Goal: Task Accomplishment & Management: Complete application form

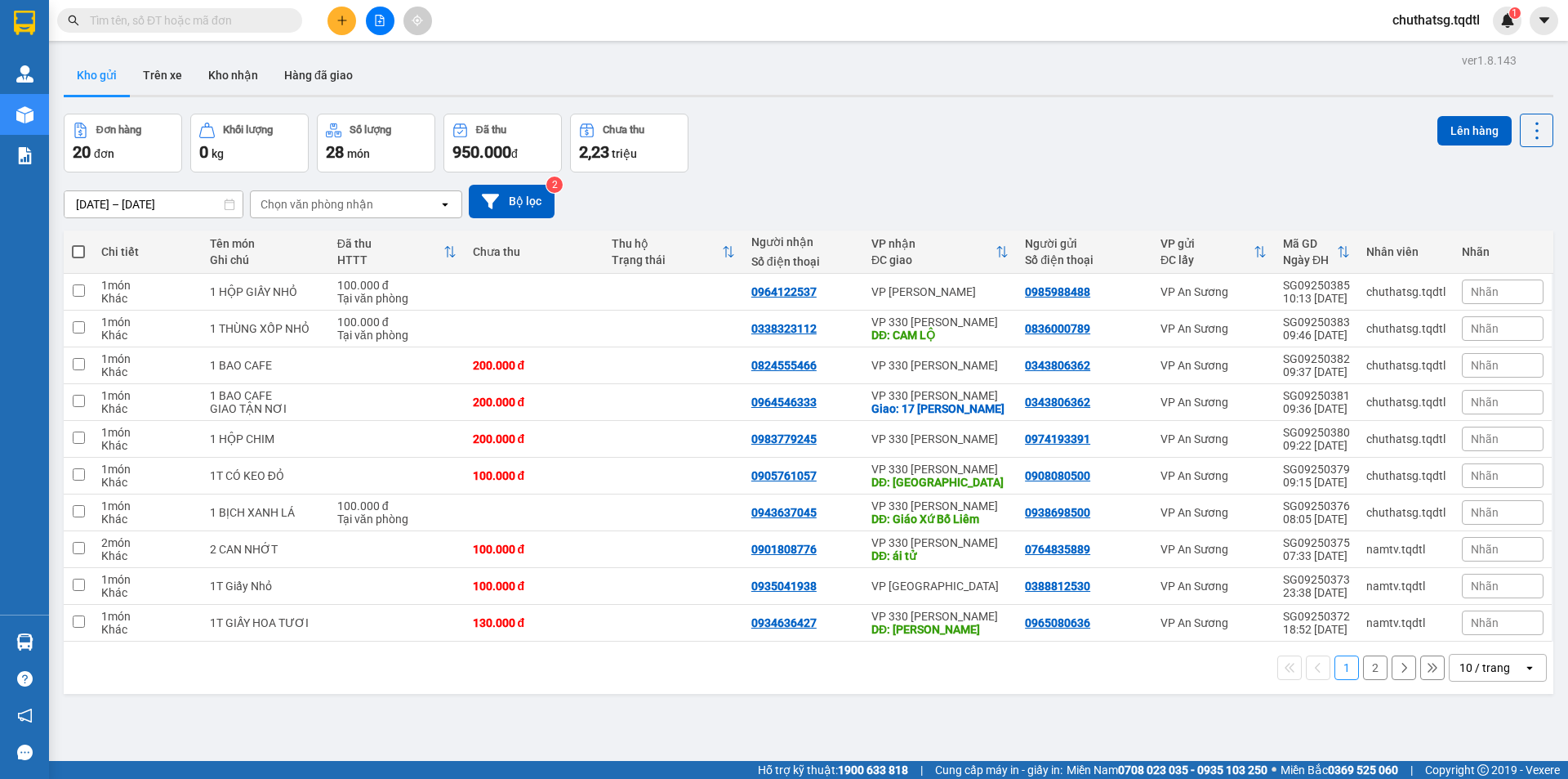
click at [346, 15] on icon "plus" at bounding box center [342, 21] width 12 height 12
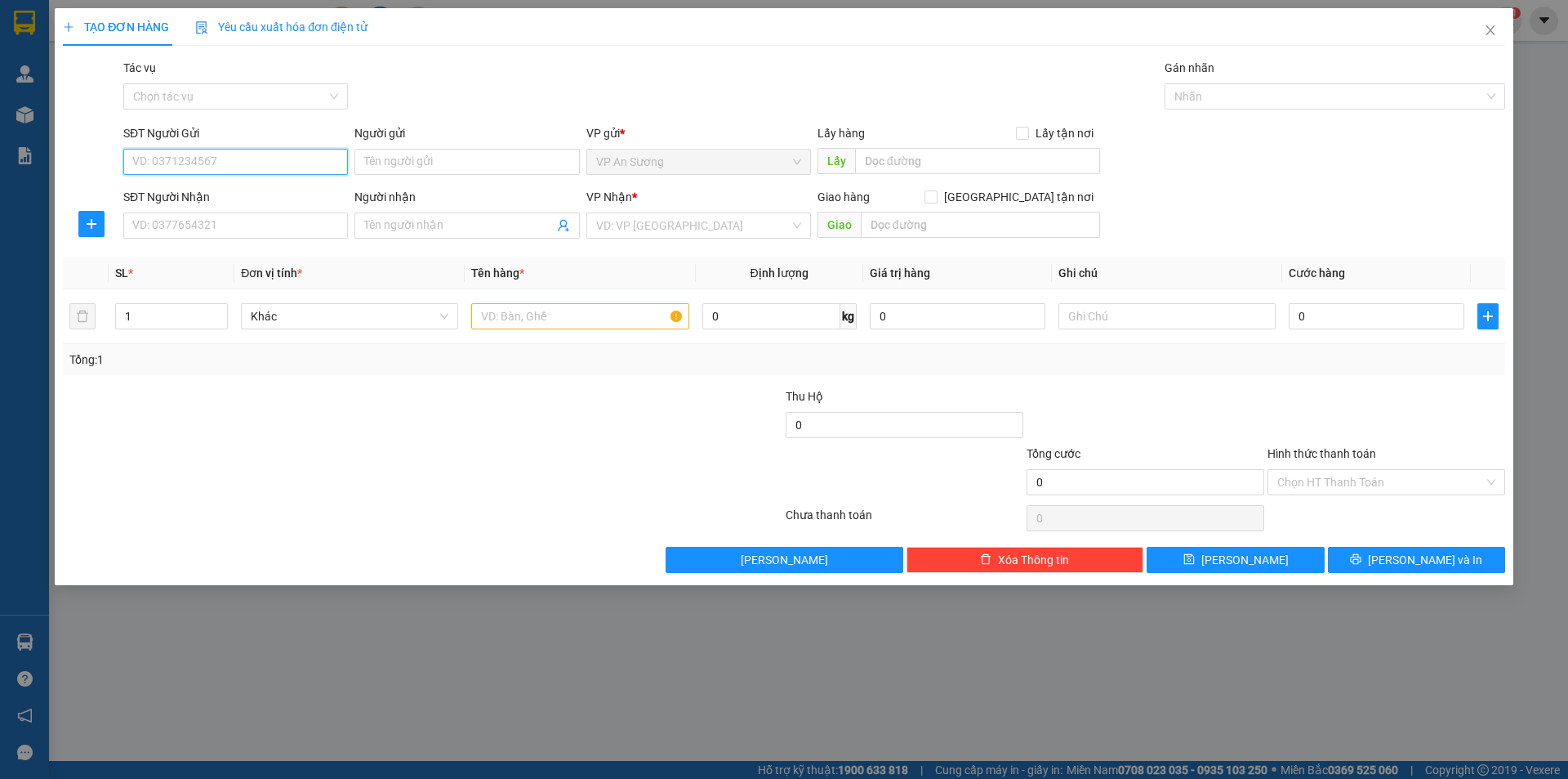
click at [257, 156] on input "SĐT Người Gửi" at bounding box center [235, 161] width 225 height 26
type input "0901317357"
click at [227, 227] on input "SĐT Người Nhận" at bounding box center [235, 226] width 225 height 26
type input "0935503557"
click at [603, 320] on input "text" at bounding box center [580, 316] width 218 height 26
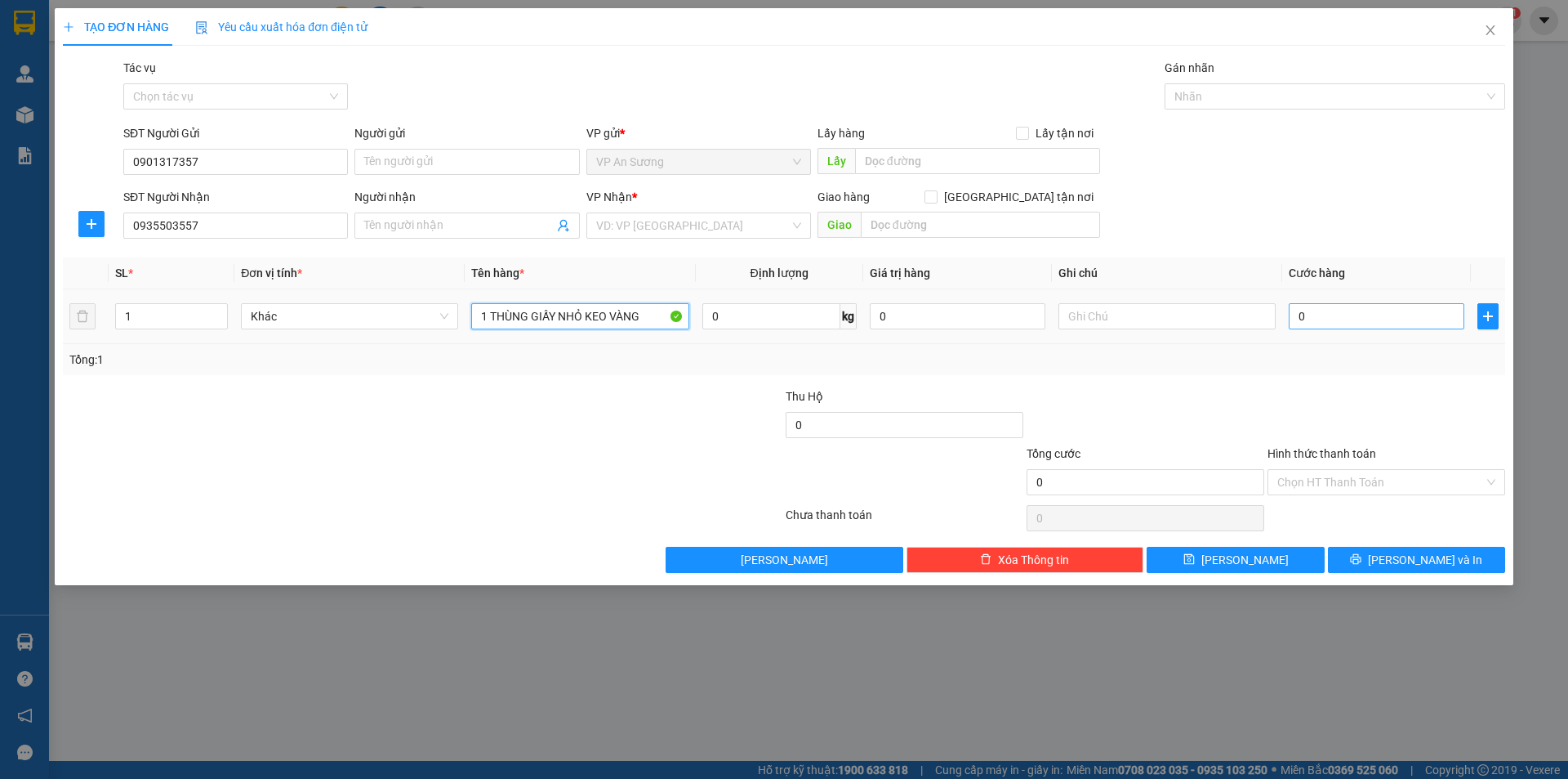
type input "1 THÙNG GIẤY NHỎ KEO VÀNG"
click at [1352, 312] on input "0" at bounding box center [1376, 316] width 175 height 26
drag, startPoint x: 1352, startPoint y: 312, endPoint x: 1318, endPoint y: 320, distance: 34.9
click at [1345, 314] on input "0" at bounding box center [1376, 316] width 175 height 26
click at [765, 229] on input "search" at bounding box center [693, 225] width 194 height 25
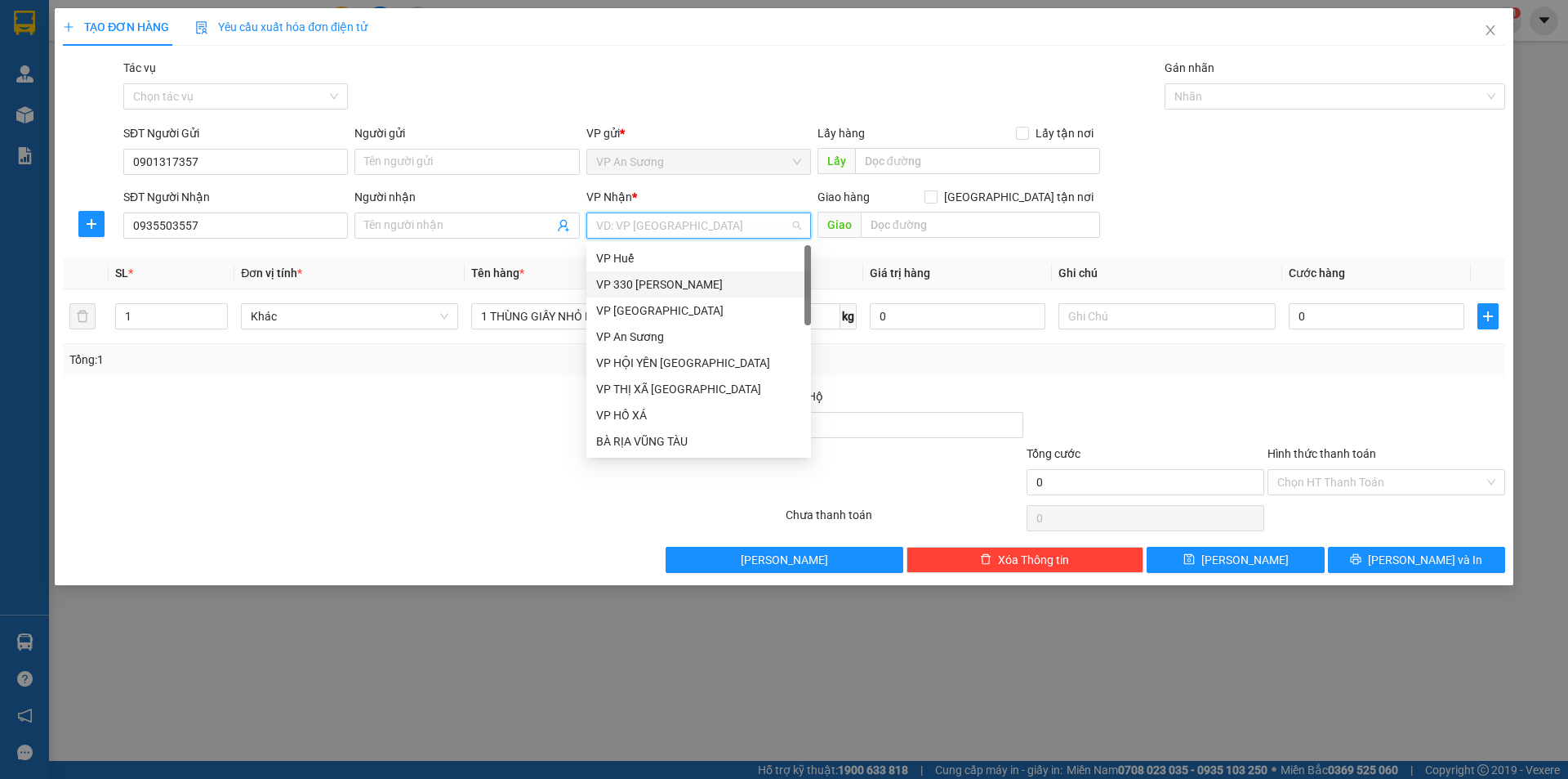
click at [721, 284] on div "VP 330 [PERSON_NAME]" at bounding box center [698, 284] width 205 height 18
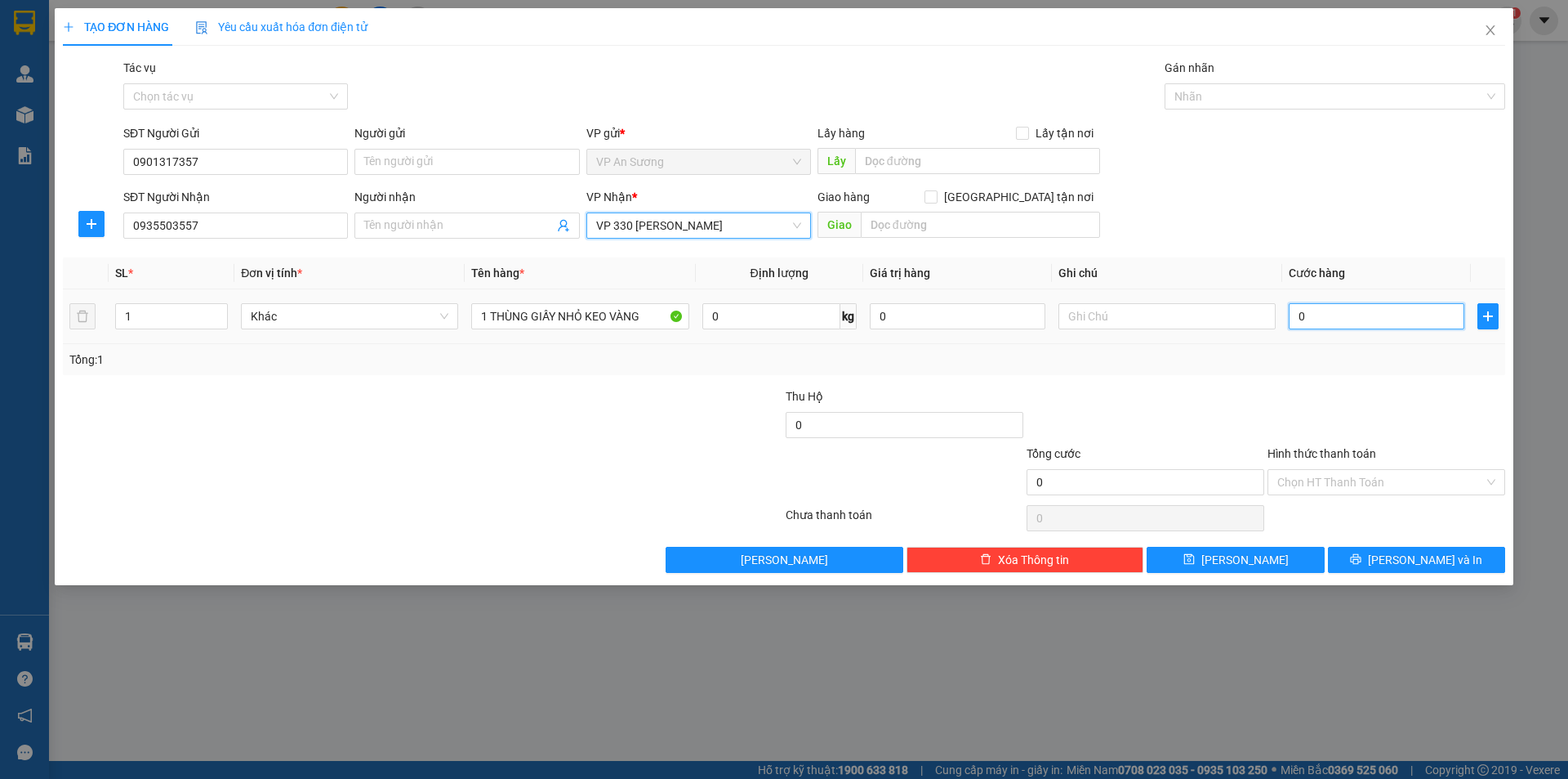
click at [1325, 313] on input "0" at bounding box center [1376, 316] width 175 height 26
click at [1317, 316] on input "0" at bounding box center [1376, 316] width 175 height 26
type input "10"
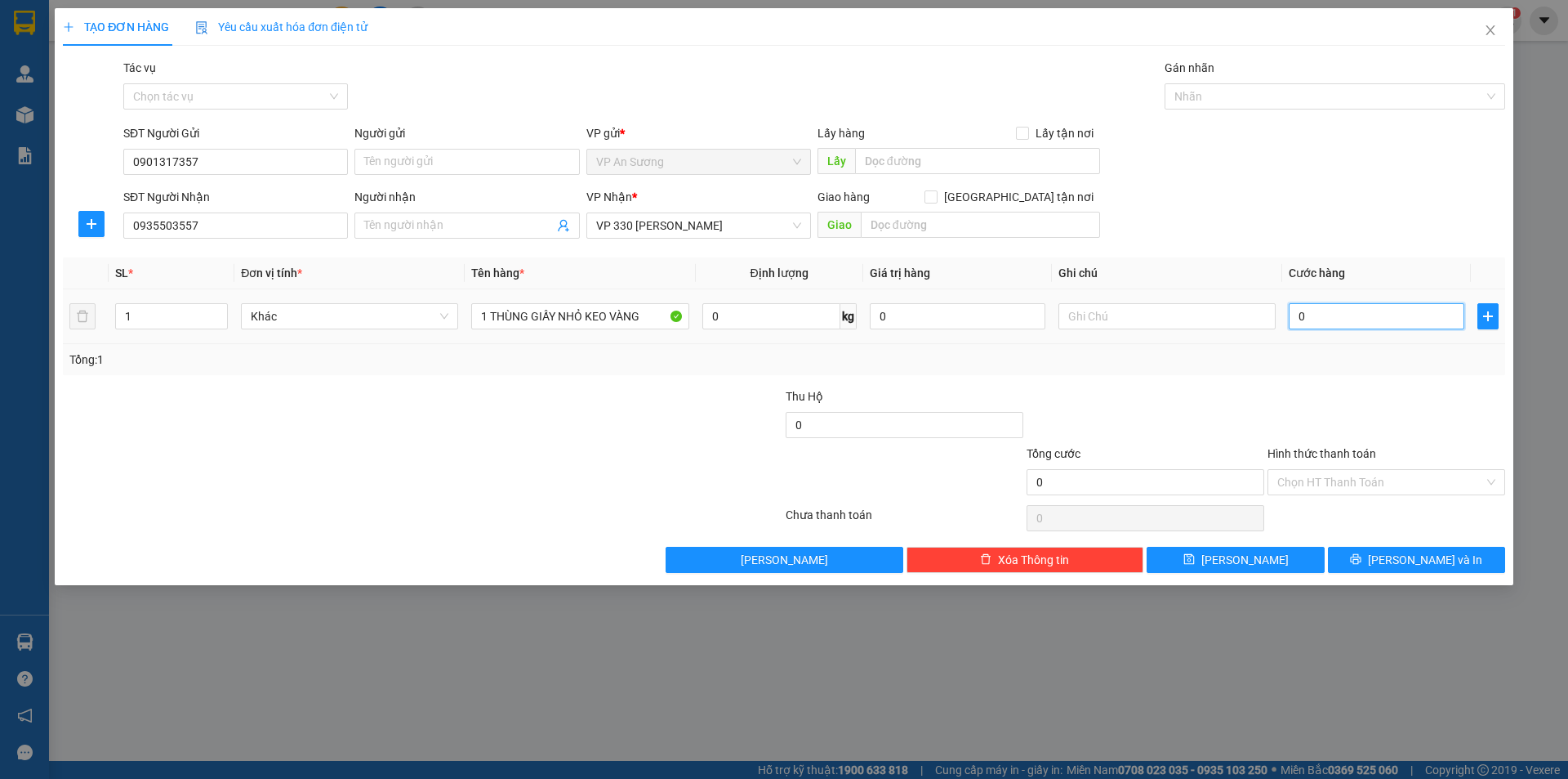
type input "10"
type input "100"
type input "1.000"
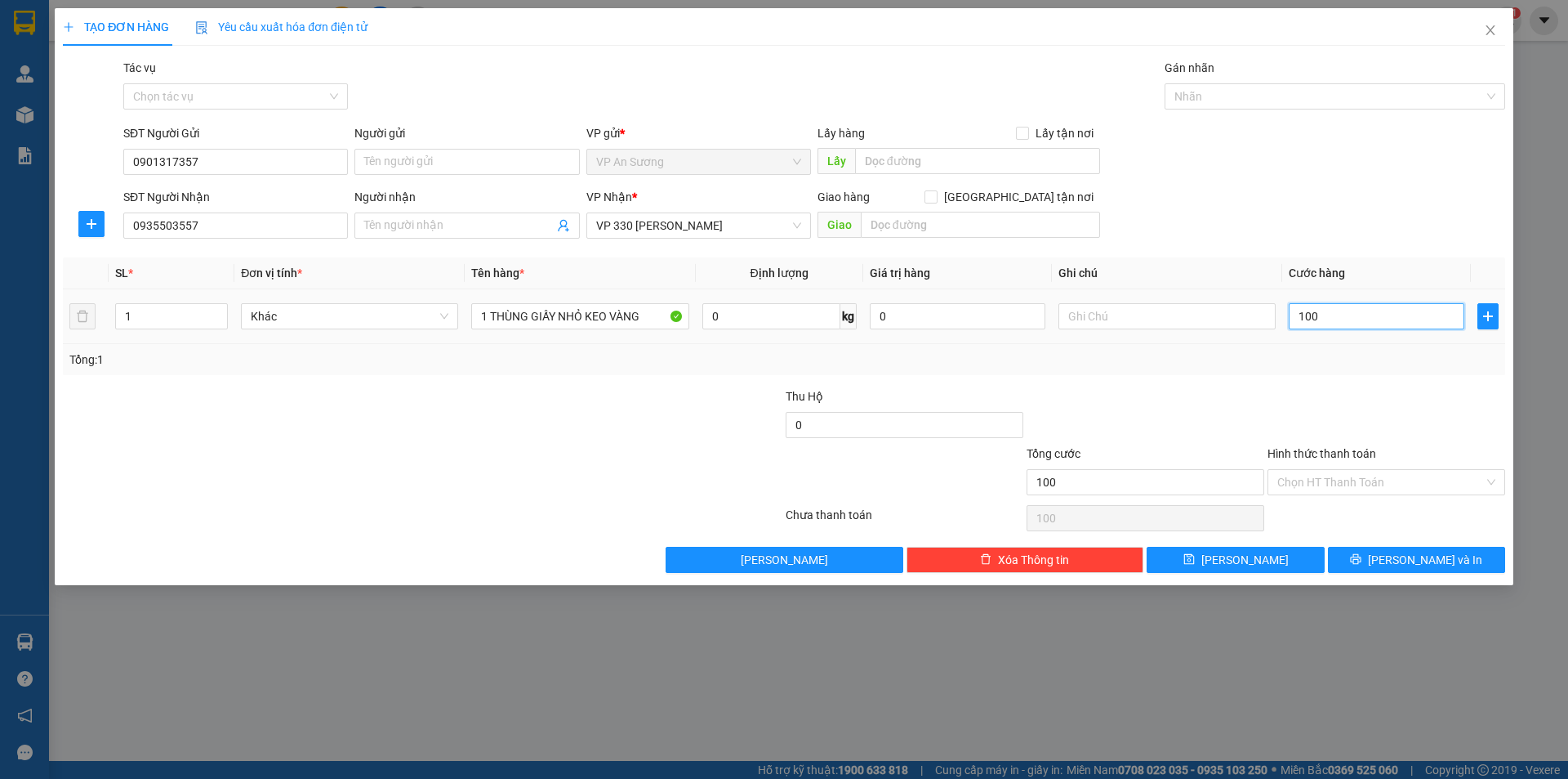
type input "1.000"
type input "10.000"
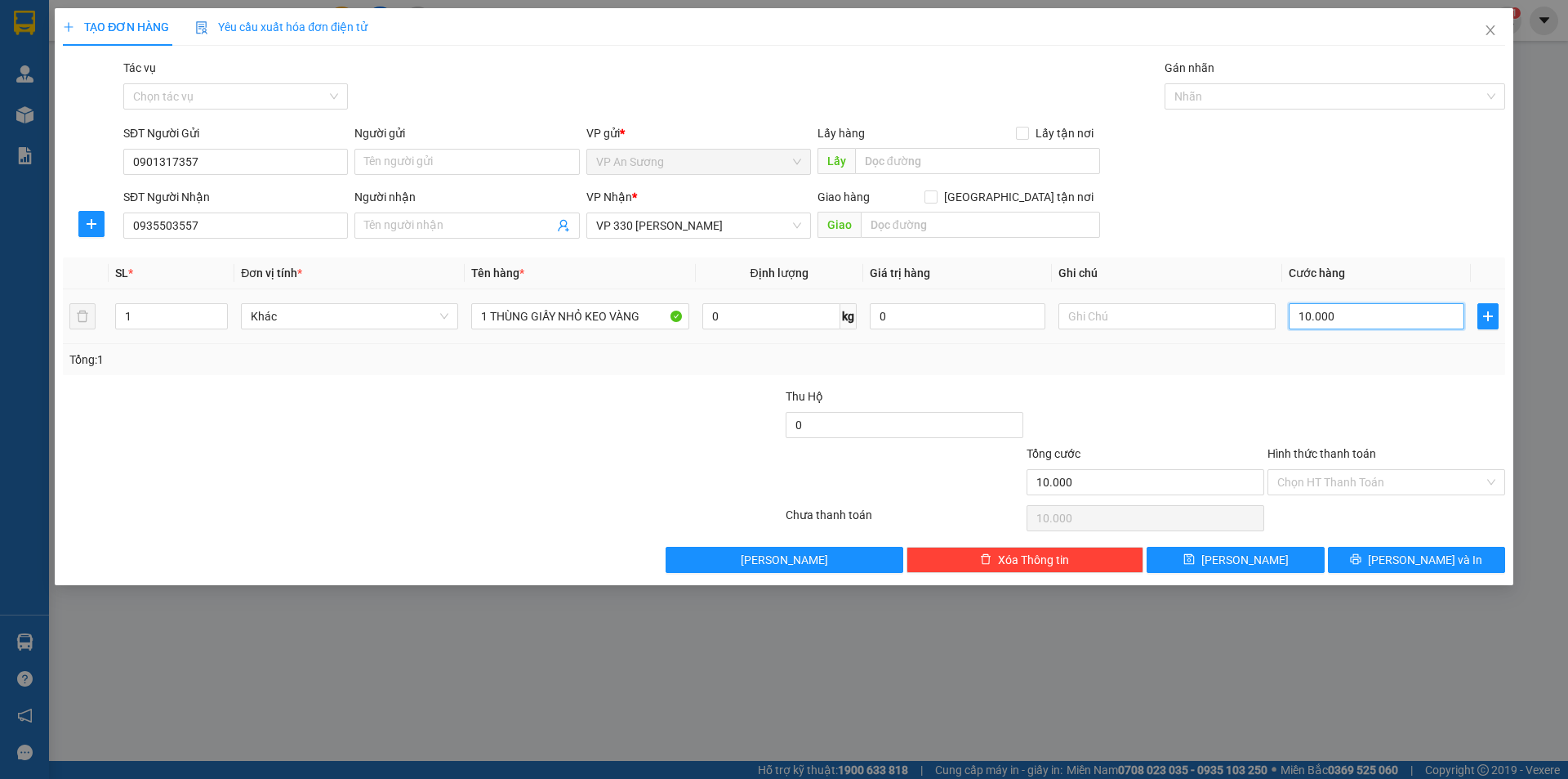
type input "100.000"
click at [1443, 564] on span "[PERSON_NAME] và In" at bounding box center [1426, 559] width 115 height 18
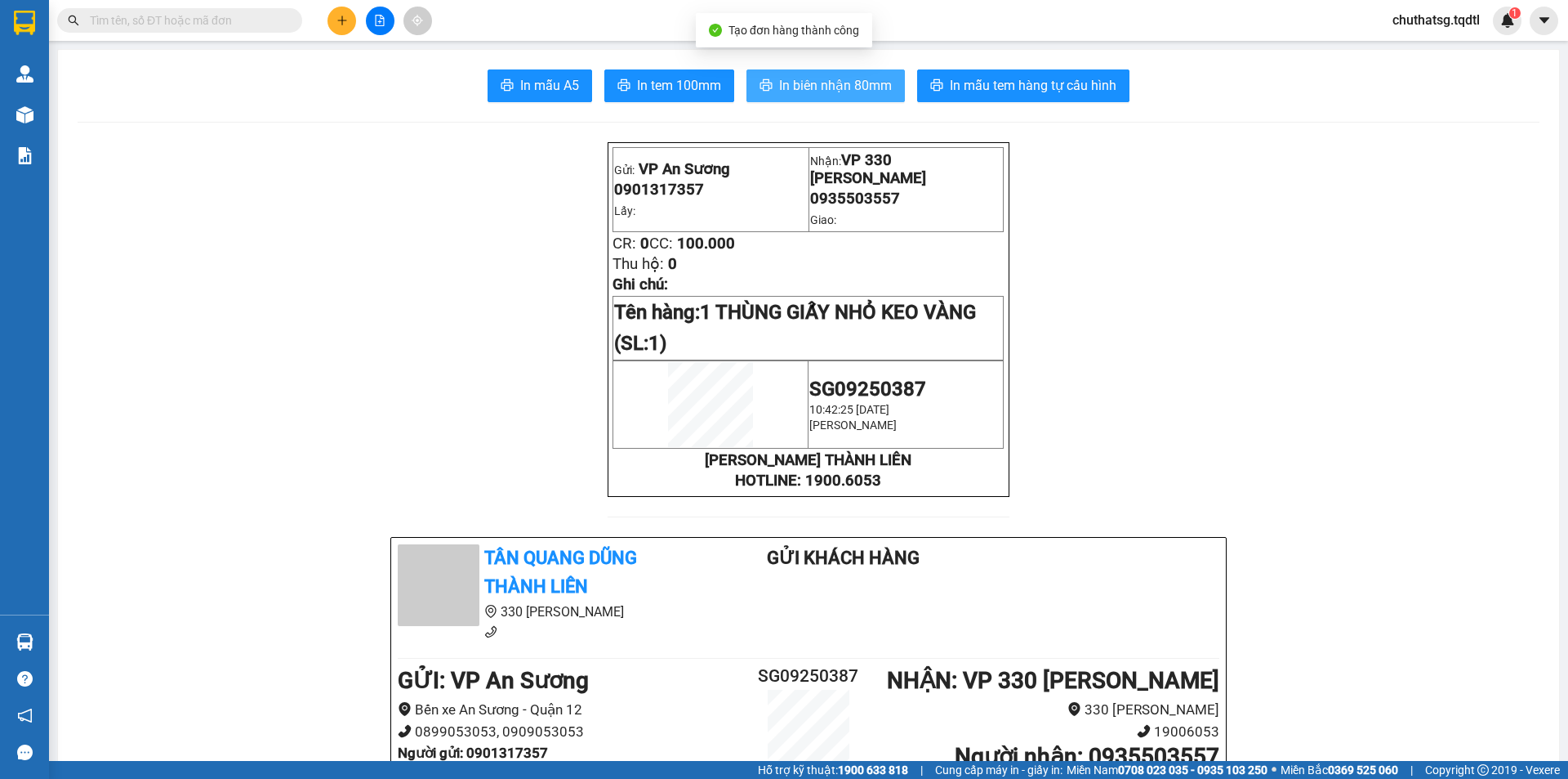
click at [841, 89] on span "In biên nhận 80mm" at bounding box center [835, 85] width 113 height 21
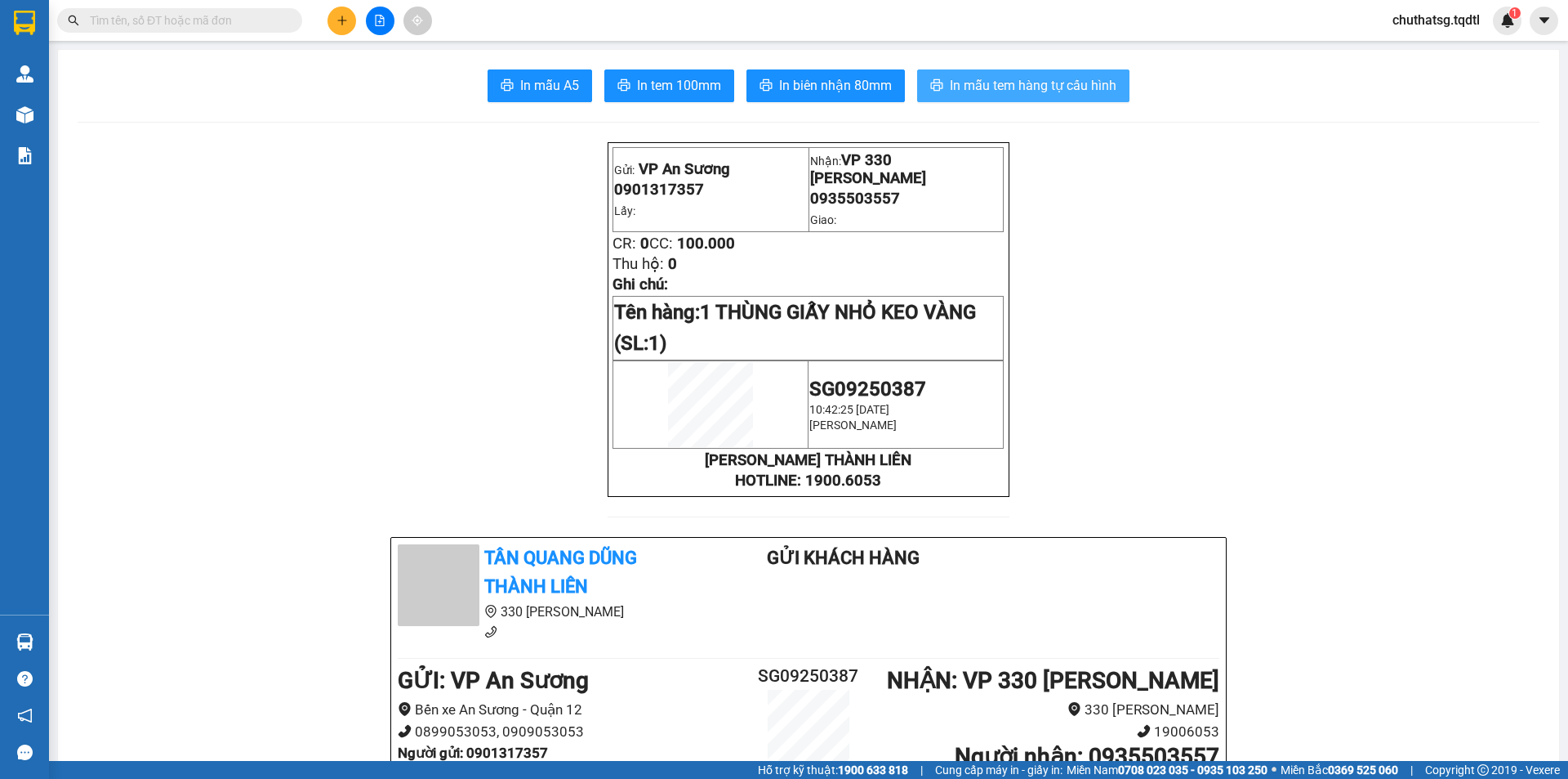
click at [1024, 88] on span "In mẫu tem hàng tự cấu hình" at bounding box center [1033, 85] width 166 height 21
click at [338, 26] on icon "plus" at bounding box center [342, 21] width 12 height 12
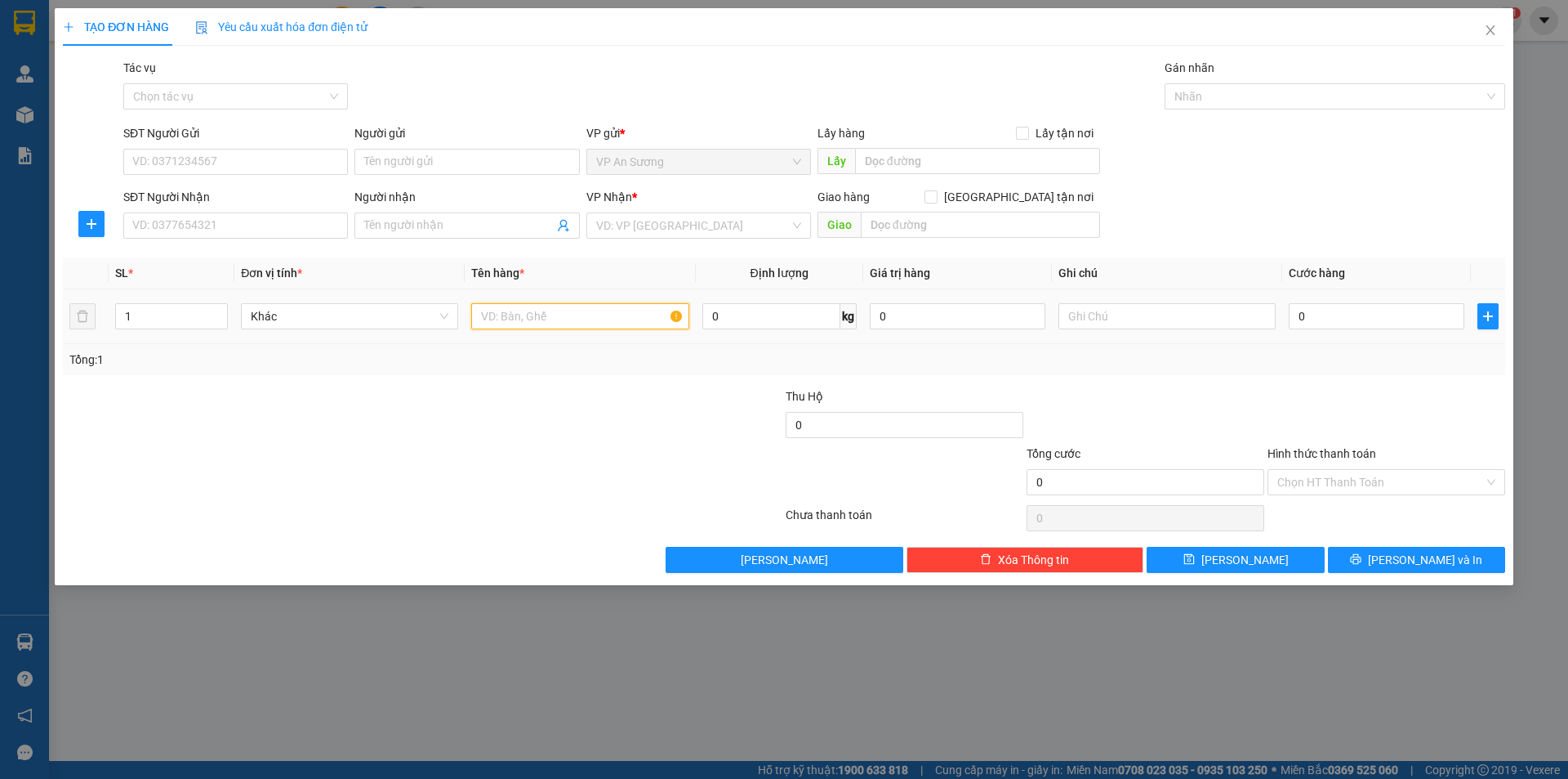
click at [615, 312] on input "text" at bounding box center [580, 316] width 218 height 26
type input "2 THÙNG GIẤY + 1 VALI XÁM"
click at [146, 330] on div "1" at bounding box center [171, 316] width 113 height 33
click at [150, 319] on input "1" at bounding box center [171, 316] width 111 height 25
type input "3"
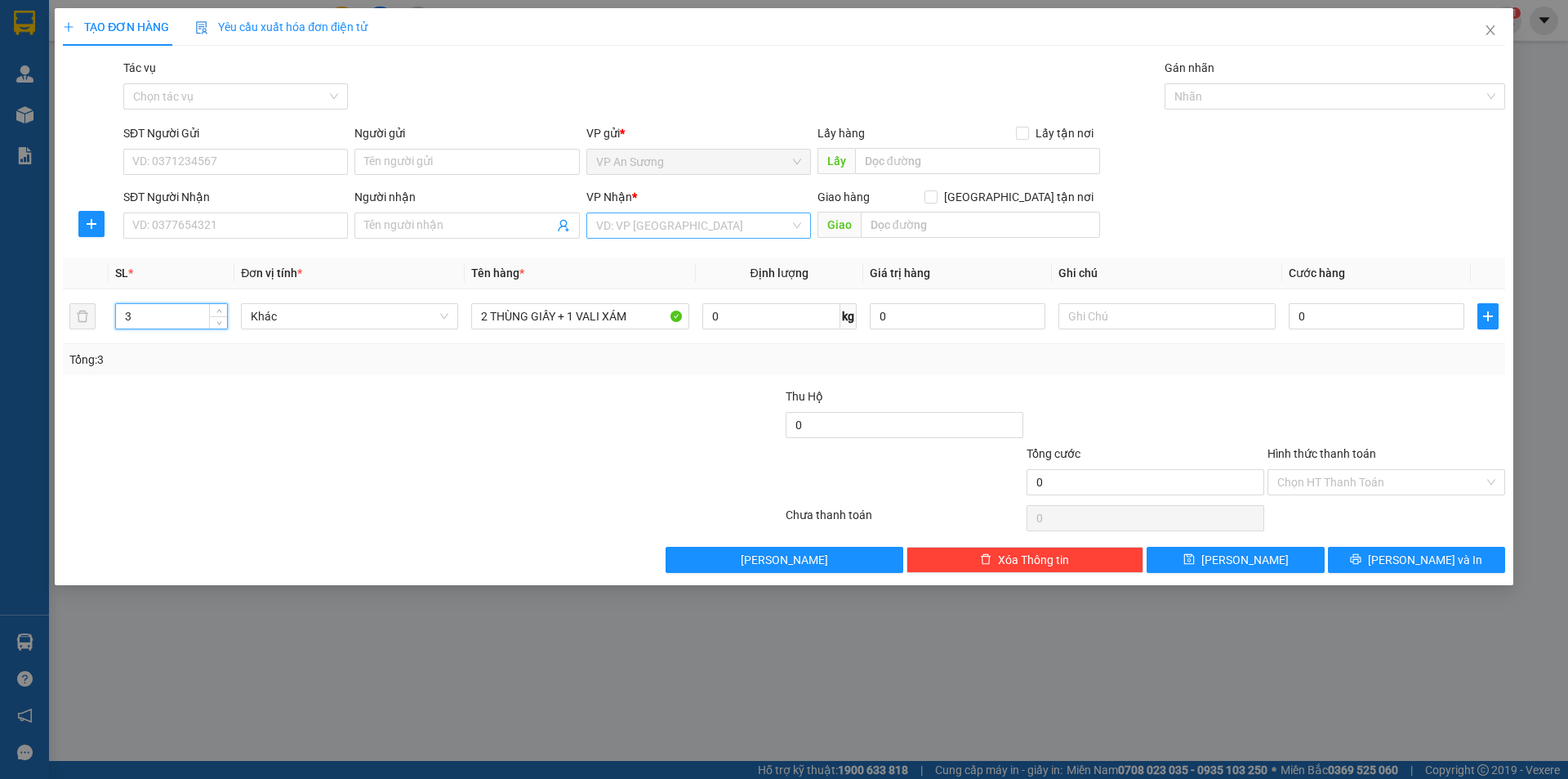
click at [735, 237] on input "search" at bounding box center [693, 225] width 194 height 25
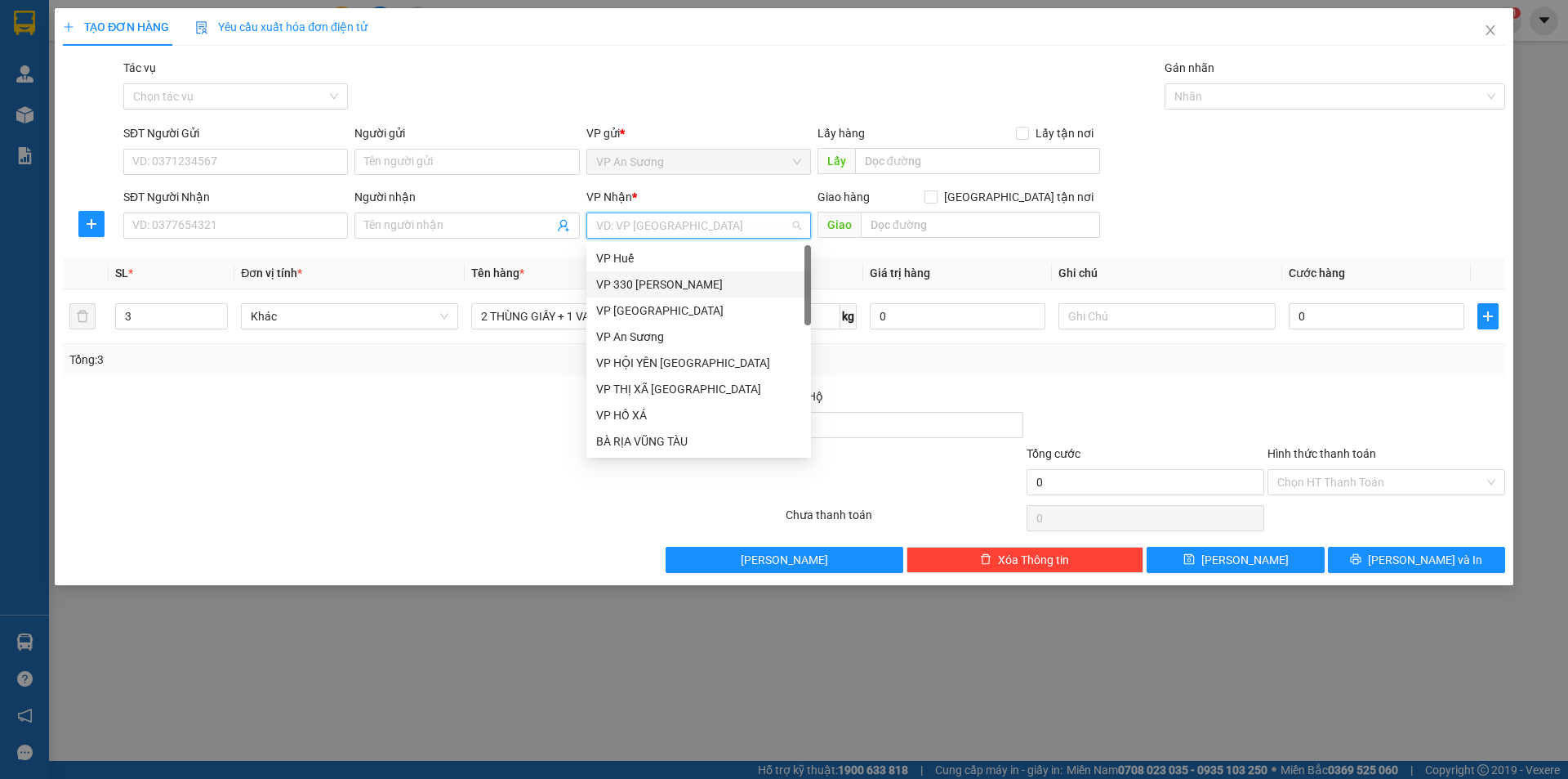
click at [683, 282] on div "VP 330 [PERSON_NAME]" at bounding box center [698, 284] width 205 height 18
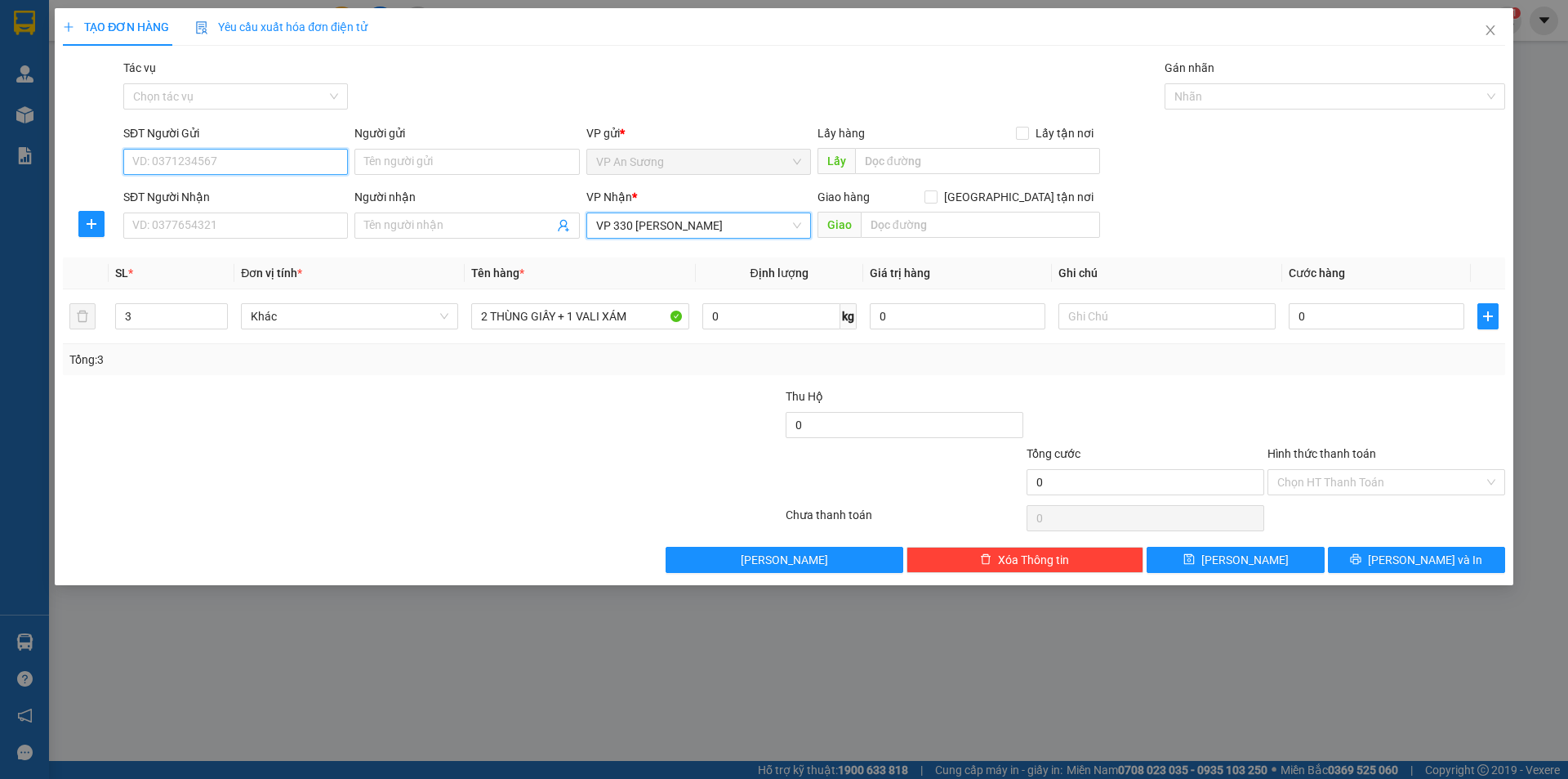
click at [255, 163] on input "SĐT Người Gửi" at bounding box center [235, 161] width 225 height 26
type input "0948382355"
click at [287, 221] on input "SĐT Người Nhận" at bounding box center [235, 226] width 225 height 26
drag, startPoint x: 253, startPoint y: 171, endPoint x: 130, endPoint y: 183, distance: 123.6
click at [130, 183] on form "SĐT Người Gửi 0948382355 0948382355 Người gửi Tên người gửi VP gửi * VP [PERSON…" at bounding box center [784, 184] width 1442 height 121
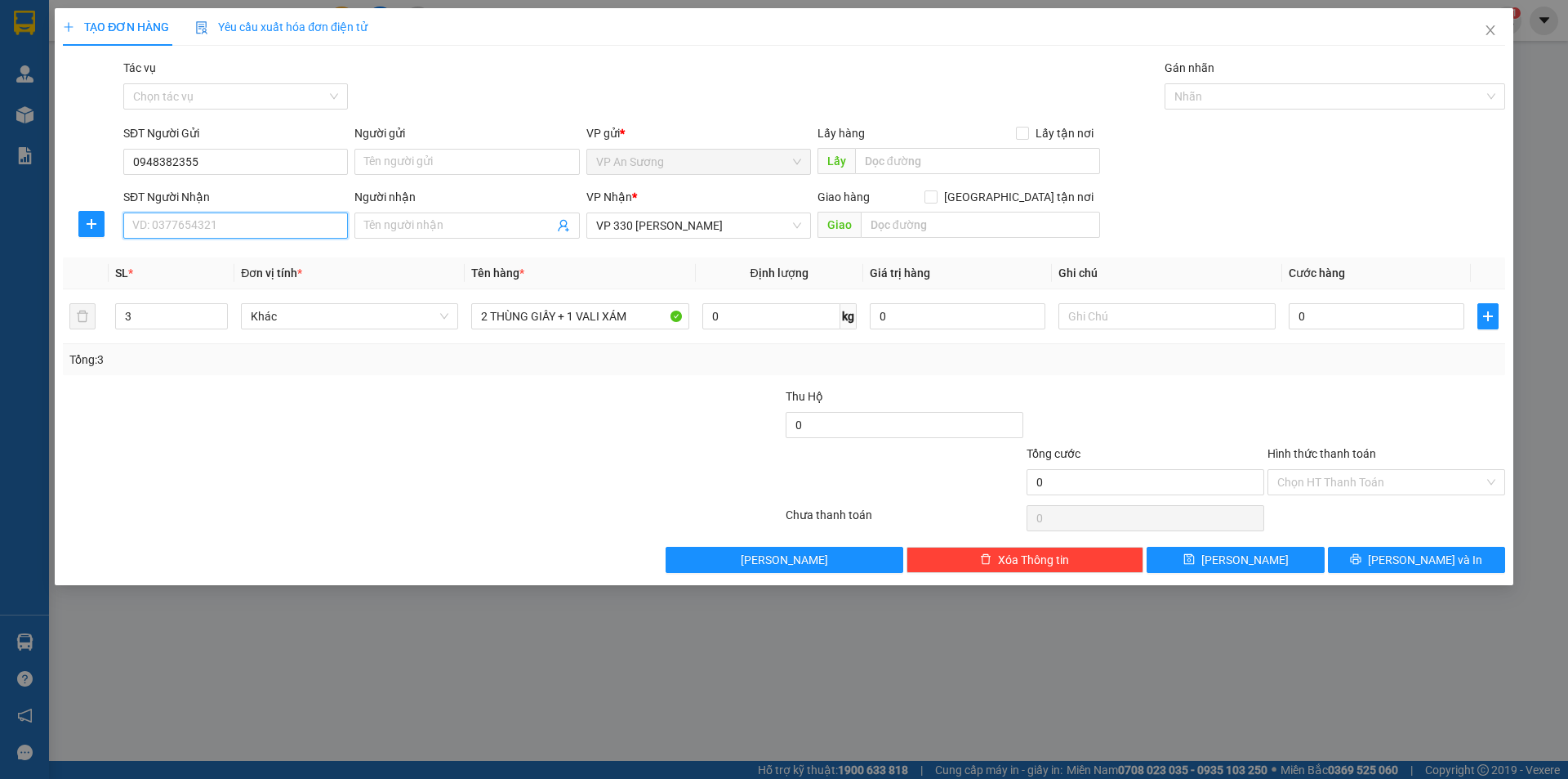
click at [213, 222] on input "SĐT Người Nhận" at bounding box center [235, 226] width 225 height 26
paste input "0948382355"
click at [783, 233] on span "VP 330 [PERSON_NAME]" at bounding box center [698, 225] width 205 height 25
type input "0948382355"
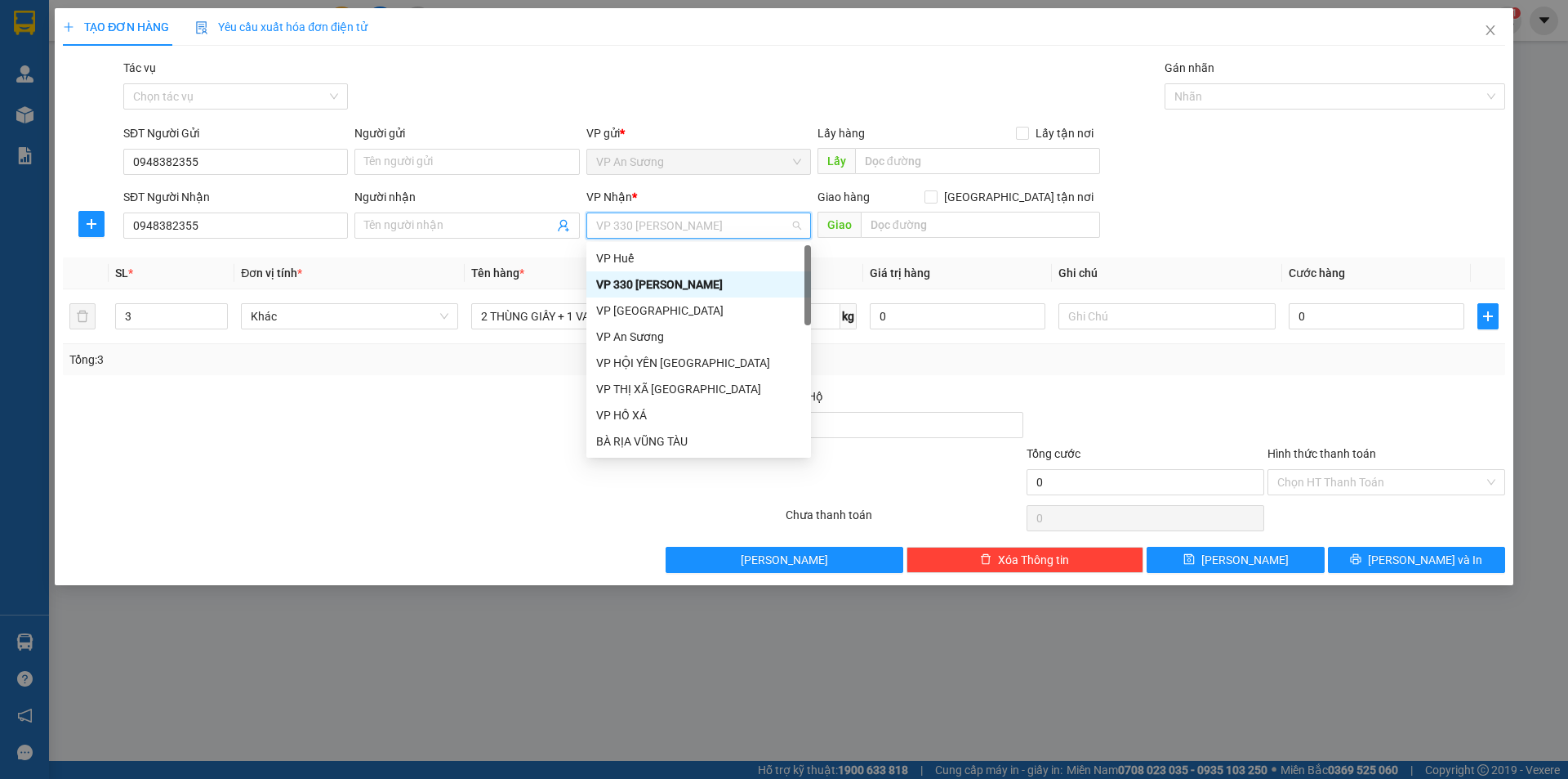
click at [757, 278] on div "VP 330 [PERSON_NAME]" at bounding box center [698, 284] width 205 height 18
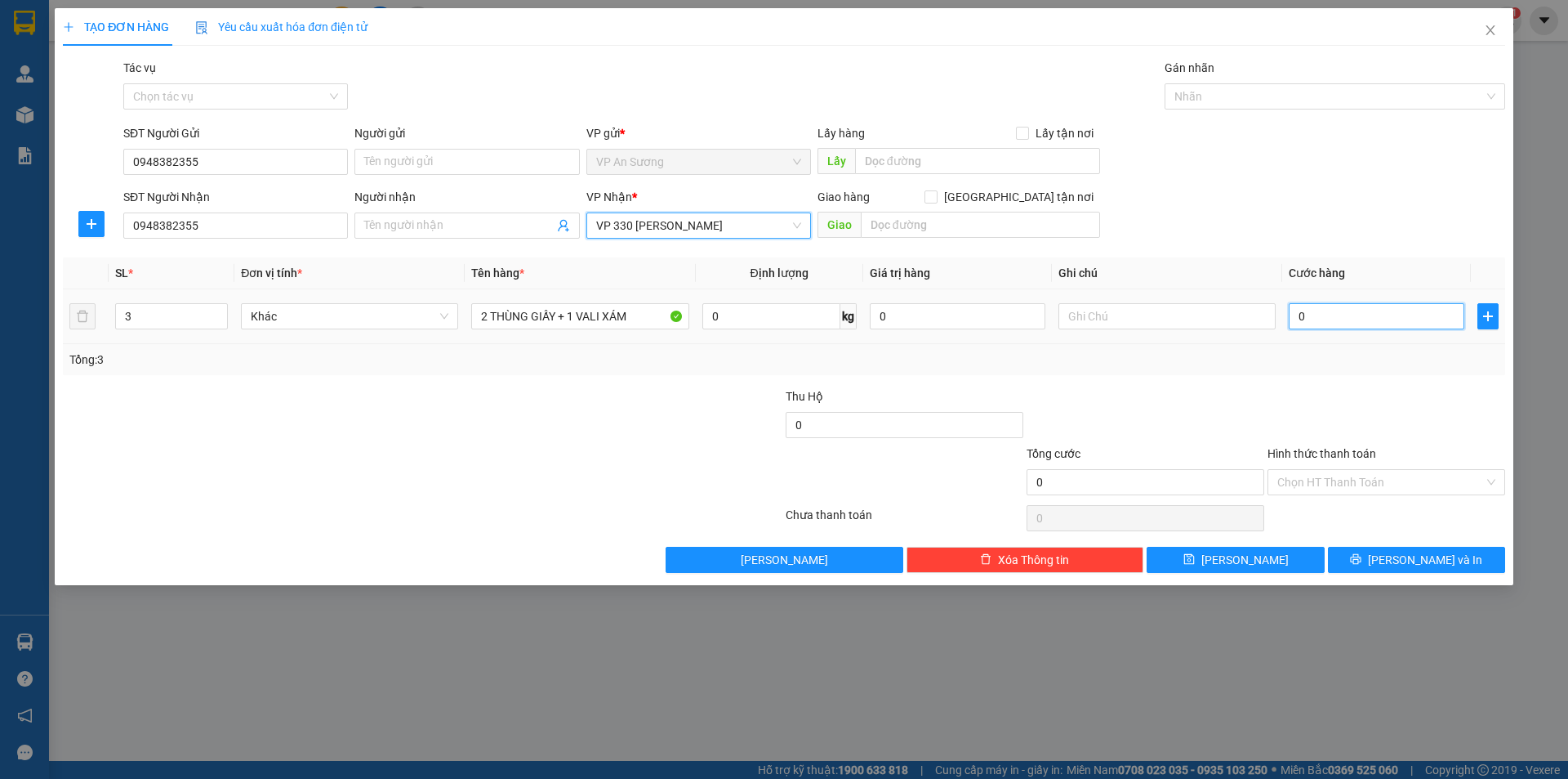
click at [1314, 320] on input "0" at bounding box center [1376, 316] width 175 height 26
click at [1317, 319] on input "0" at bounding box center [1376, 316] width 175 height 26
type input "50"
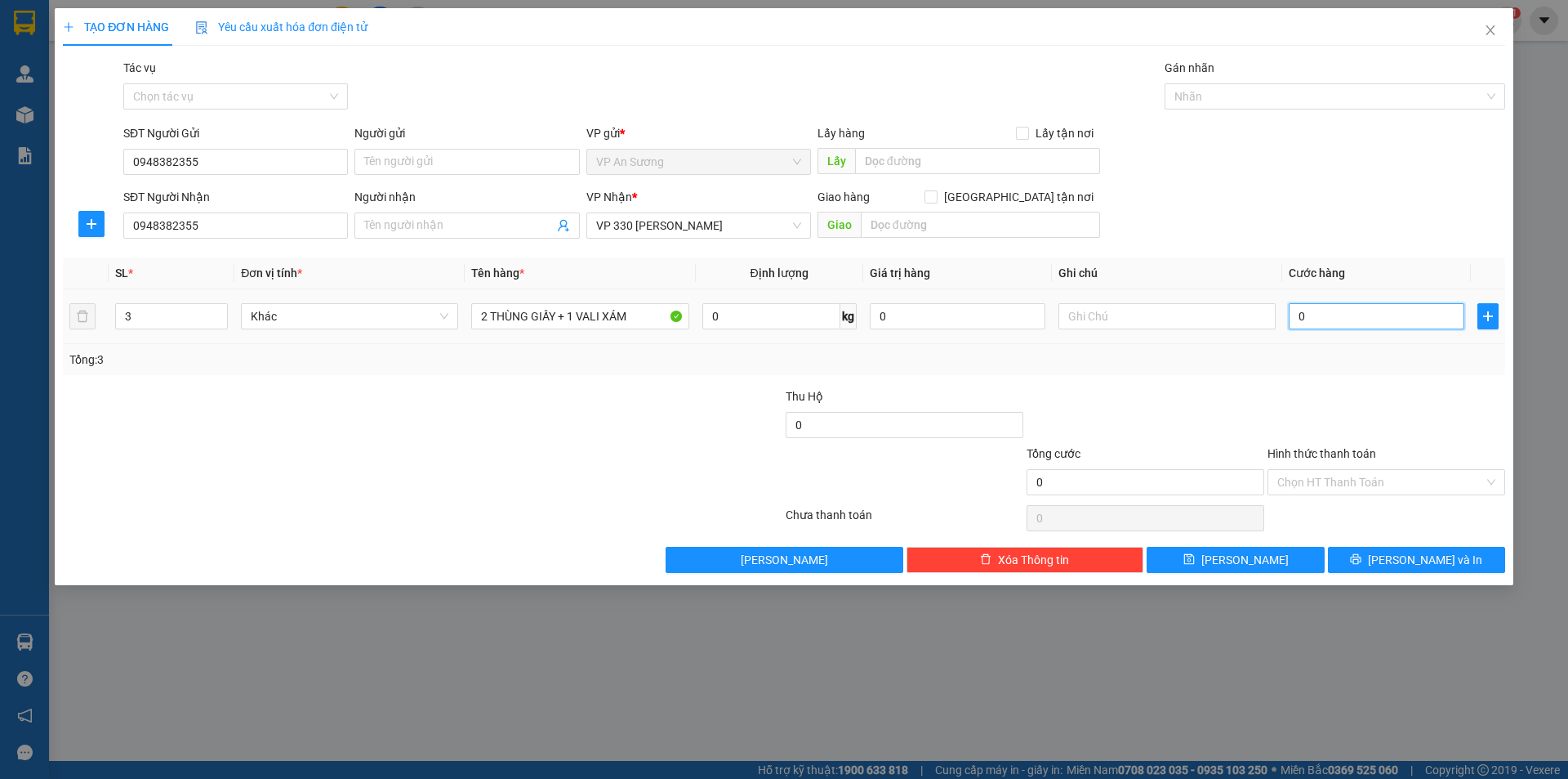
type input "50"
type input "500"
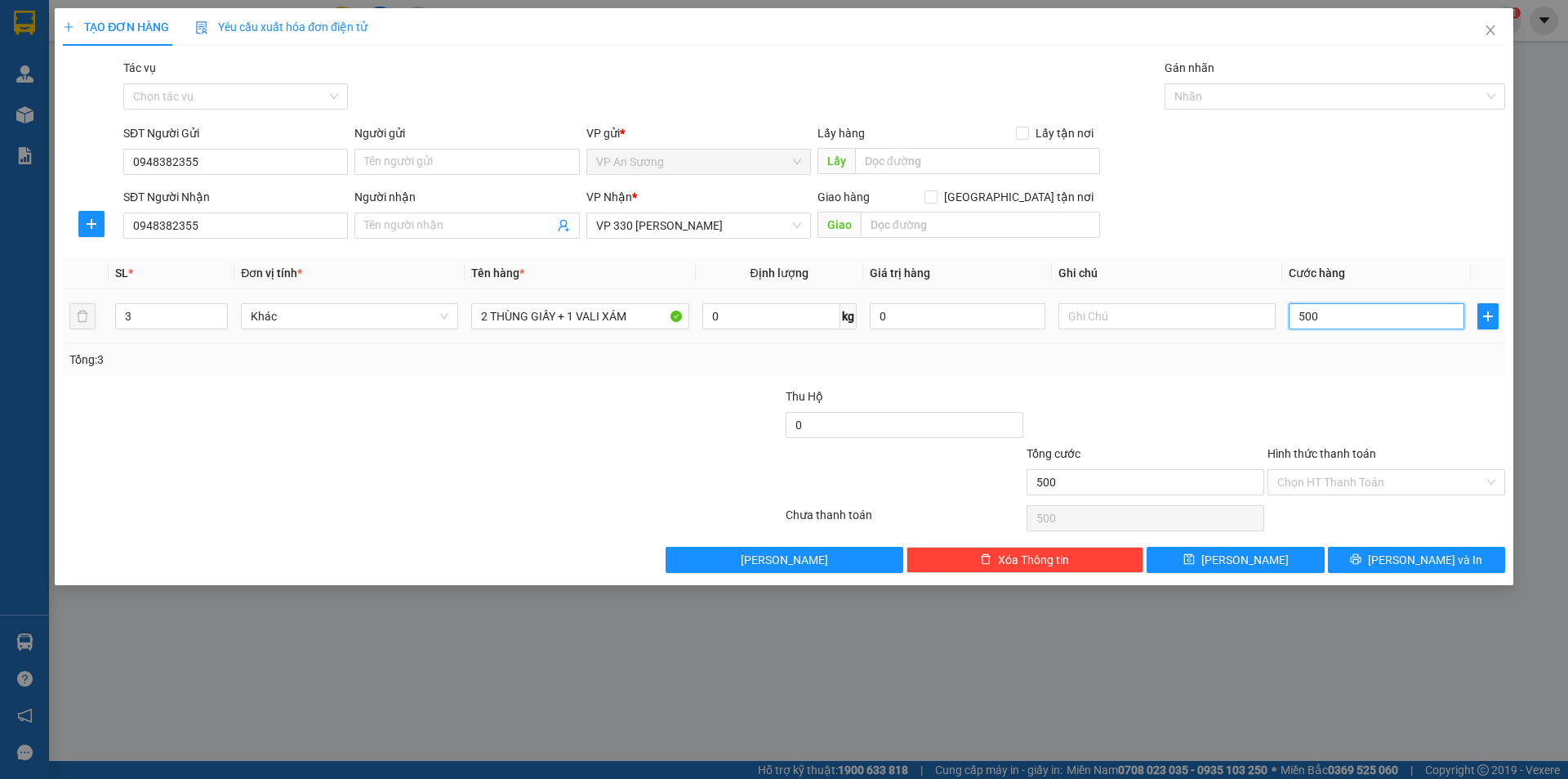
type input "5.000"
type input "50.000"
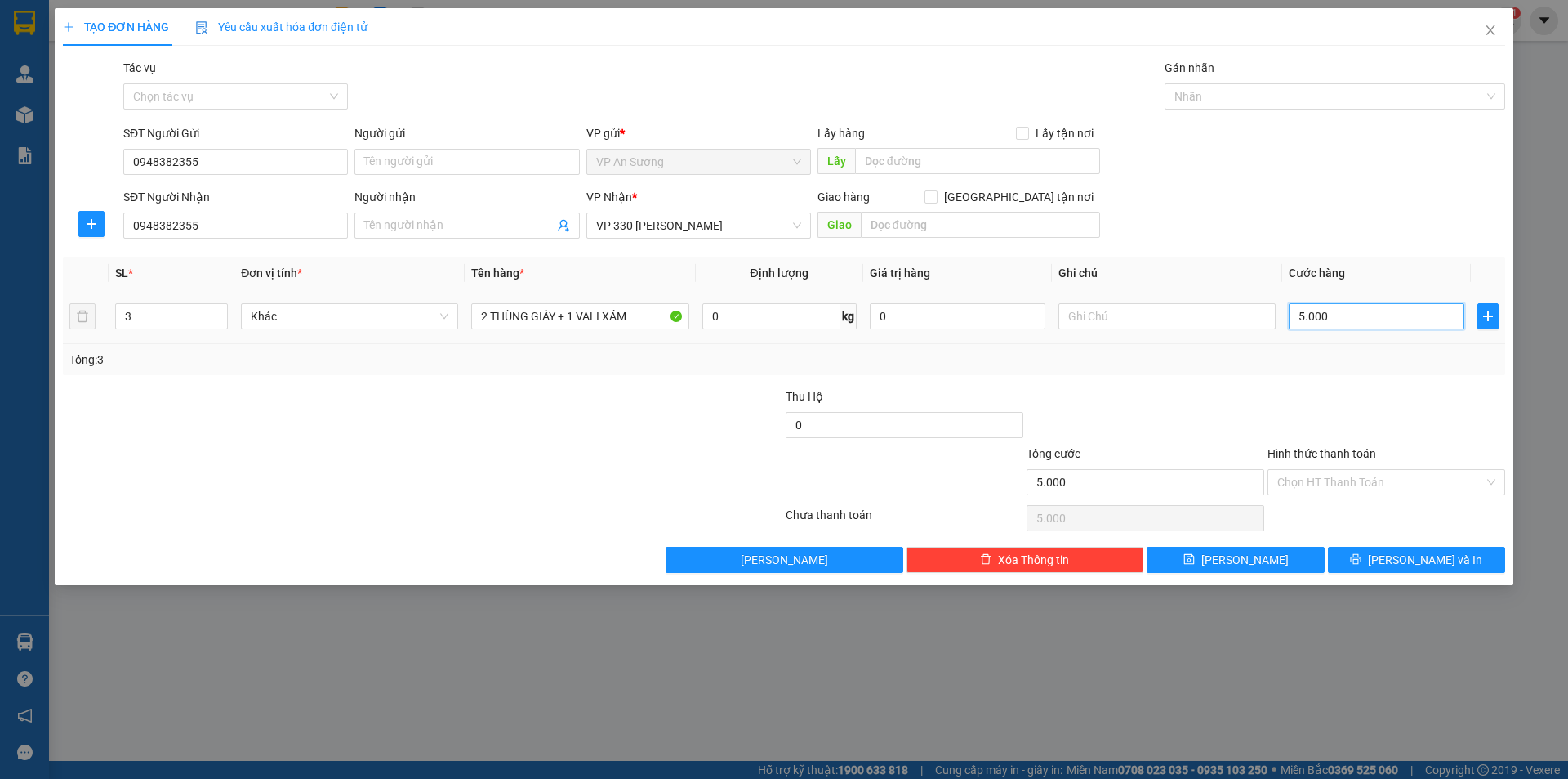
type input "50.000"
type input "500.000"
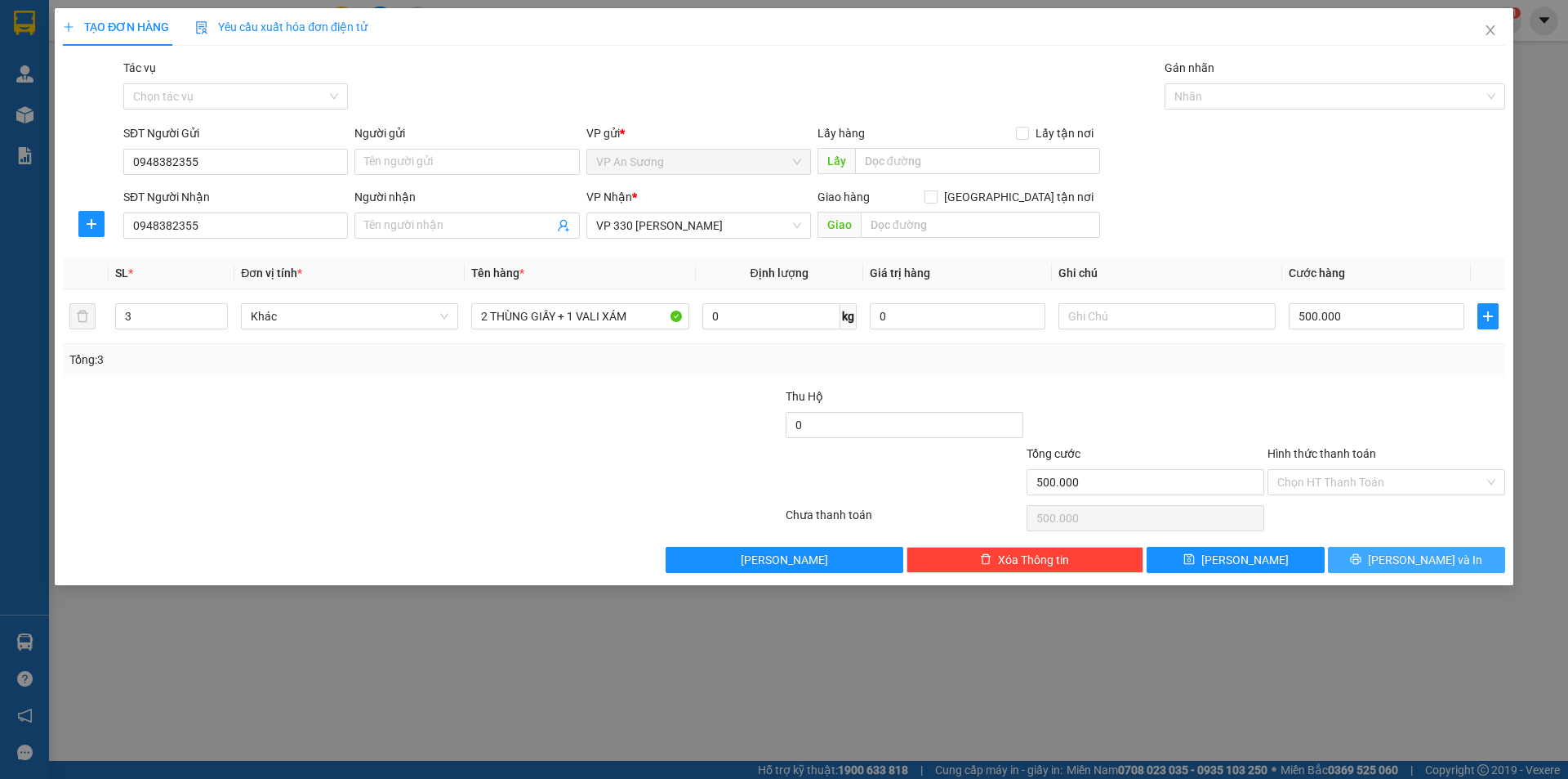
click at [1374, 564] on button "[PERSON_NAME] và In" at bounding box center [1416, 559] width 177 height 26
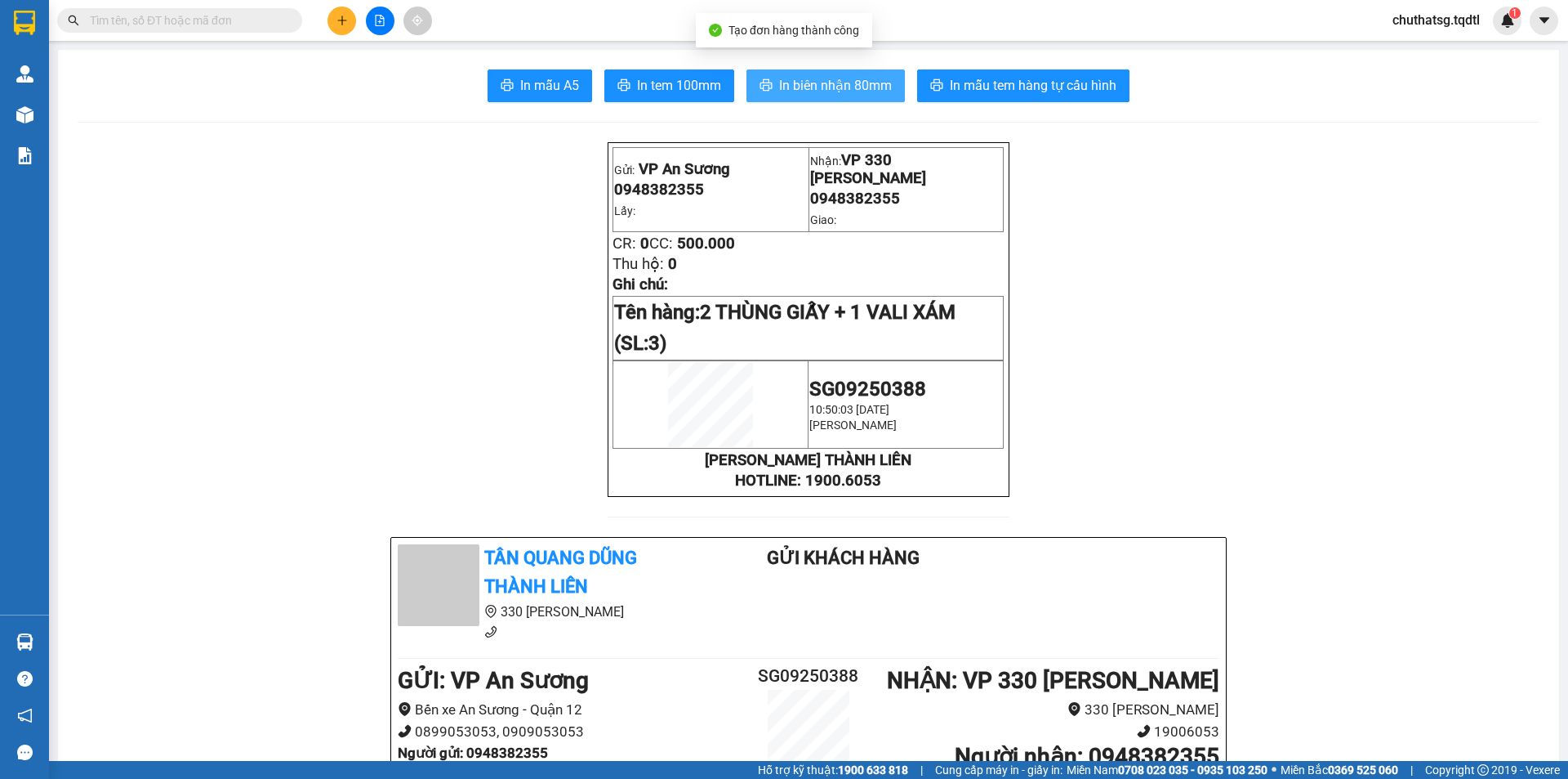
click at [853, 74] on button "In biên nhận 80mm" at bounding box center [825, 85] width 158 height 33
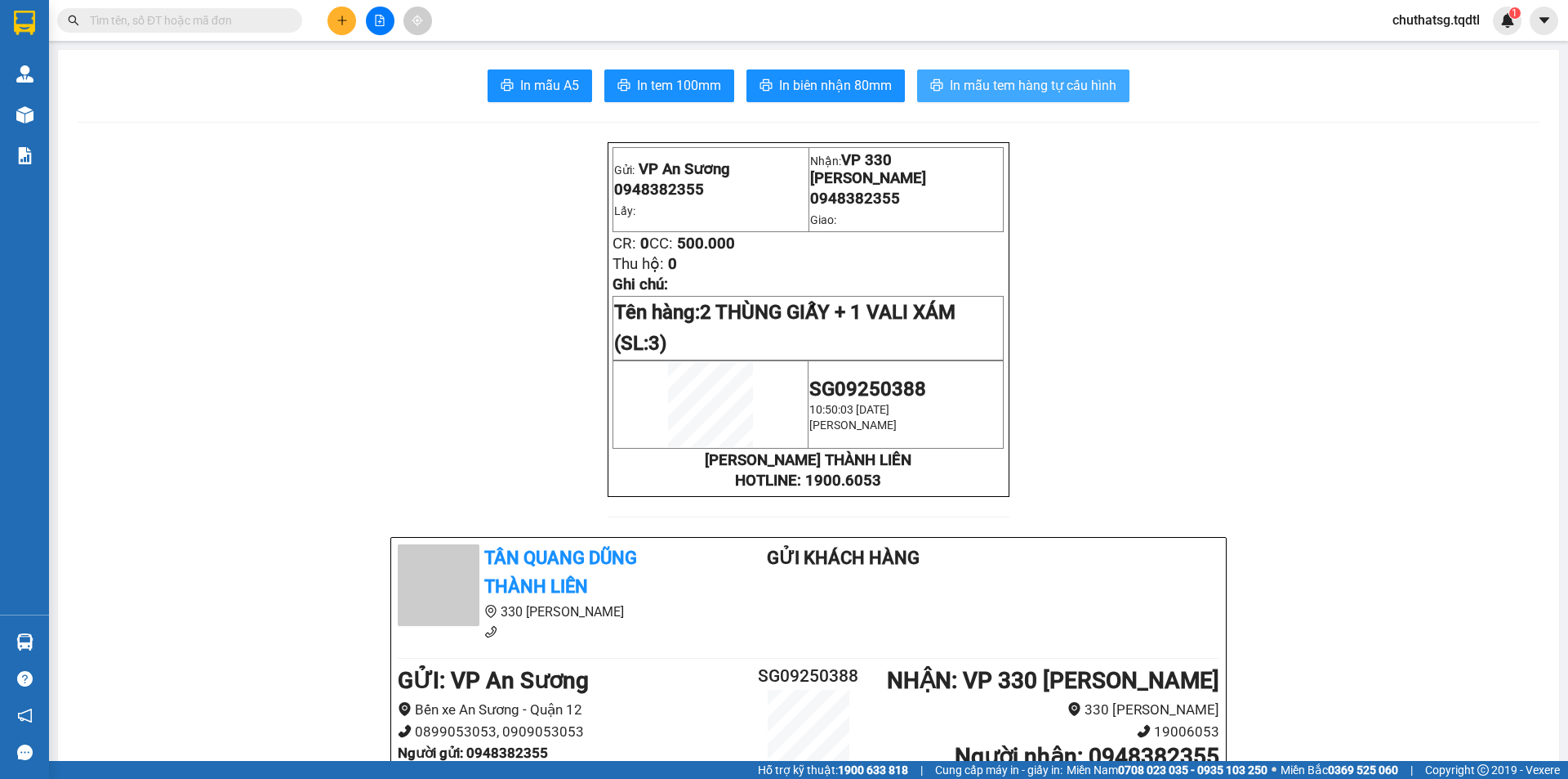
click at [1036, 79] on span "In mẫu tem hàng tự cấu hình" at bounding box center [1033, 85] width 166 height 21
click at [349, 21] on button at bounding box center [341, 21] width 29 height 29
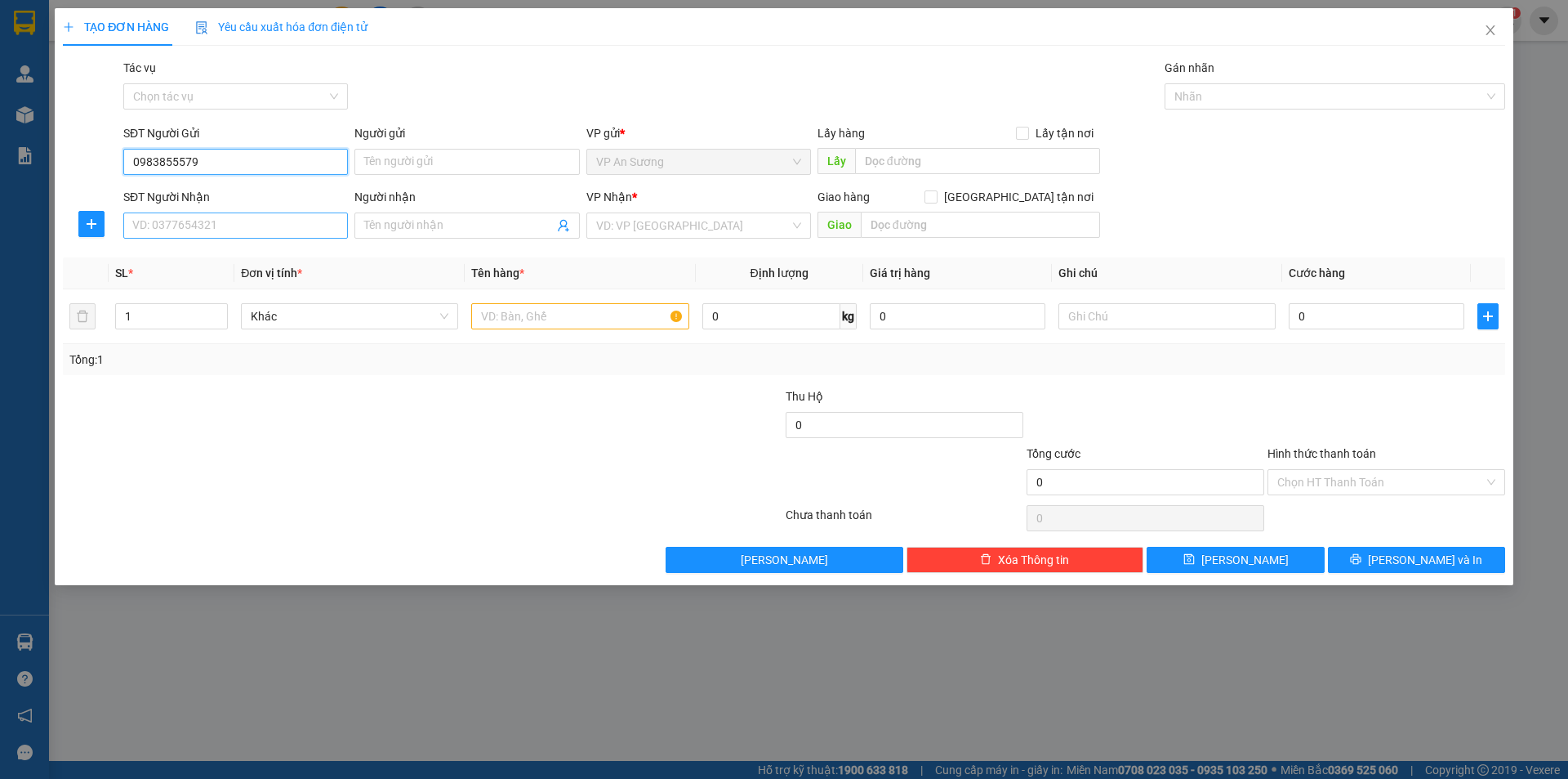
type input "0983855579"
click at [229, 235] on input "SĐT Người Nhận" at bounding box center [235, 226] width 225 height 26
type input "0978980055"
click at [568, 309] on input "text" at bounding box center [580, 316] width 218 height 26
click at [636, 323] on input "text" at bounding box center [580, 316] width 218 height 26
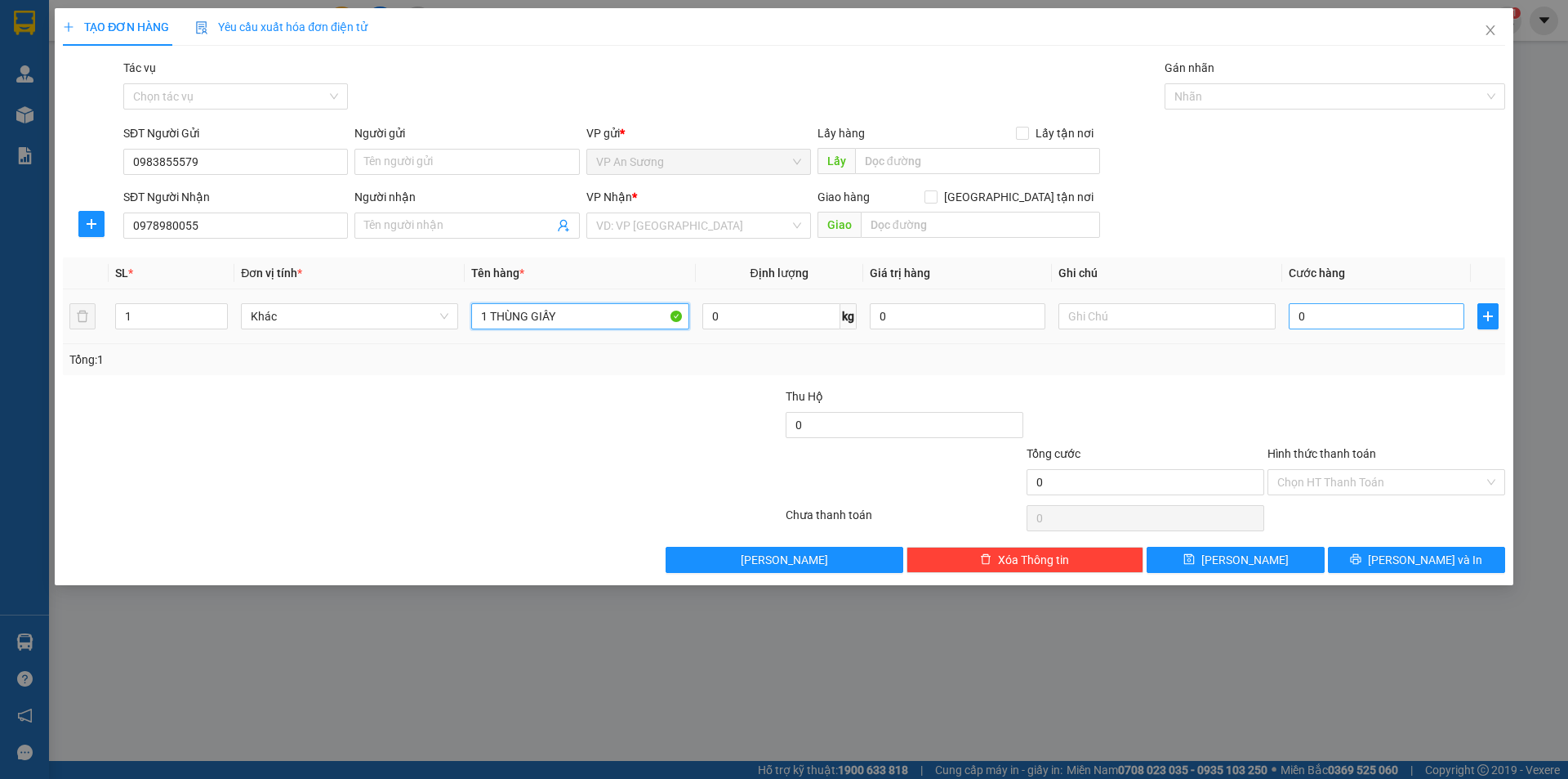
type input "1 THÙNG GIẤY"
click at [1320, 308] on input "0" at bounding box center [1376, 316] width 175 height 26
click at [1317, 312] on input "0" at bounding box center [1376, 316] width 175 height 26
type input "10"
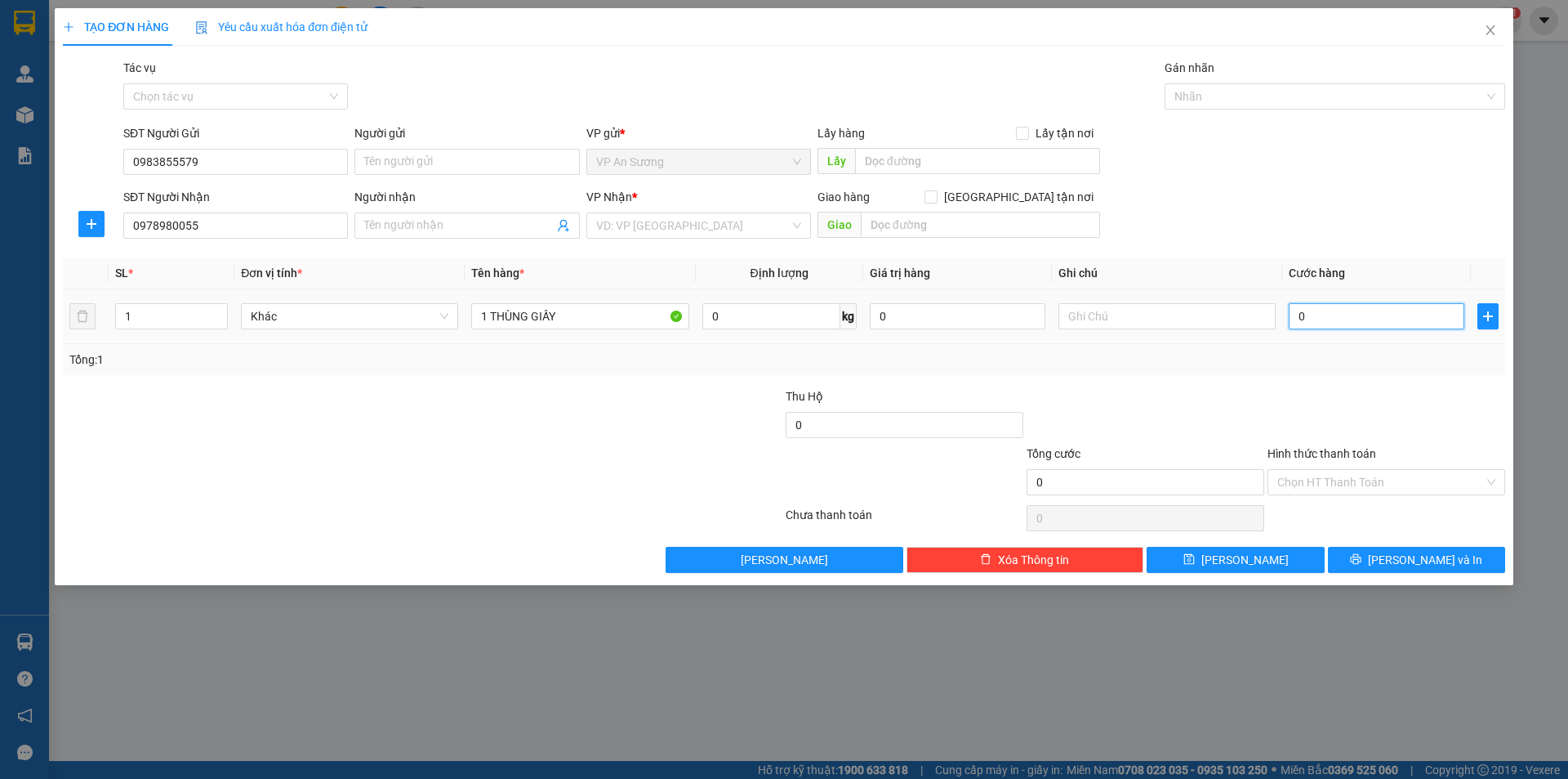
type input "10"
type input "150"
type input "1.500"
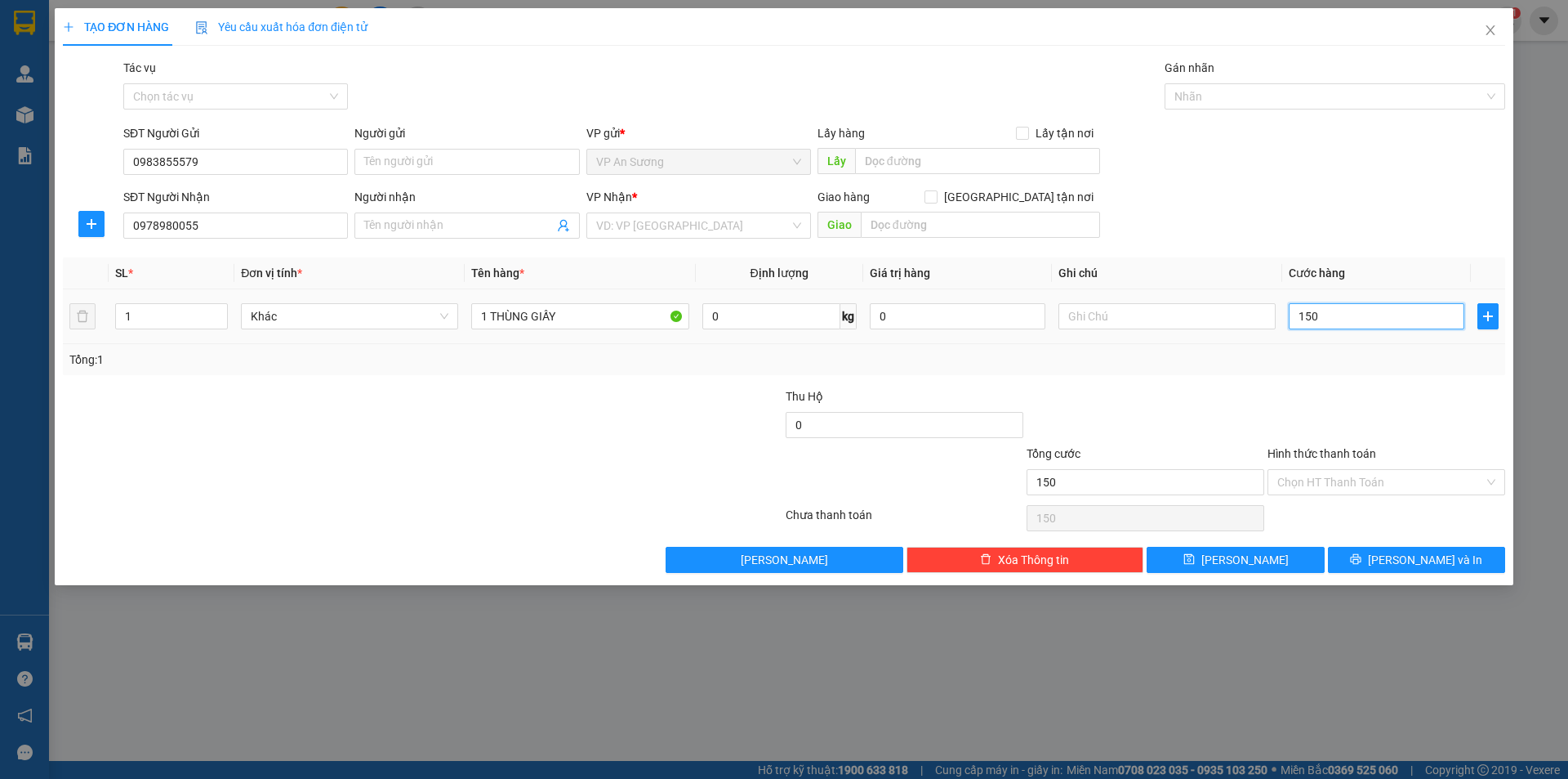
type input "1.500"
type input "15.000"
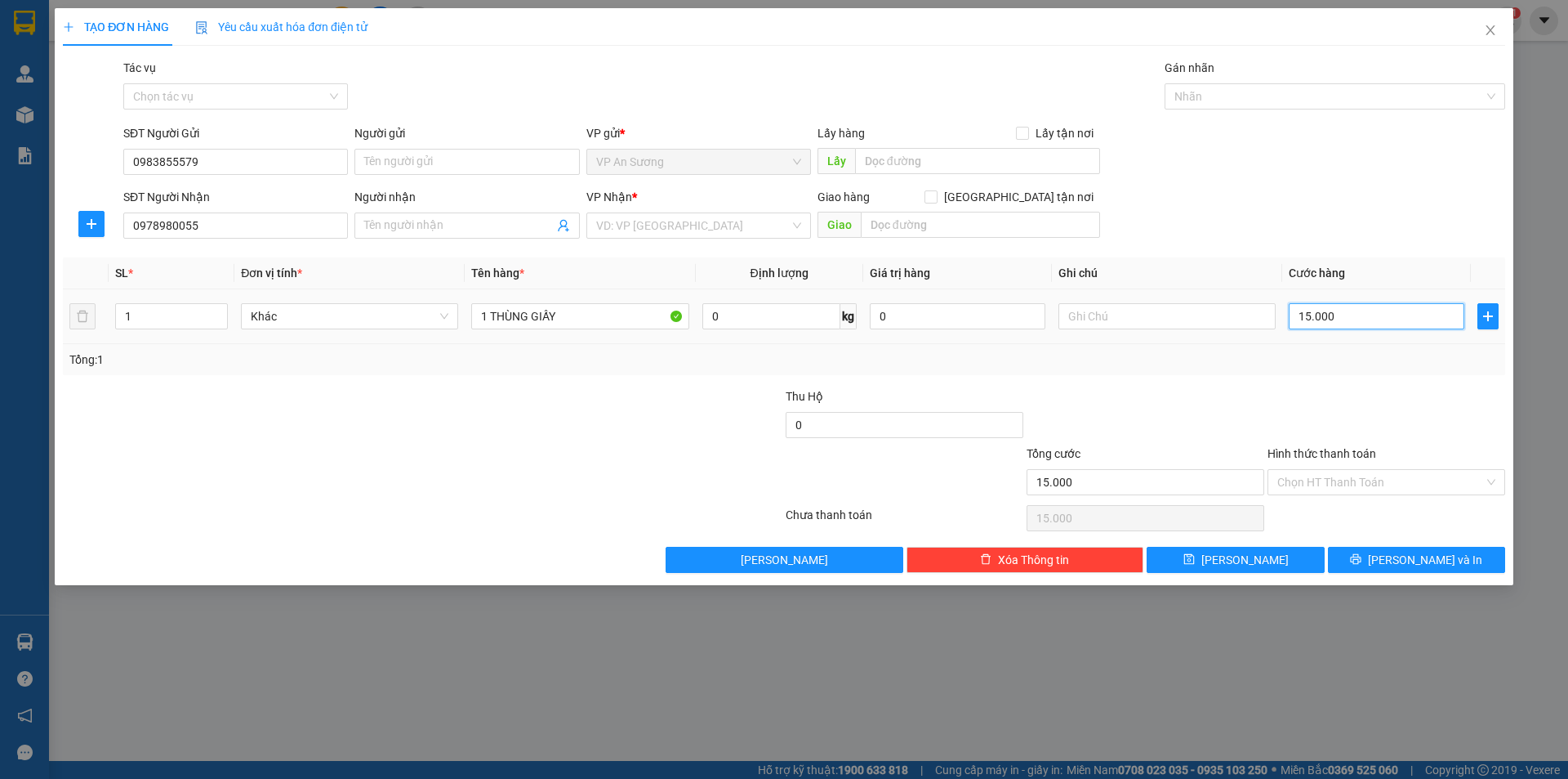
type input "150.000"
click at [623, 232] on input "search" at bounding box center [693, 225] width 194 height 25
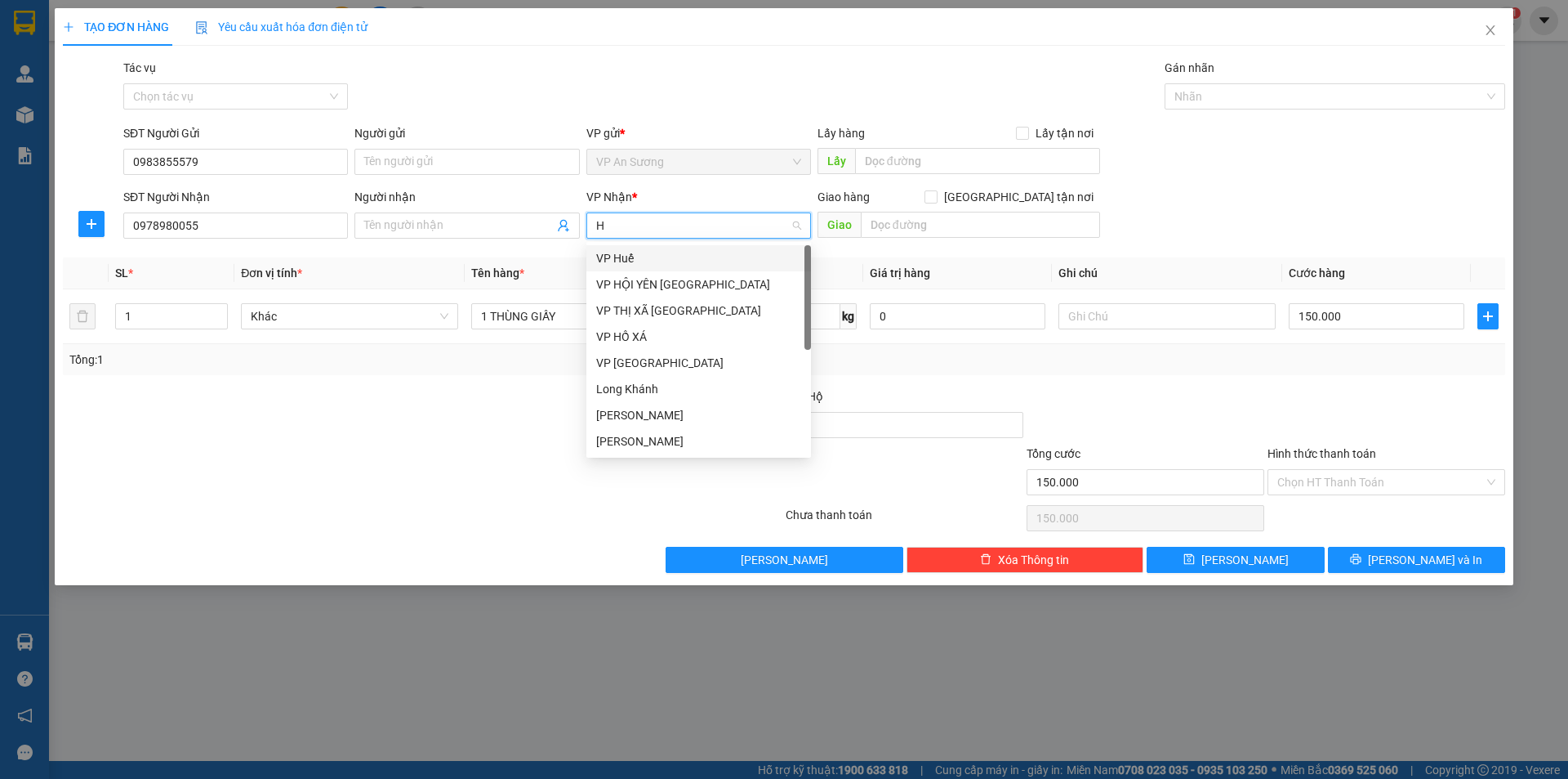
type input "HU"
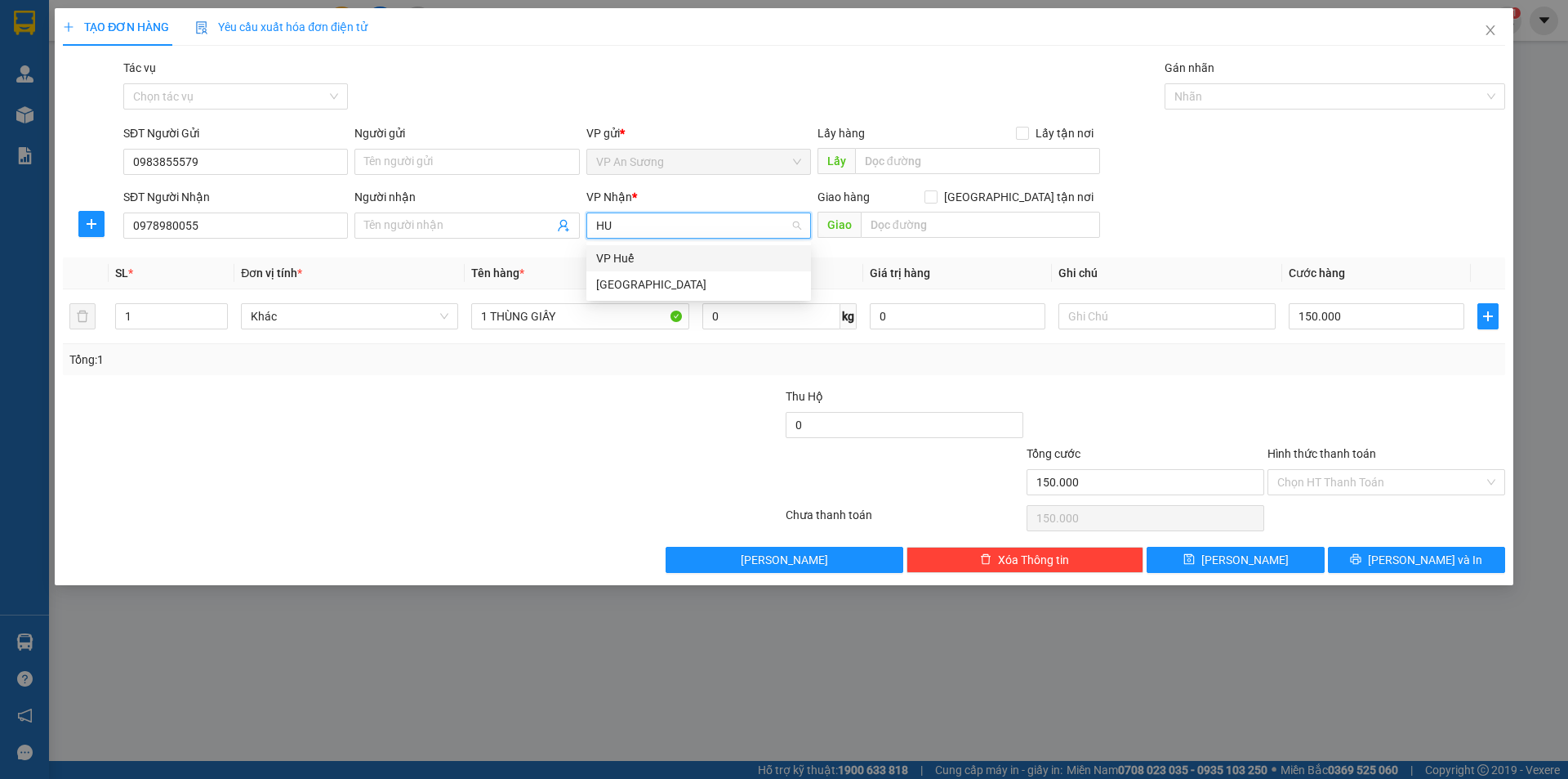
click at [679, 250] on div "VP Huế" at bounding box center [698, 258] width 205 height 18
click at [897, 227] on input "text" at bounding box center [980, 225] width 239 height 26
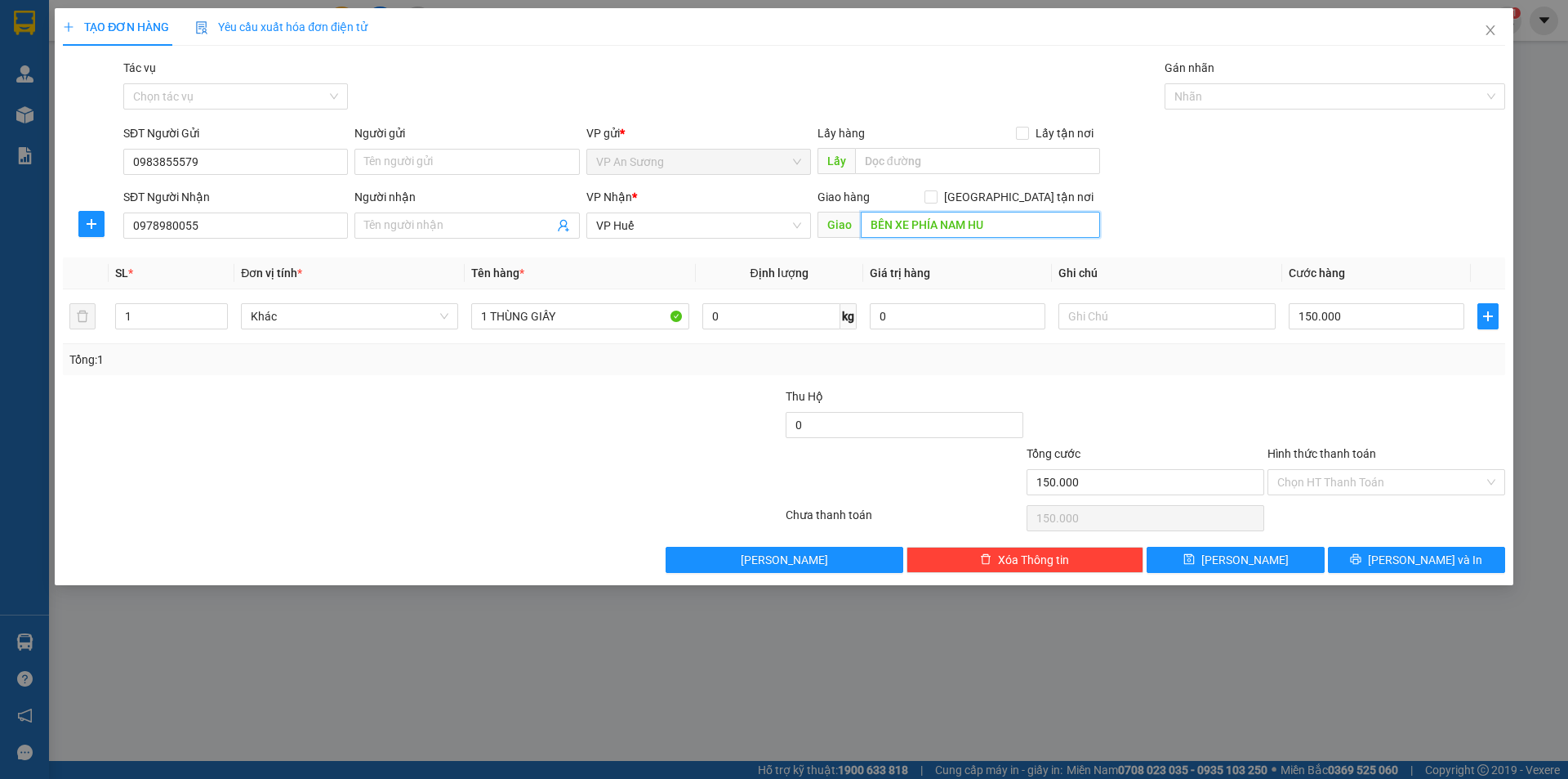
type input "BẾN XE PHÍA NAM [GEOGRAPHIC_DATA]"
drag, startPoint x: 1030, startPoint y: 218, endPoint x: 870, endPoint y: 253, distance: 163.8
click at [870, 253] on div "Transit Pickup Surcharge Ids Transit Deliver Surcharge Ids Transit Deliver Surc…" at bounding box center [784, 315] width 1442 height 514
type input "TRẠM"
click at [995, 235] on input "TRẠM" at bounding box center [980, 225] width 239 height 26
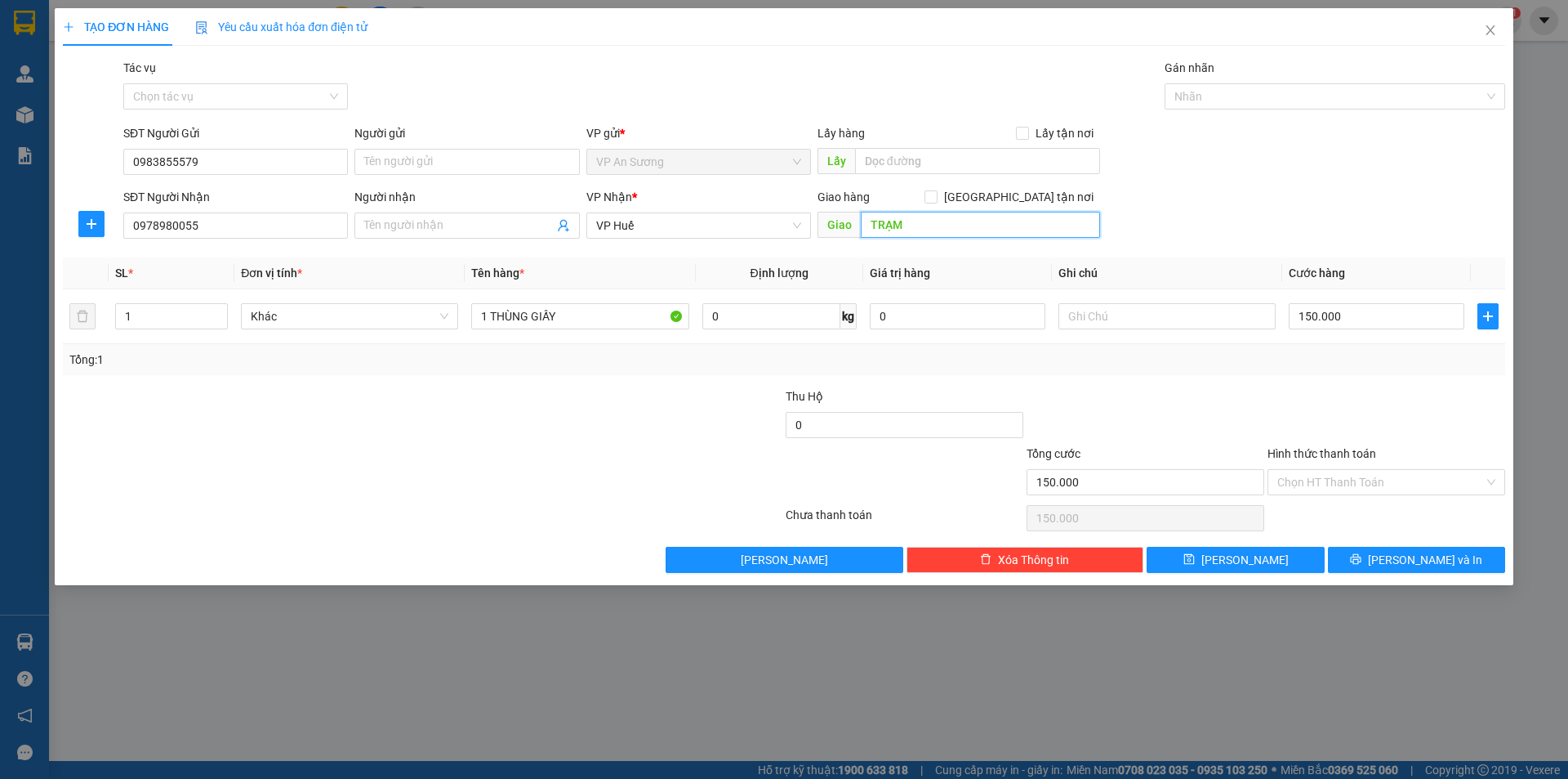
click at [976, 230] on input "TRẠM" at bounding box center [980, 225] width 239 height 26
drag, startPoint x: 967, startPoint y: 230, endPoint x: 876, endPoint y: 240, distance: 91.5
click at [869, 238] on div "Giao TRẠM" at bounding box center [959, 226] width 283 height 26
drag, startPoint x: 929, startPoint y: 245, endPoint x: 945, endPoint y: 231, distance: 21.3
click at [931, 243] on div "Transit Pickup Surcharge Ids Transit Deliver Surcharge Ids Transit Deliver Surc…" at bounding box center [784, 315] width 1442 height 514
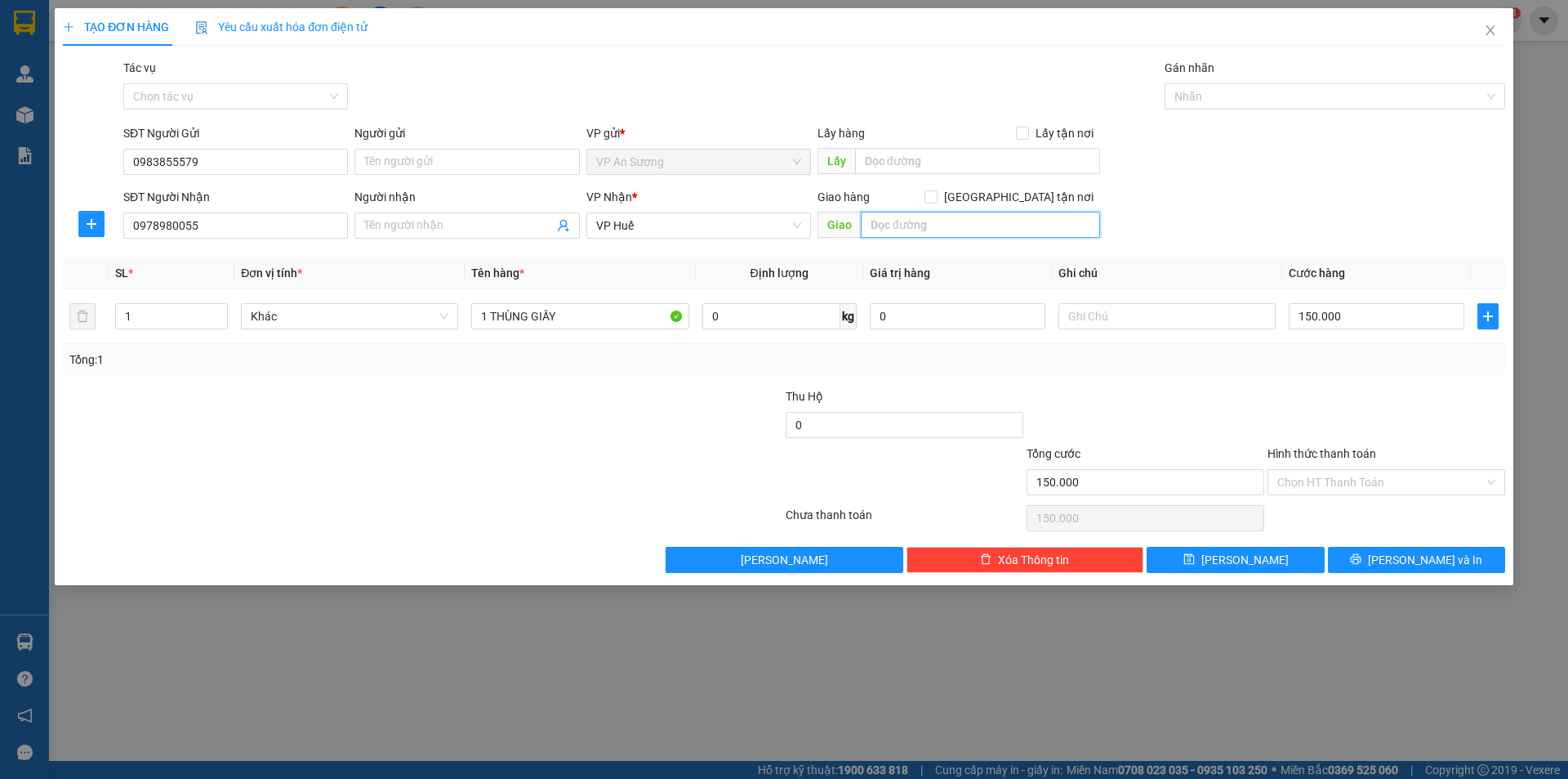
click at [945, 231] on input "text" at bounding box center [980, 225] width 239 height 26
click at [945, 232] on input "text" at bounding box center [980, 225] width 239 height 26
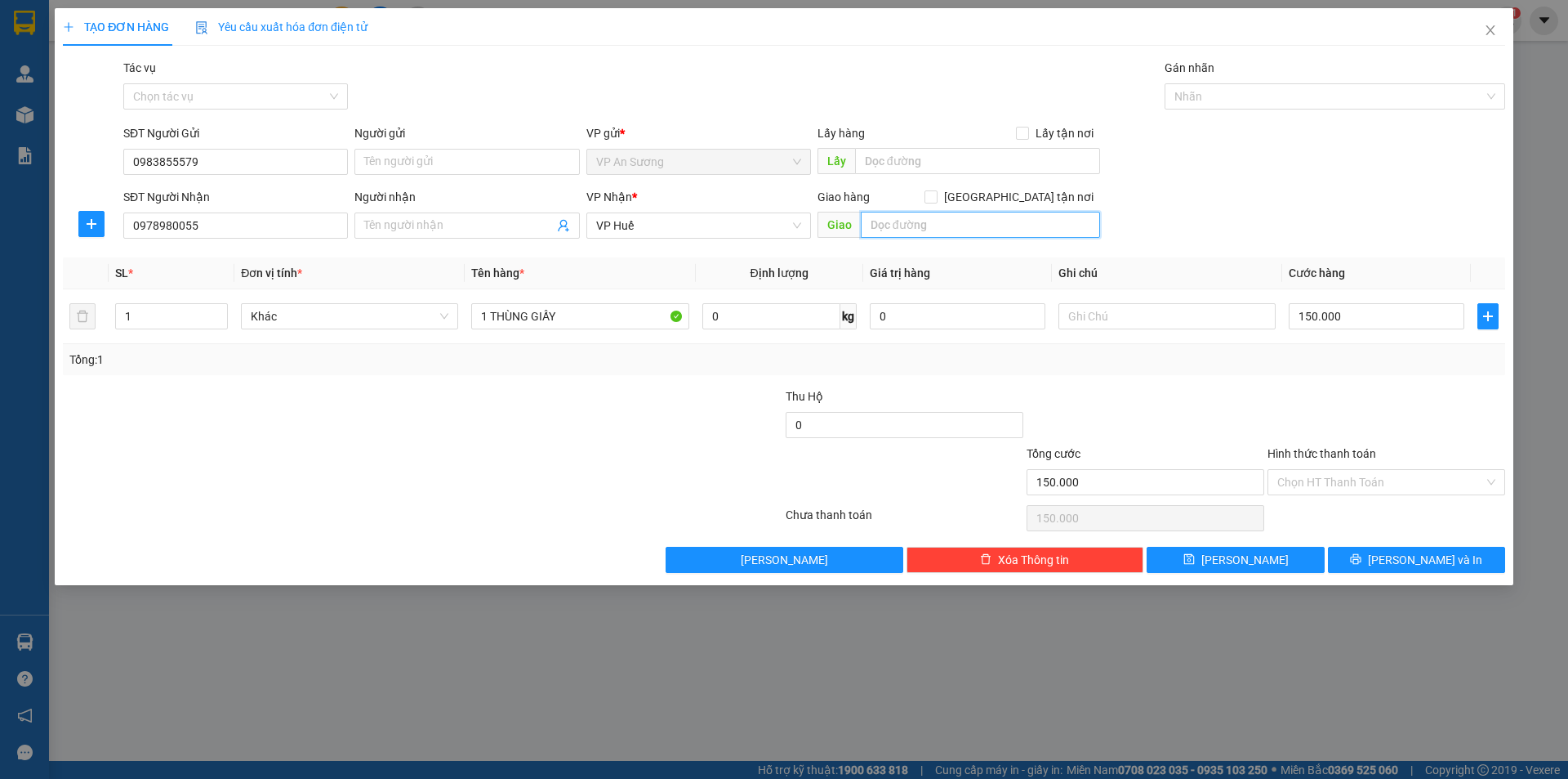
click at [945, 232] on input "text" at bounding box center [980, 225] width 239 height 26
click at [937, 229] on input "text" at bounding box center [980, 225] width 239 height 26
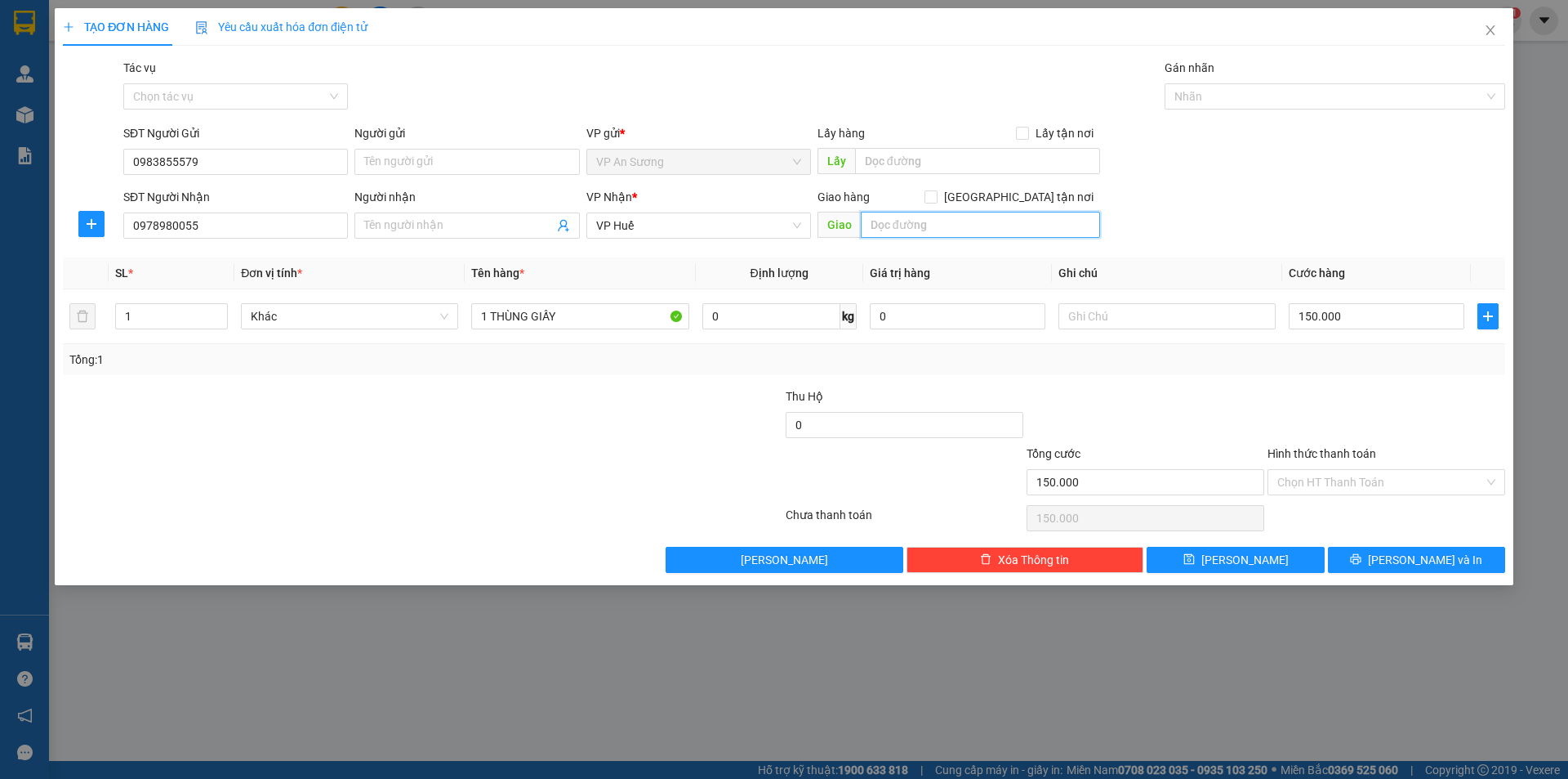
click at [938, 222] on input "text" at bounding box center [980, 225] width 239 height 26
click at [938, 221] on input "text" at bounding box center [980, 225] width 239 height 26
click at [1426, 472] on input "Hình thức thanh toán" at bounding box center [1380, 482] width 207 height 25
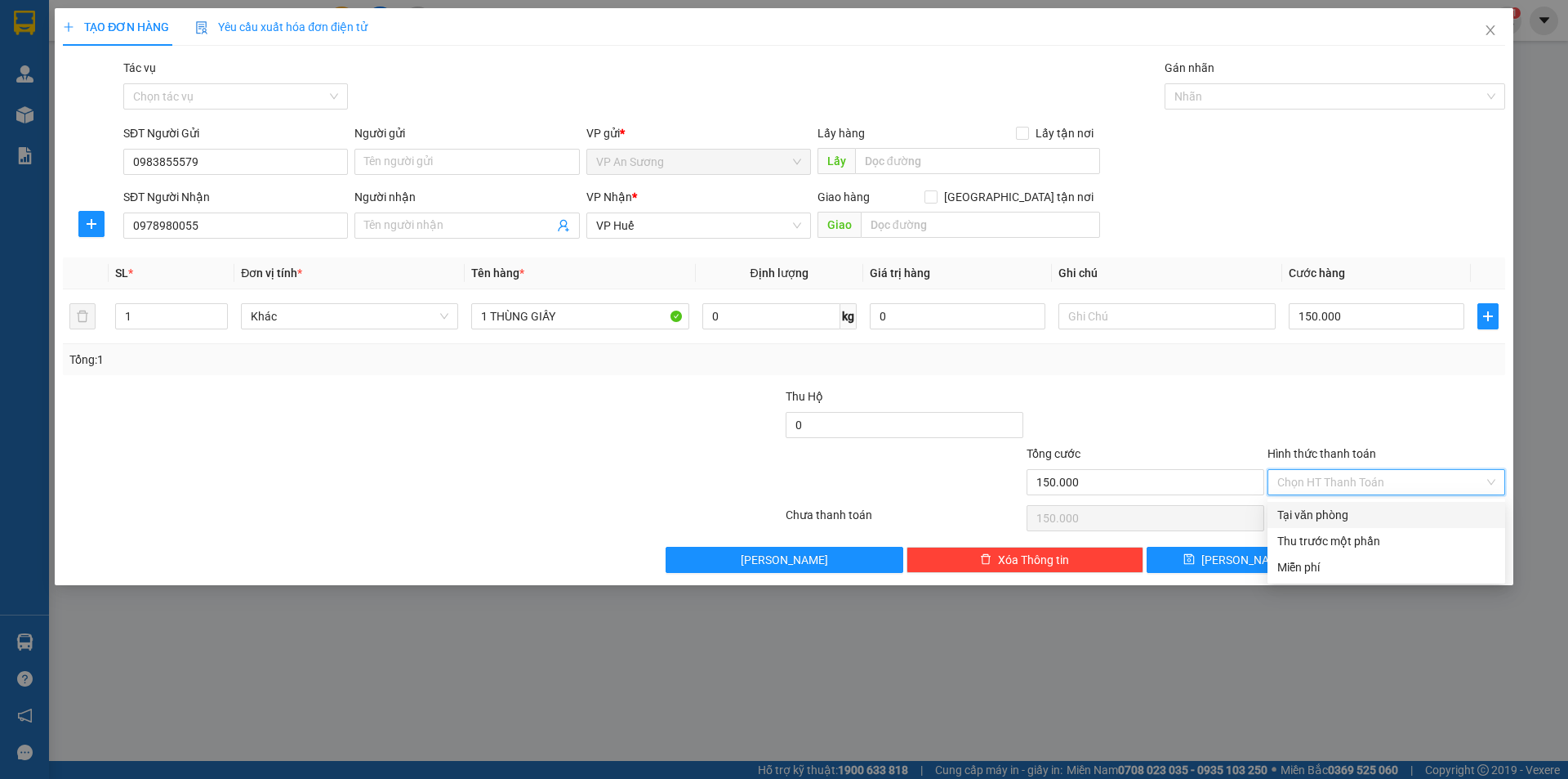
click at [1385, 522] on div "Tại văn phòng" at bounding box center [1386, 515] width 218 height 18
type input "0"
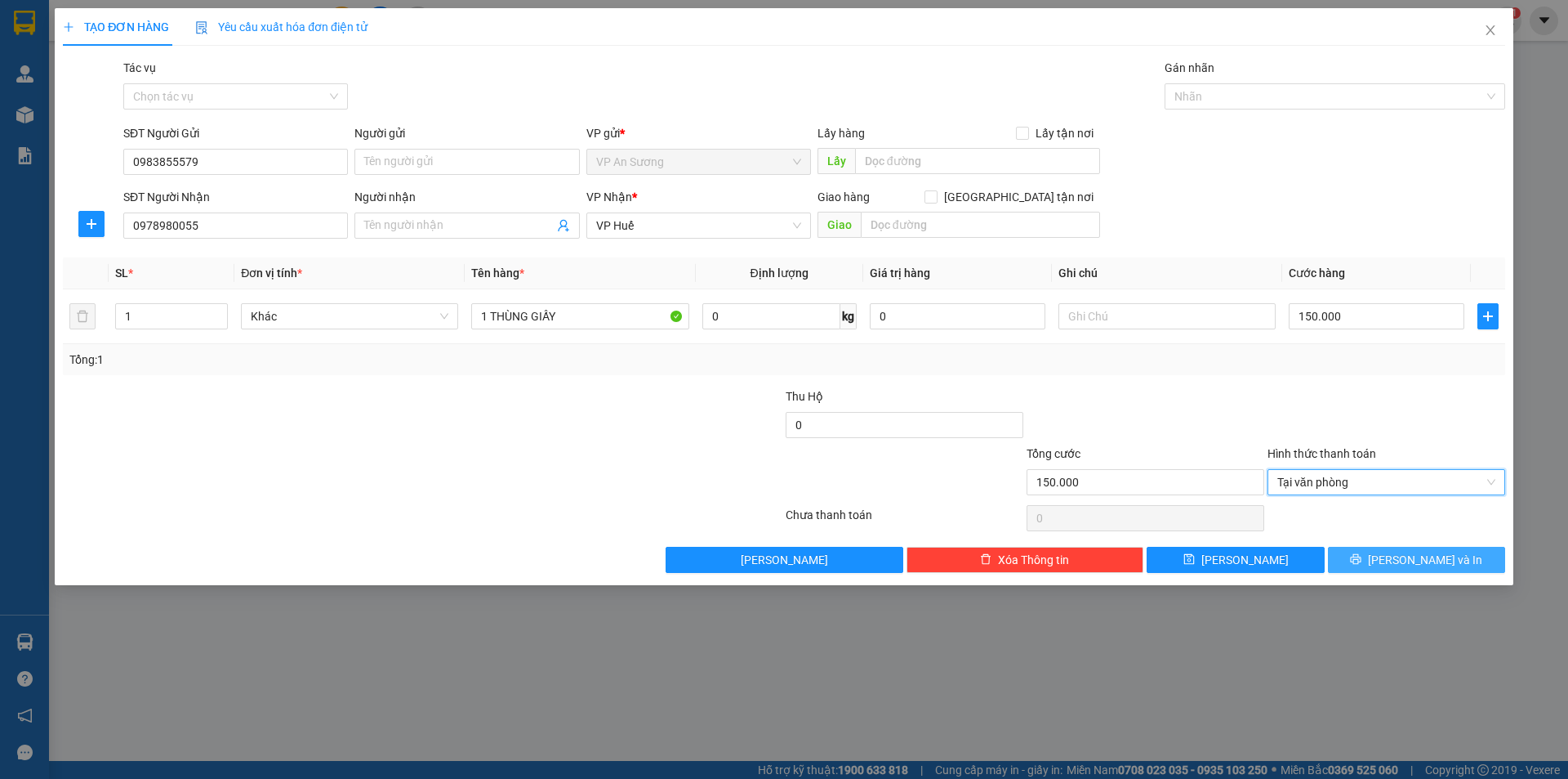
click at [1361, 564] on icon "printer" at bounding box center [1355, 559] width 12 height 12
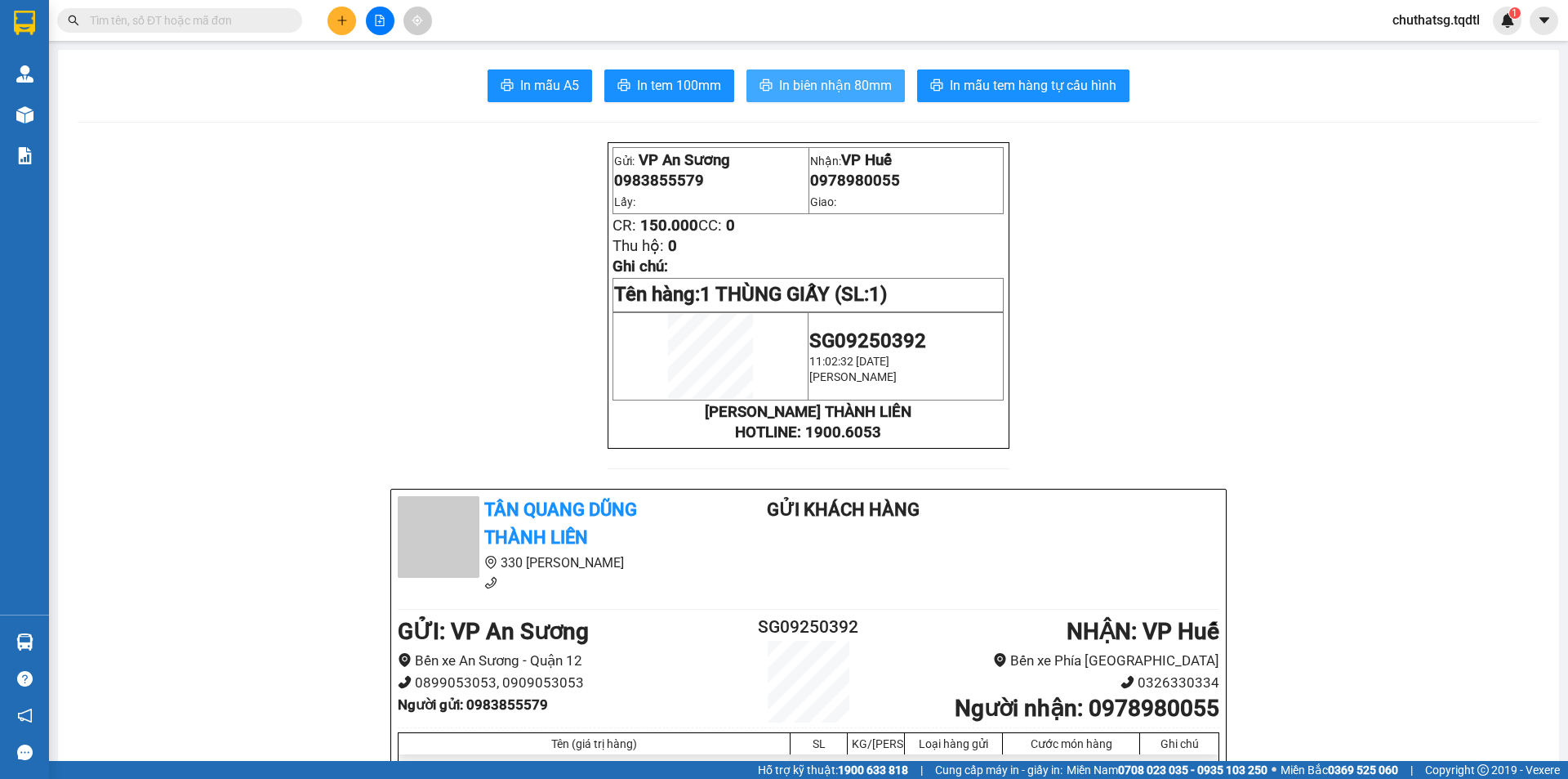
drag, startPoint x: 1230, startPoint y: 532, endPoint x: 871, endPoint y: 72, distance: 583.5
click at [871, 72] on button "In biên nhận 80mm" at bounding box center [825, 85] width 158 height 33
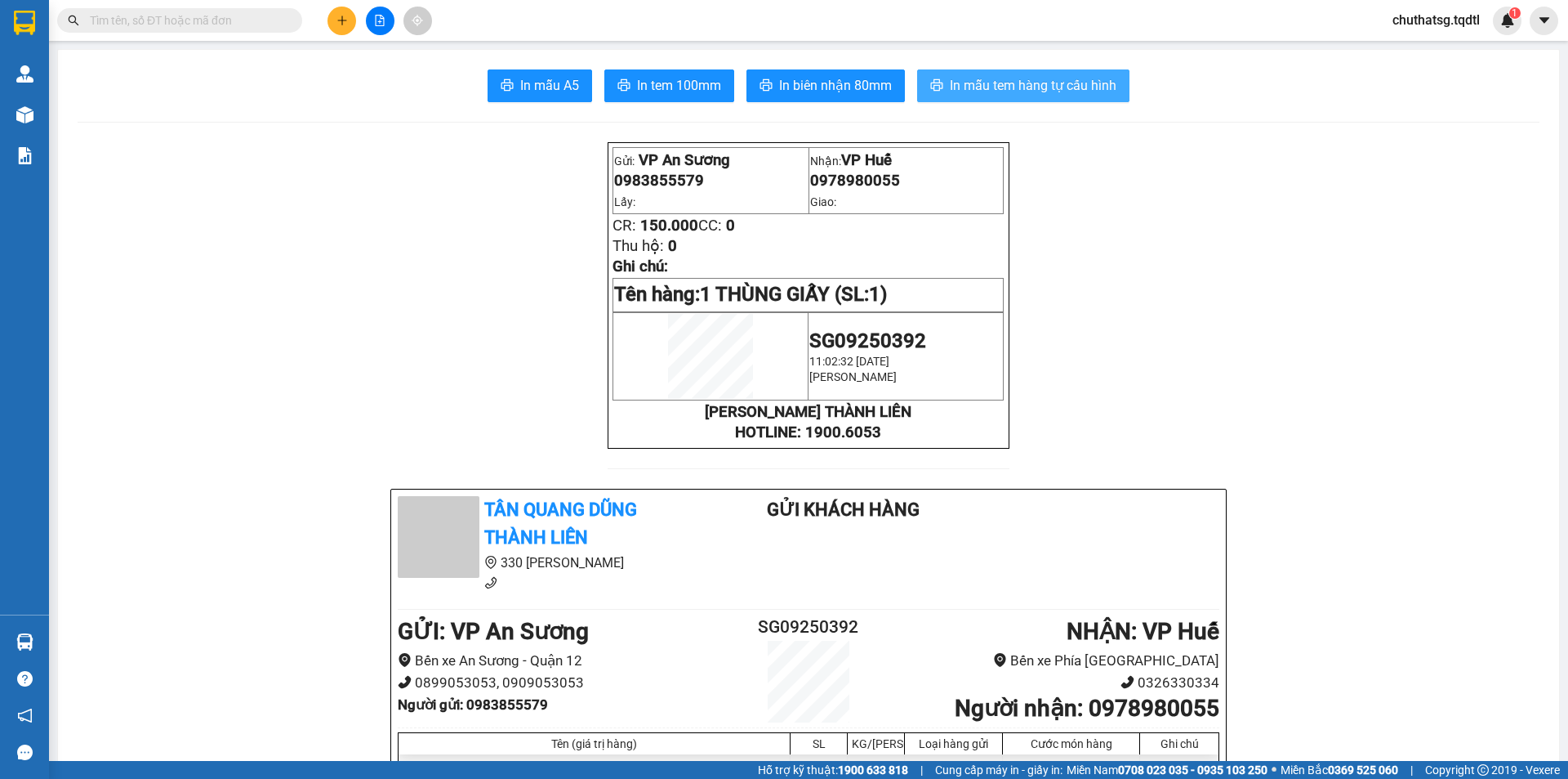
click at [994, 76] on span "In mẫu tem hàng tự cấu hình" at bounding box center [1033, 85] width 166 height 21
click at [345, 24] on icon "plus" at bounding box center [342, 21] width 12 height 12
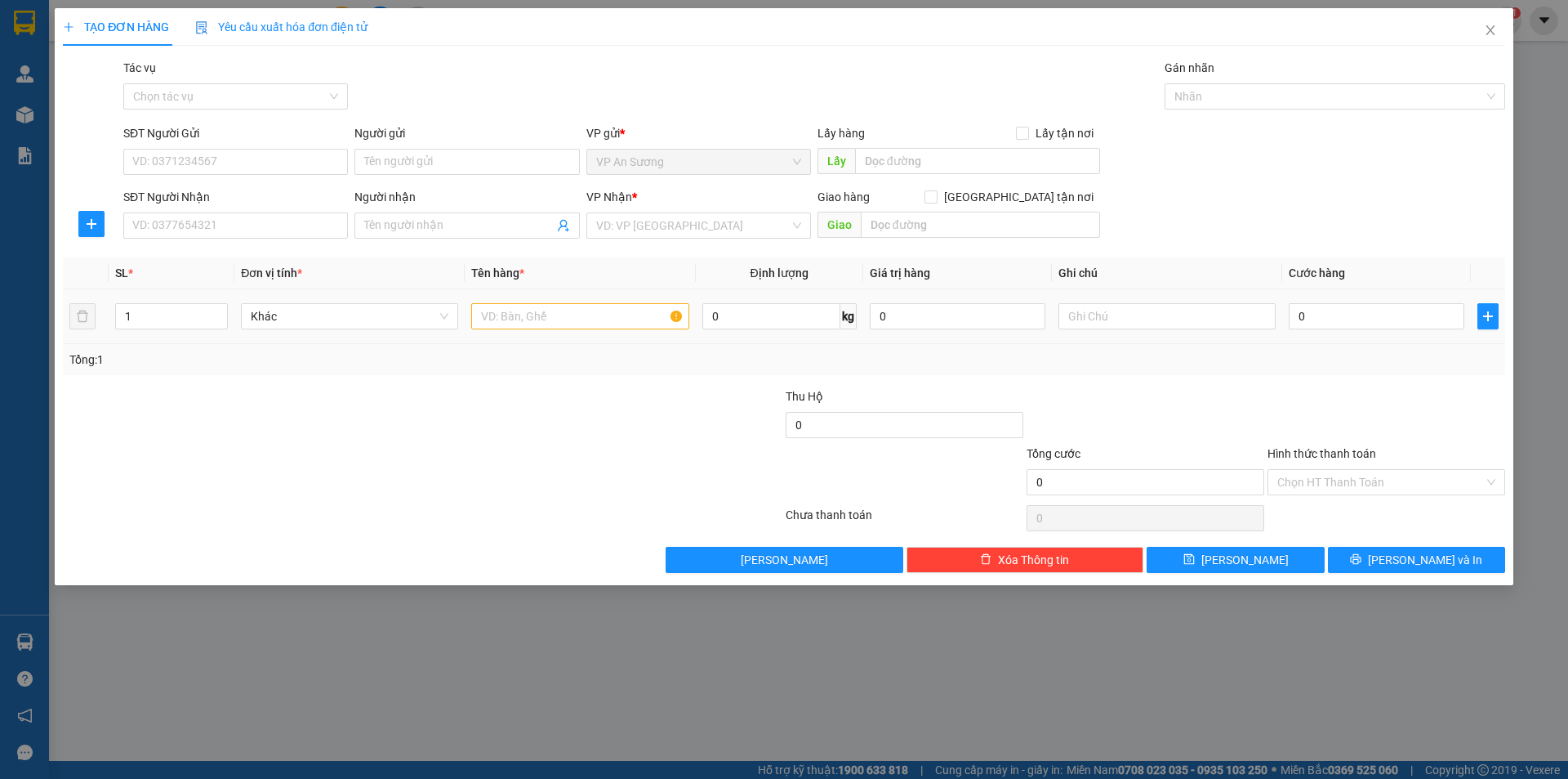
click at [529, 302] on div at bounding box center [580, 316] width 218 height 33
click at [530, 309] on input "text" at bounding box center [580, 316] width 218 height 26
click at [220, 232] on input "SĐT Người Nhận" at bounding box center [235, 226] width 225 height 26
click at [259, 151] on input "SĐT Người Gửi" at bounding box center [235, 161] width 225 height 26
click at [609, 310] on input "25 XÔ + 1 LON NHỎ +" at bounding box center [580, 316] width 218 height 26
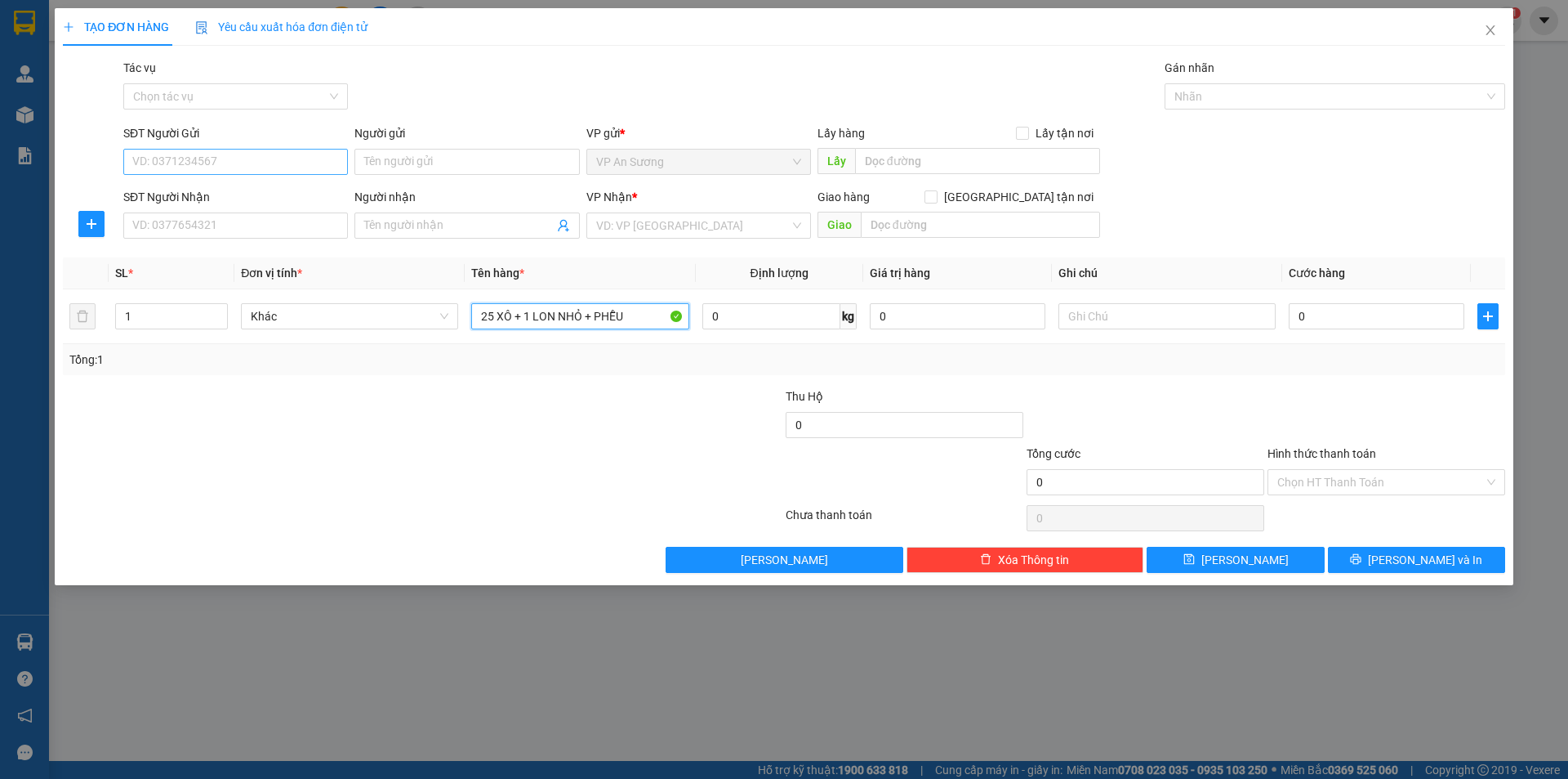
type input "25 XÔ + 1 LON NHỎ + PHỄU"
click at [219, 158] on input "SĐT Người Gửi" at bounding box center [235, 161] width 225 height 26
type input "0934905502"
click at [278, 222] on input "SĐT Người Nhận" at bounding box center [235, 226] width 225 height 26
type input "0901147468"
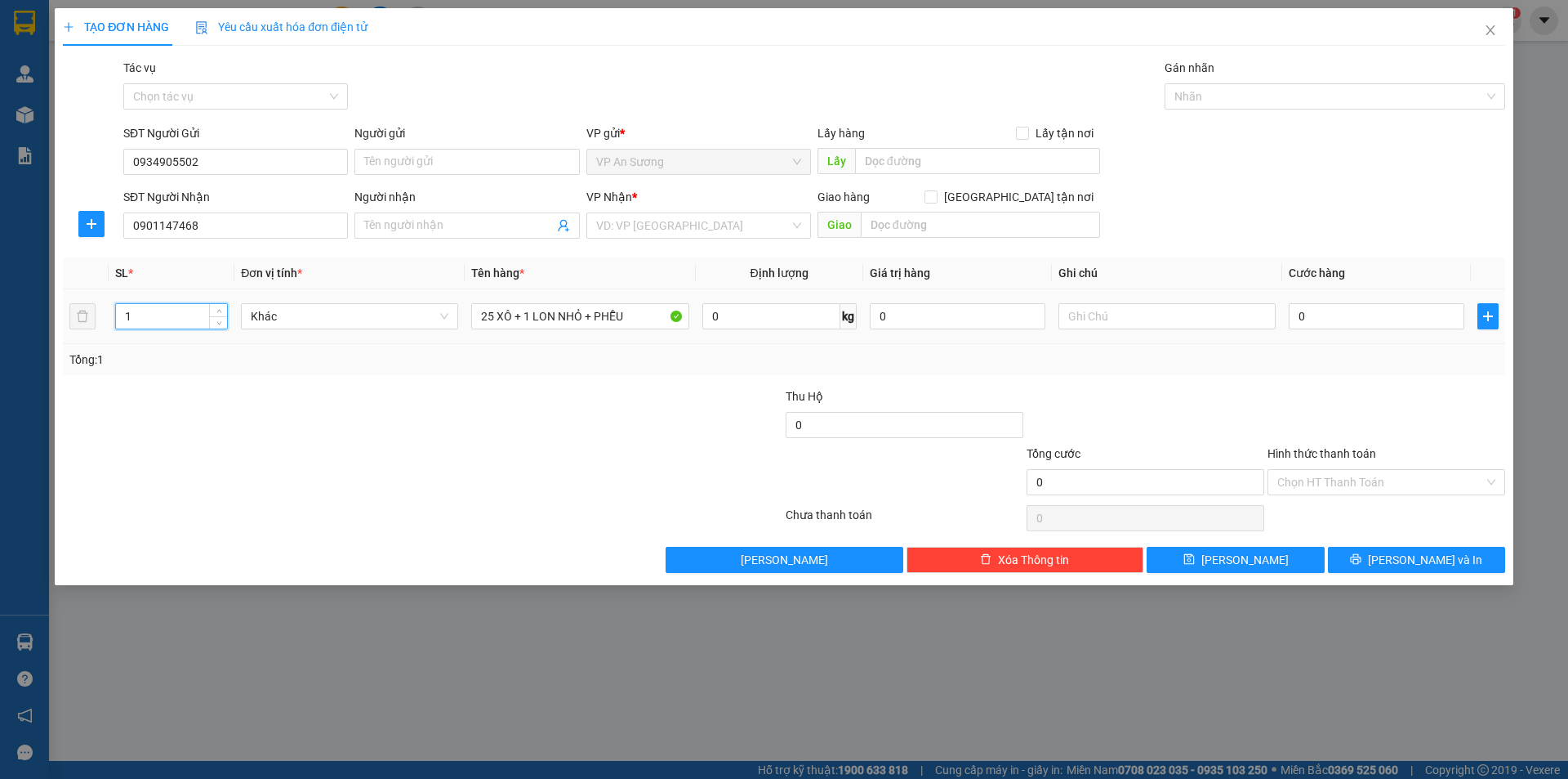
click at [188, 314] on input "1" at bounding box center [171, 316] width 111 height 25
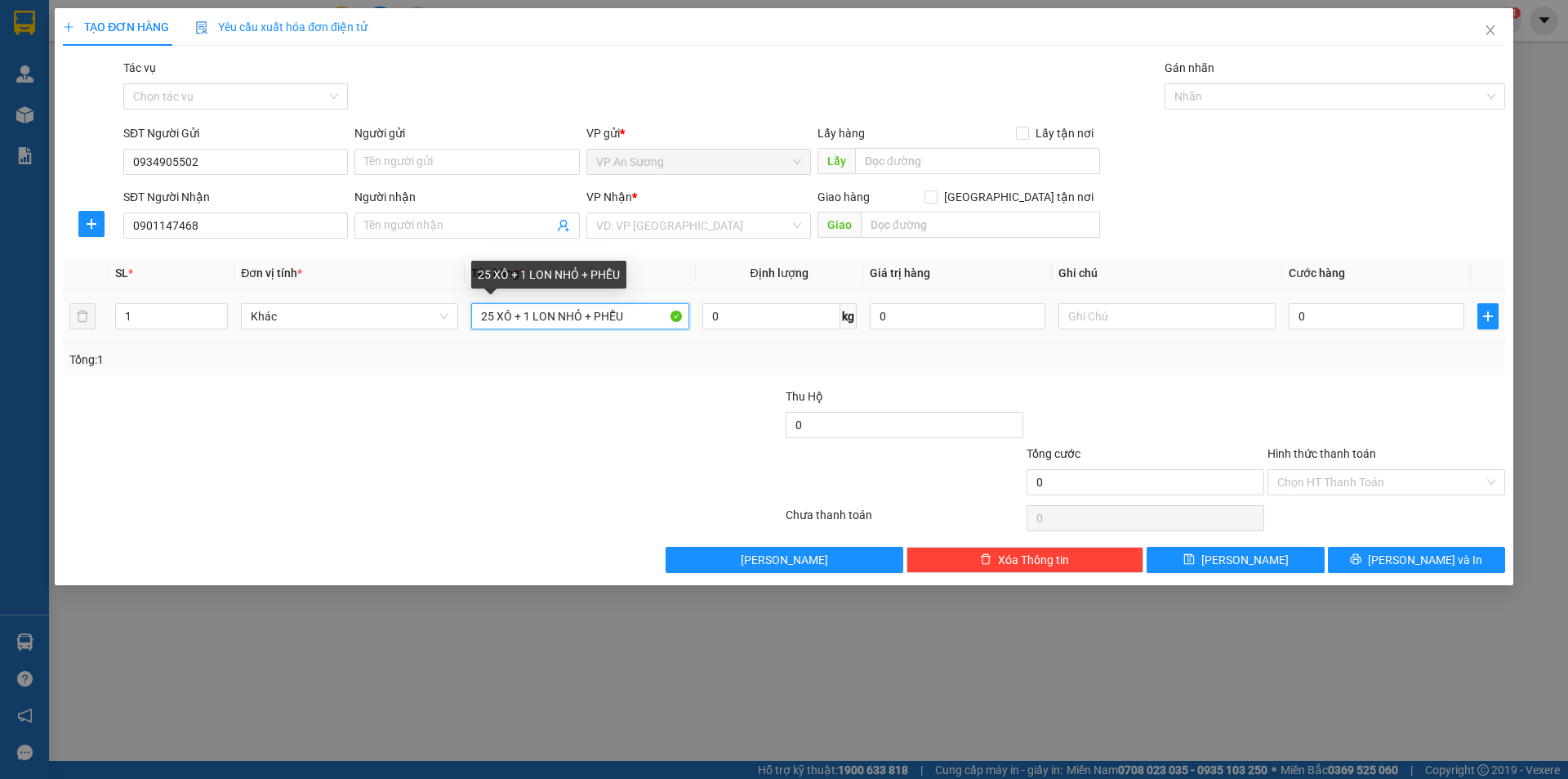
click at [601, 315] on input "25 XÔ + 1 LON NHỎ + PHỄU" at bounding box center [580, 316] width 218 height 26
type input "25 XÔ + 1 LON NHỎ + 1PHỄU"
click at [199, 317] on input "1" at bounding box center [171, 316] width 111 height 25
click at [531, 319] on input "25 XÔ + 1 LON NHỎ + 1PHỄU" at bounding box center [580, 316] width 218 height 26
type input "25 XÔ + 2 LON NHỎ + 1PHỄU"
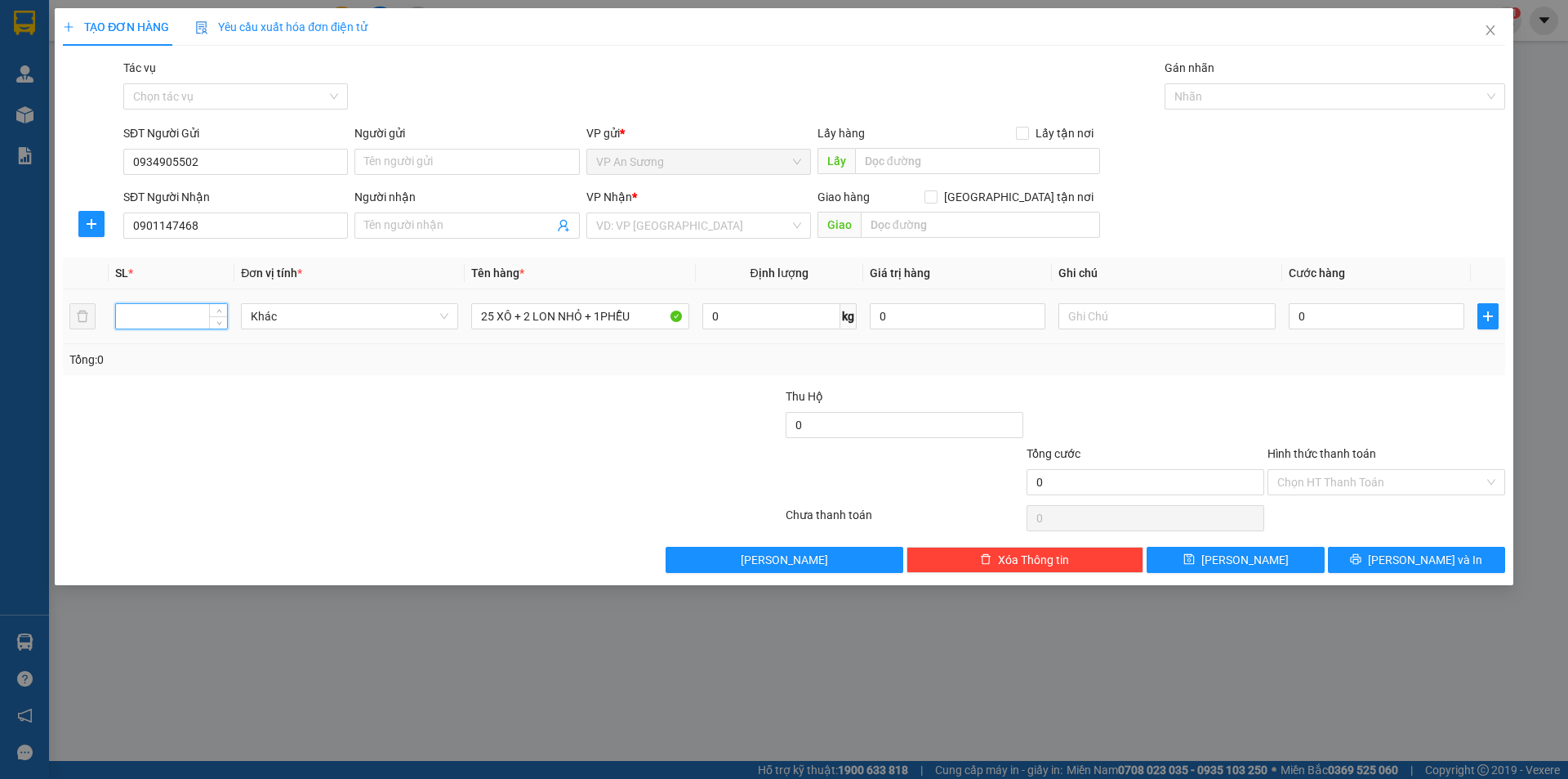
click at [177, 323] on input "number" at bounding box center [171, 316] width 111 height 25
type input "28"
click at [791, 242] on div "VP Nhận * VD: VP [GEOGRAPHIC_DATA]" at bounding box center [698, 217] width 225 height 57
click at [787, 237] on input "search" at bounding box center [693, 225] width 194 height 25
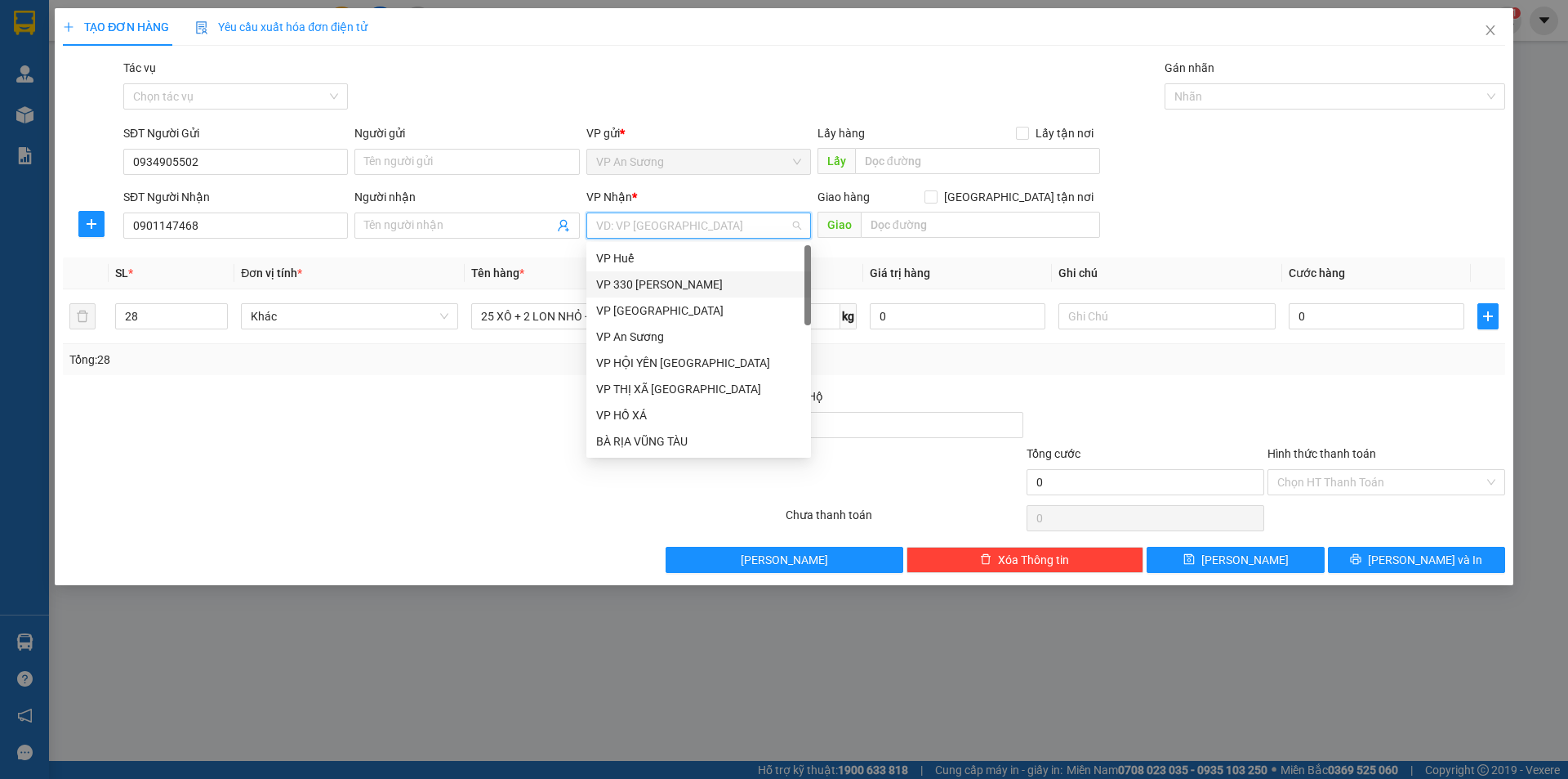
click at [726, 288] on div "VP 330 [PERSON_NAME]" at bounding box center [698, 284] width 205 height 18
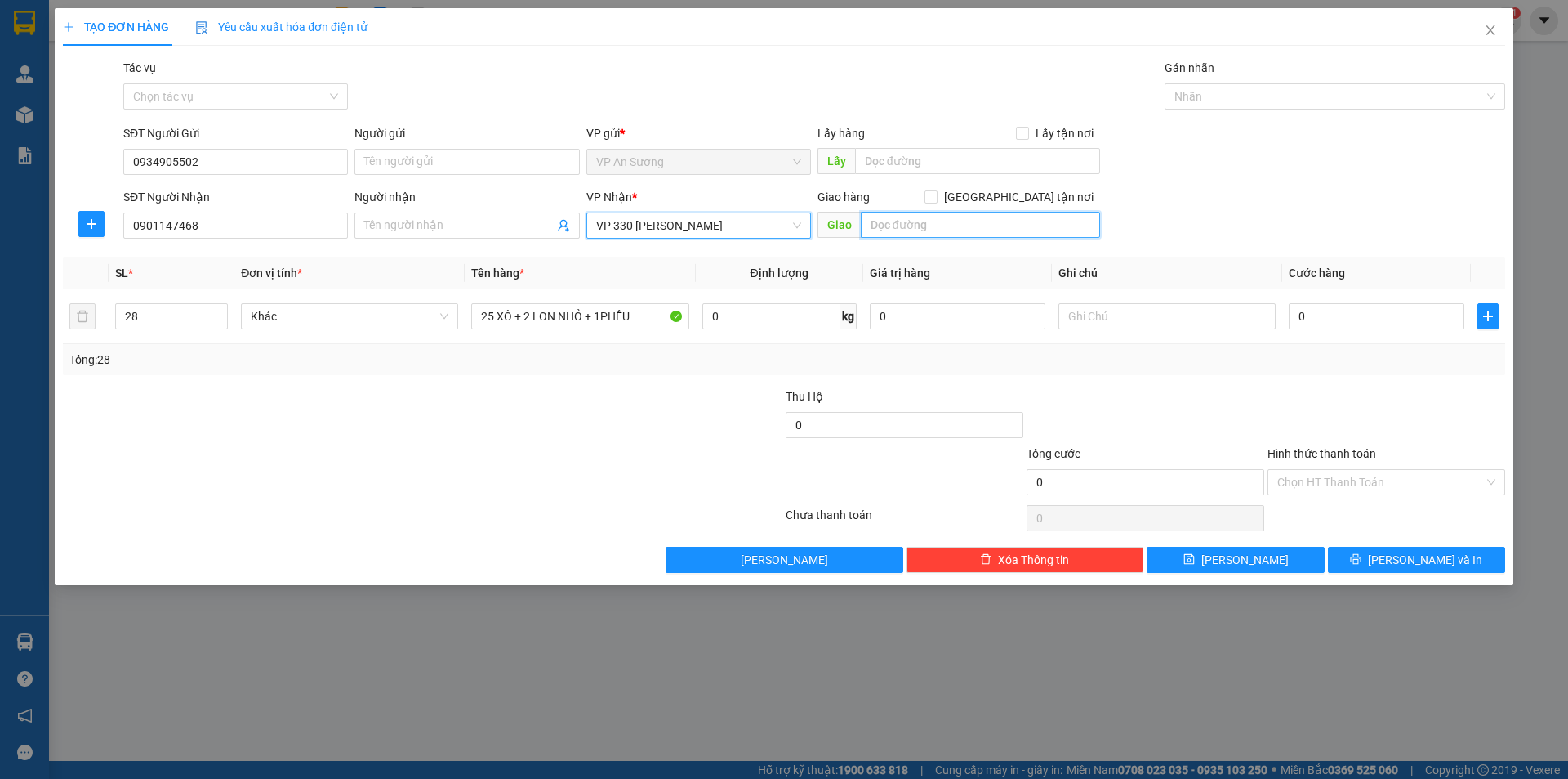
click at [879, 228] on input "text" at bounding box center [980, 225] width 239 height 26
type input "d"
type input "đ"
type input "D"
type input "ĐÔNG HÀ"
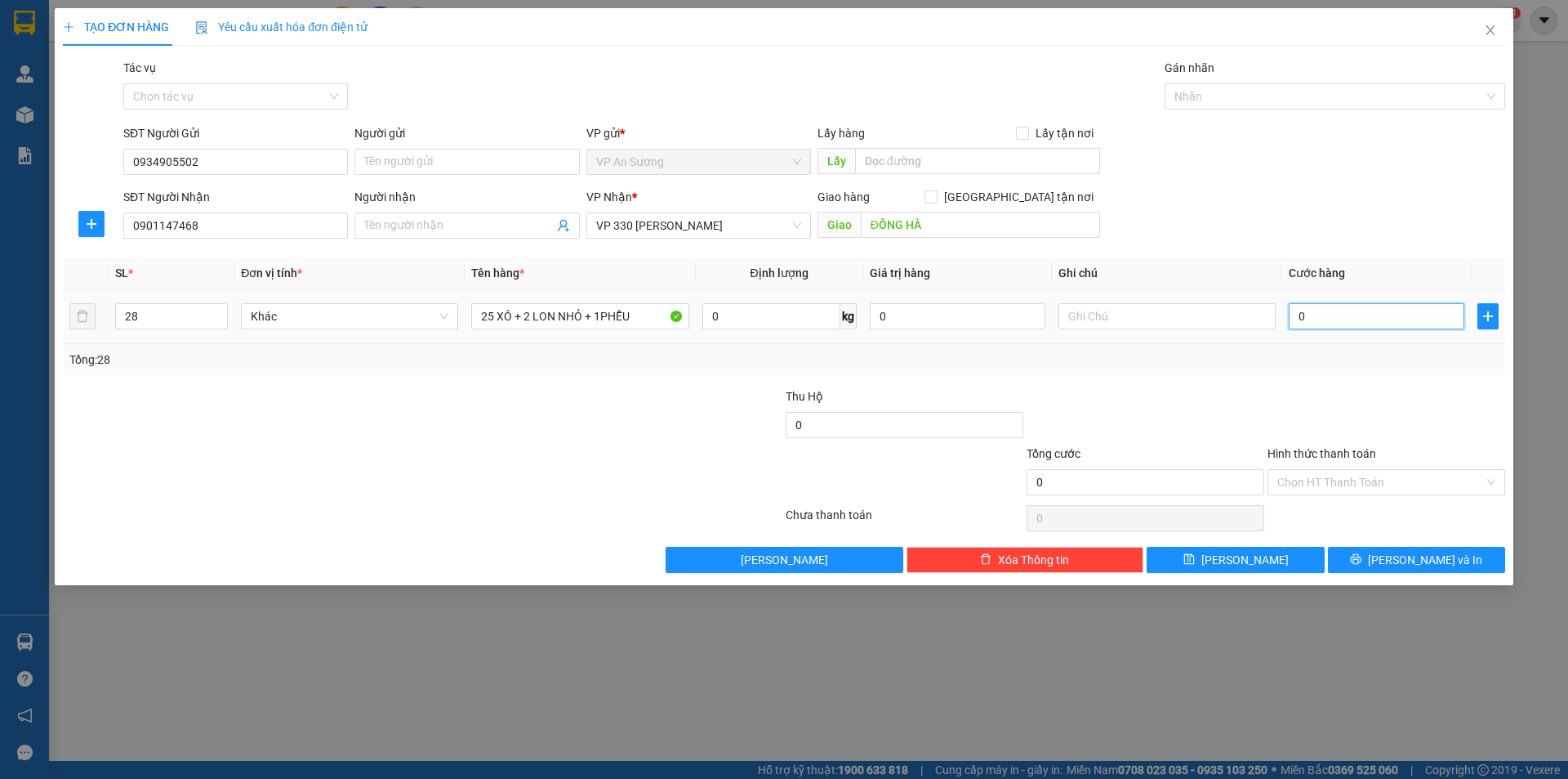
click at [1311, 326] on input "0" at bounding box center [1376, 316] width 175 height 26
click at [1306, 326] on input "0" at bounding box center [1376, 316] width 175 height 26
click at [1299, 326] on input "0" at bounding box center [1376, 316] width 175 height 26
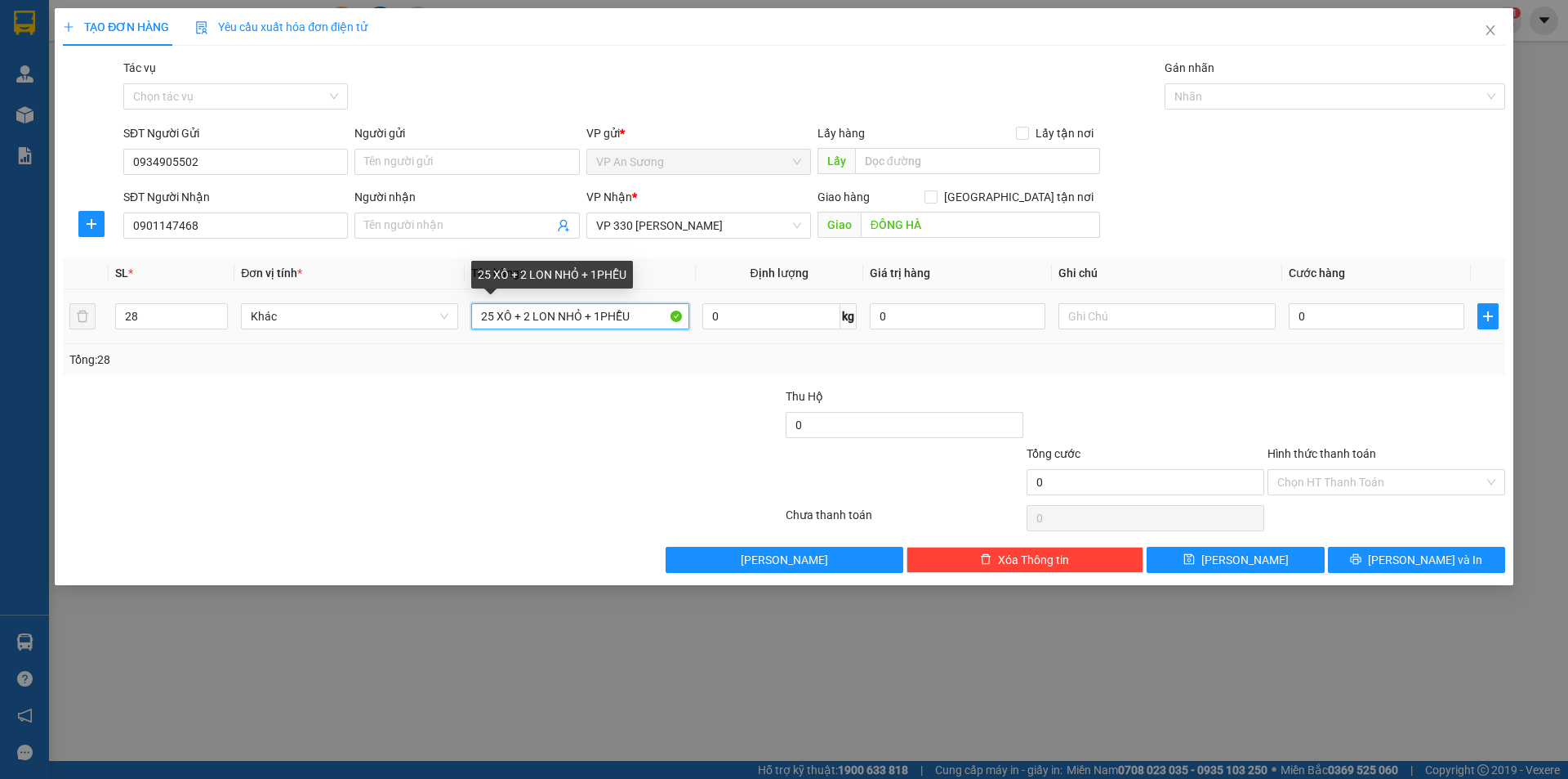
drag, startPoint x: 638, startPoint y: 316, endPoint x: 606, endPoint y: 325, distance: 33.2
click at [606, 325] on input "25 XÔ + 2 LON NHỎ + 1PHỄU" at bounding box center [580, 316] width 218 height 26
type input "25 XÔ + 2 LON NHỎ + 1T GIẤY ĐEN NHỎ"
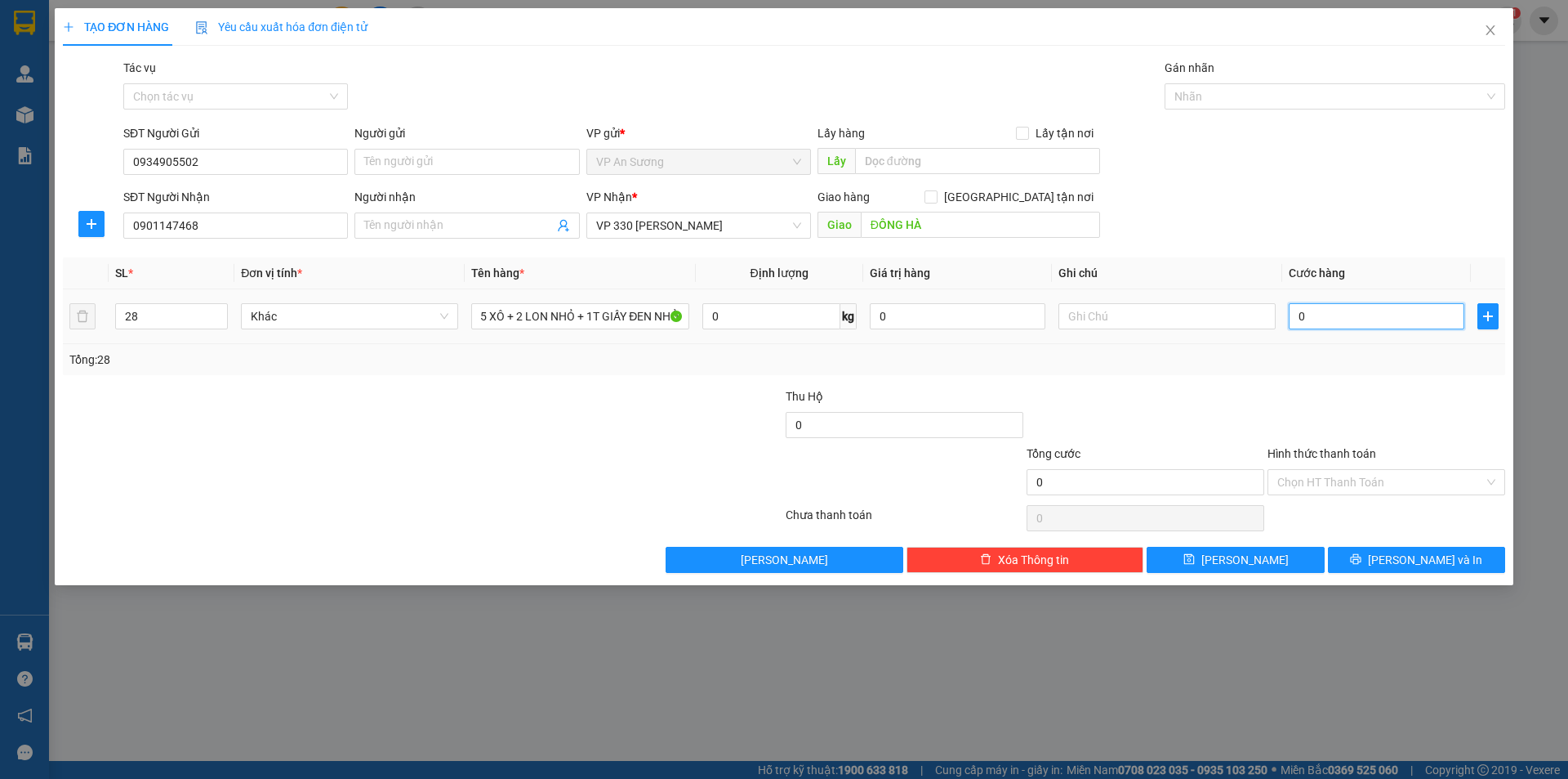
click at [1306, 314] on input "0" at bounding box center [1376, 316] width 175 height 26
click at [1294, 320] on input "0" at bounding box center [1376, 316] width 175 height 26
click at [1298, 320] on input "0" at bounding box center [1376, 316] width 175 height 26
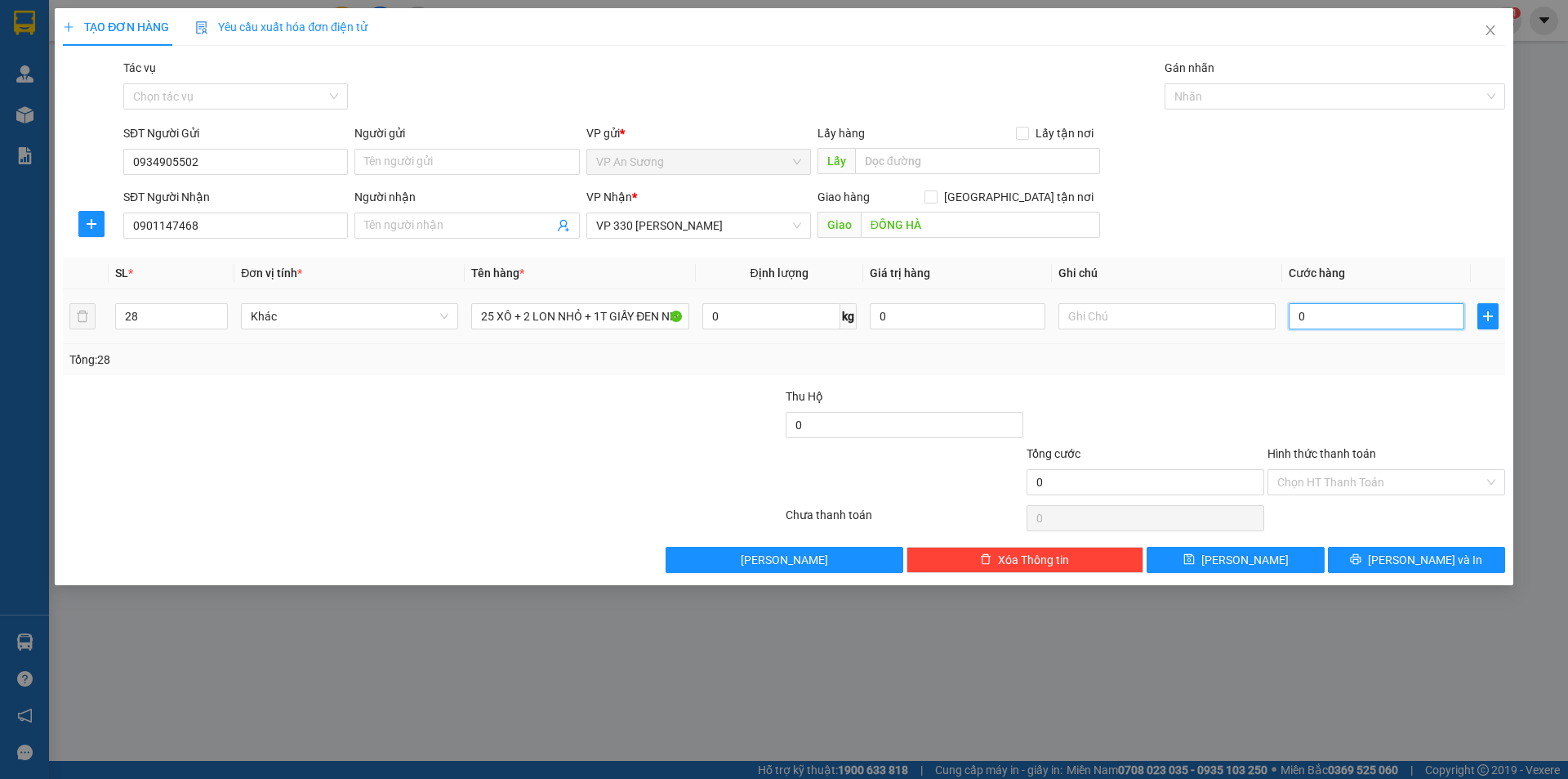
click at [1298, 320] on input "0" at bounding box center [1376, 316] width 175 height 26
click at [1313, 316] on input "0" at bounding box center [1376, 316] width 175 height 26
type input "20"
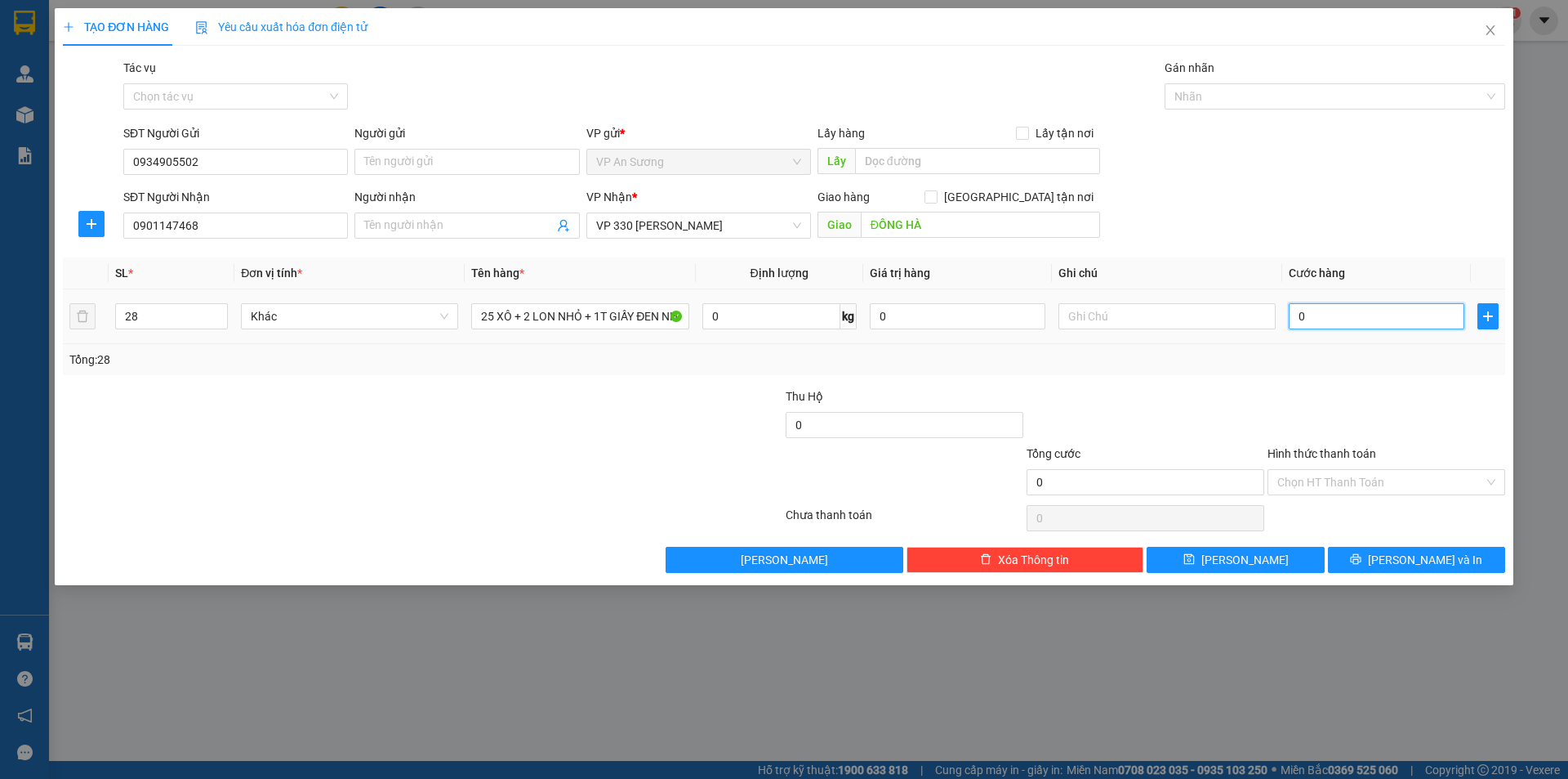
type input "20"
type input "220"
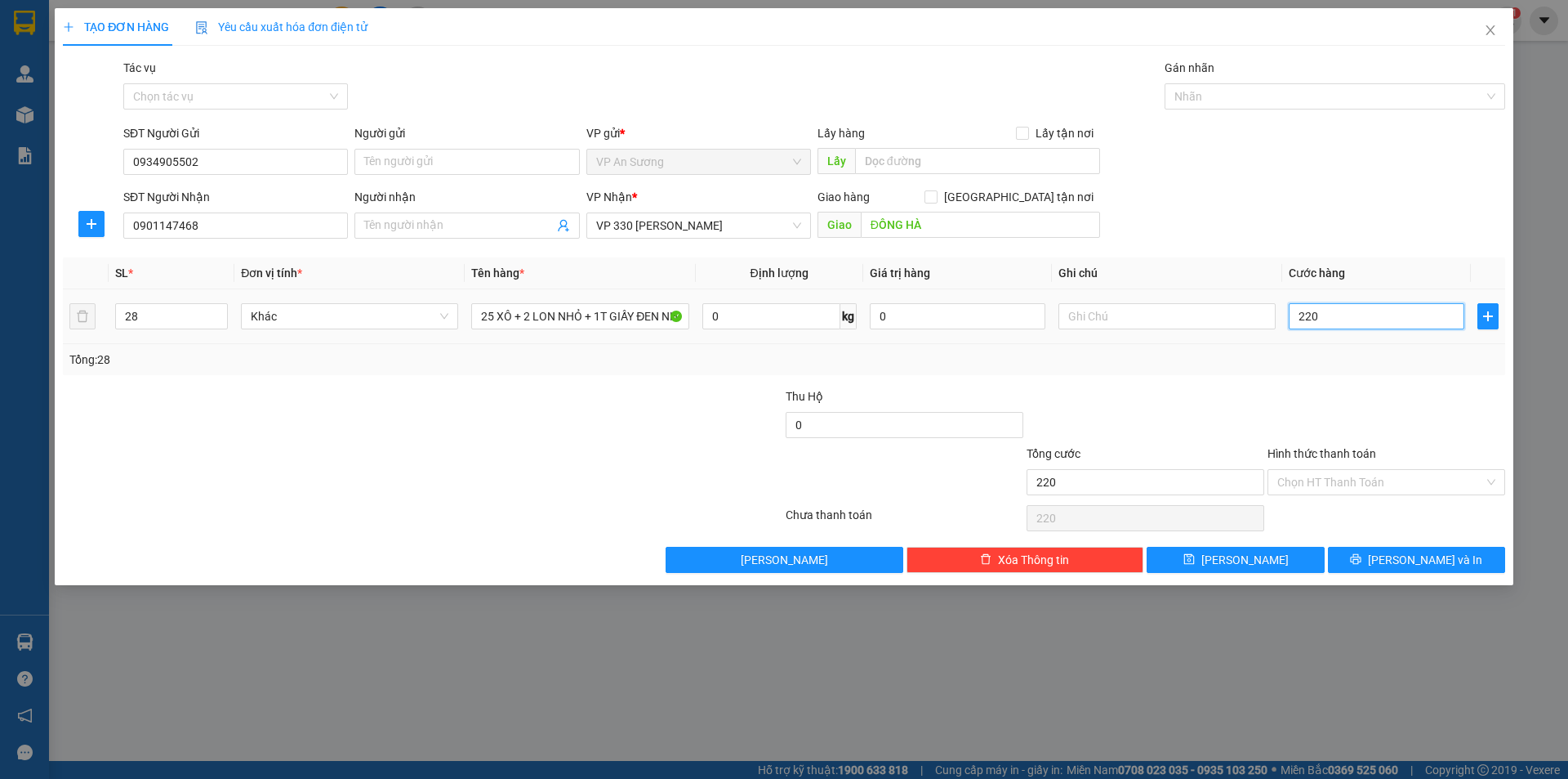
type input "2.200"
type input "22.000"
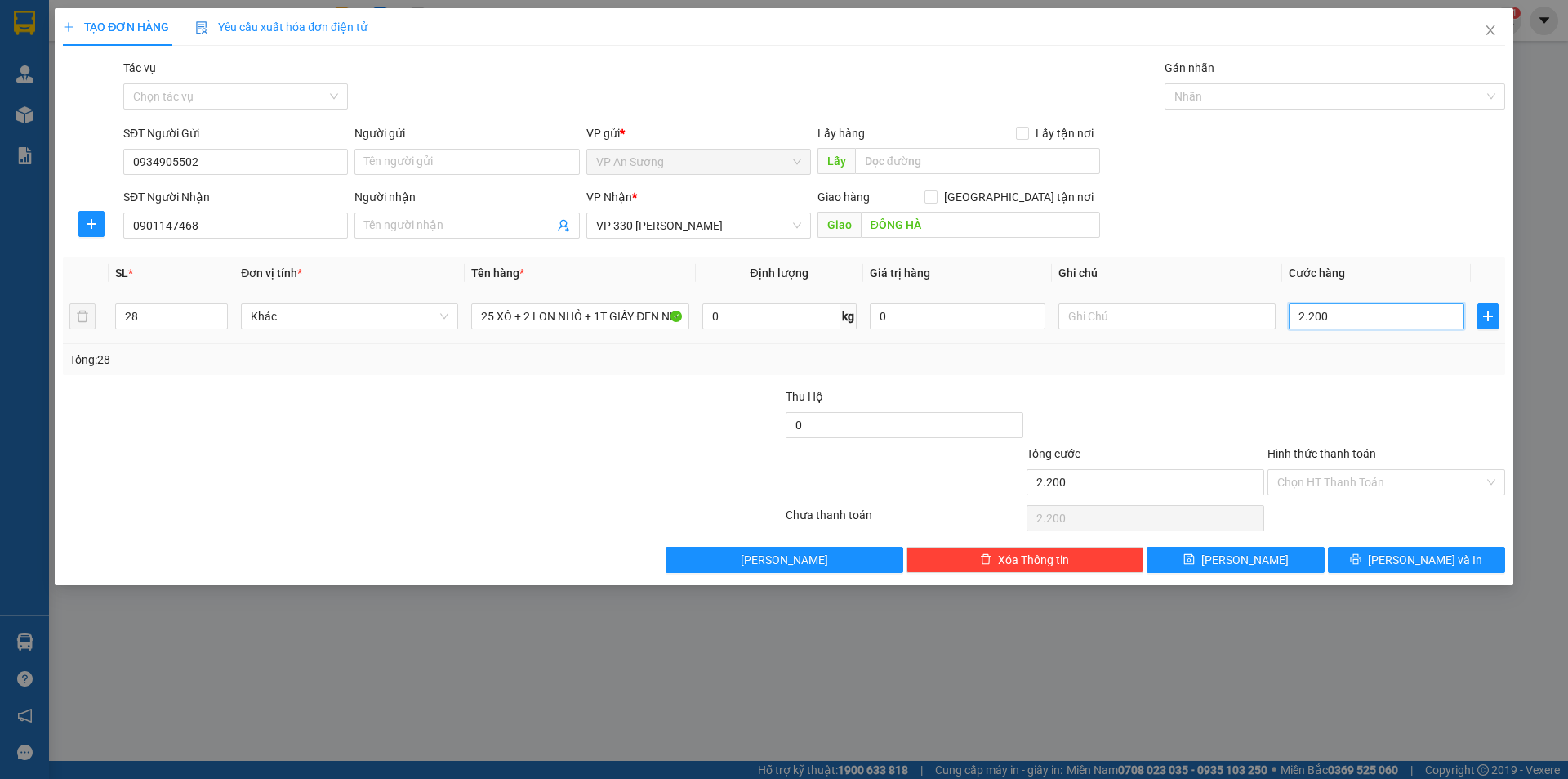
type input "22.000"
type input "220.000"
type input "2.200.000"
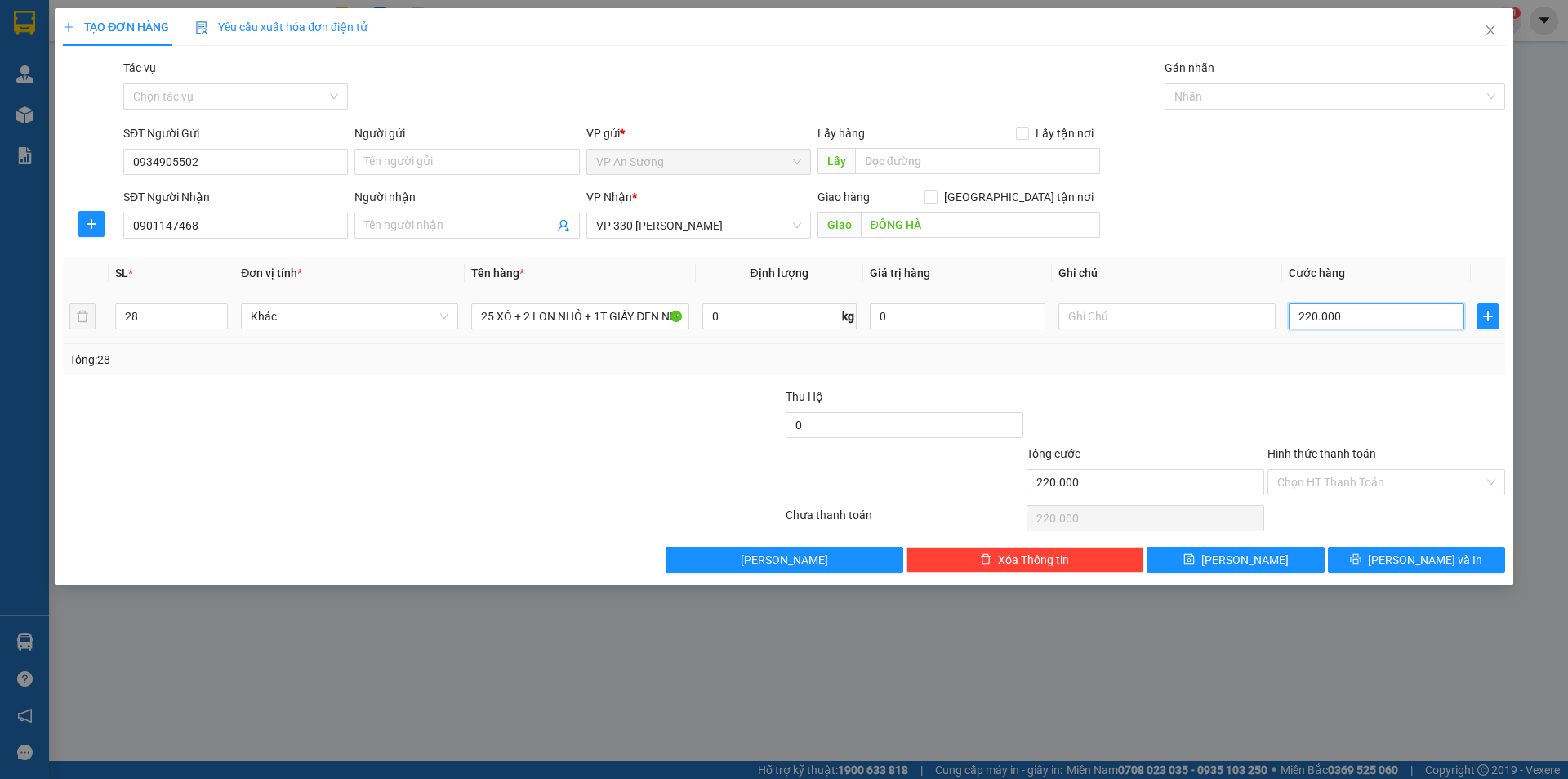
type input "2.200.000"
click at [1361, 560] on icon "printer" at bounding box center [1355, 559] width 12 height 12
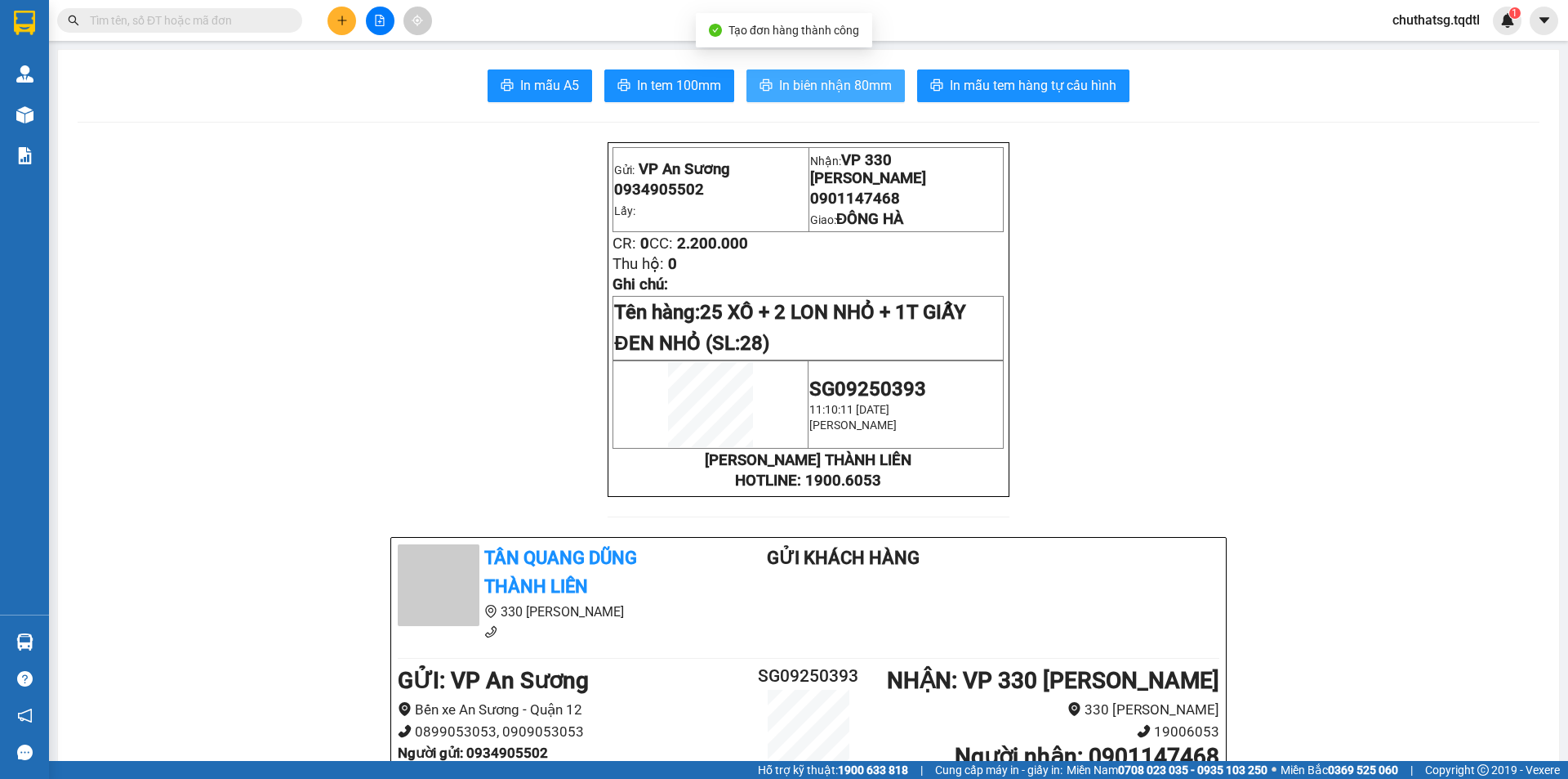
click at [885, 80] on span "In biên nhận 80mm" at bounding box center [835, 85] width 113 height 21
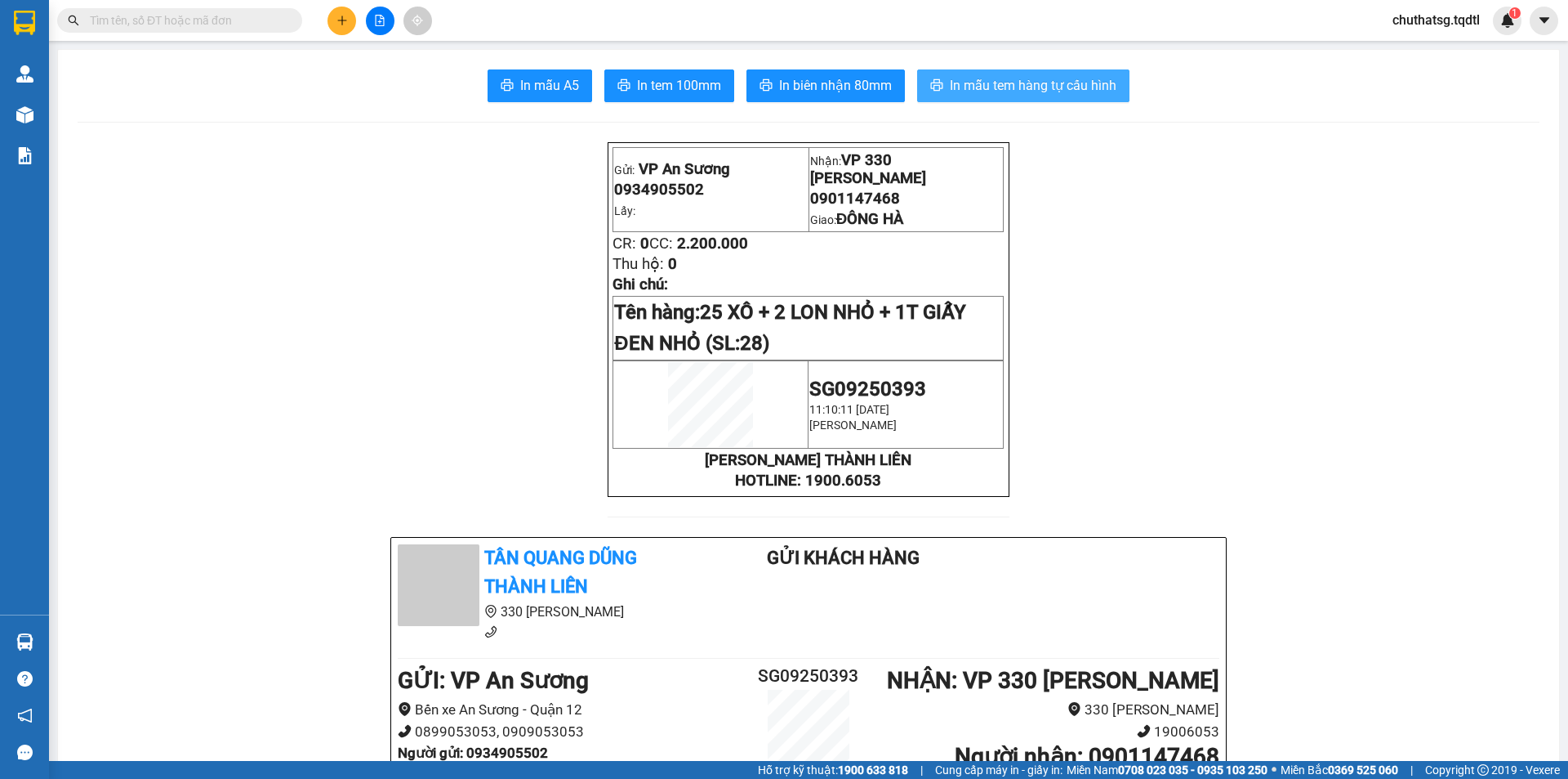
click at [1056, 87] on span "In mẫu tem hàng tự cấu hình" at bounding box center [1033, 85] width 166 height 21
click at [348, 32] on button at bounding box center [341, 21] width 29 height 29
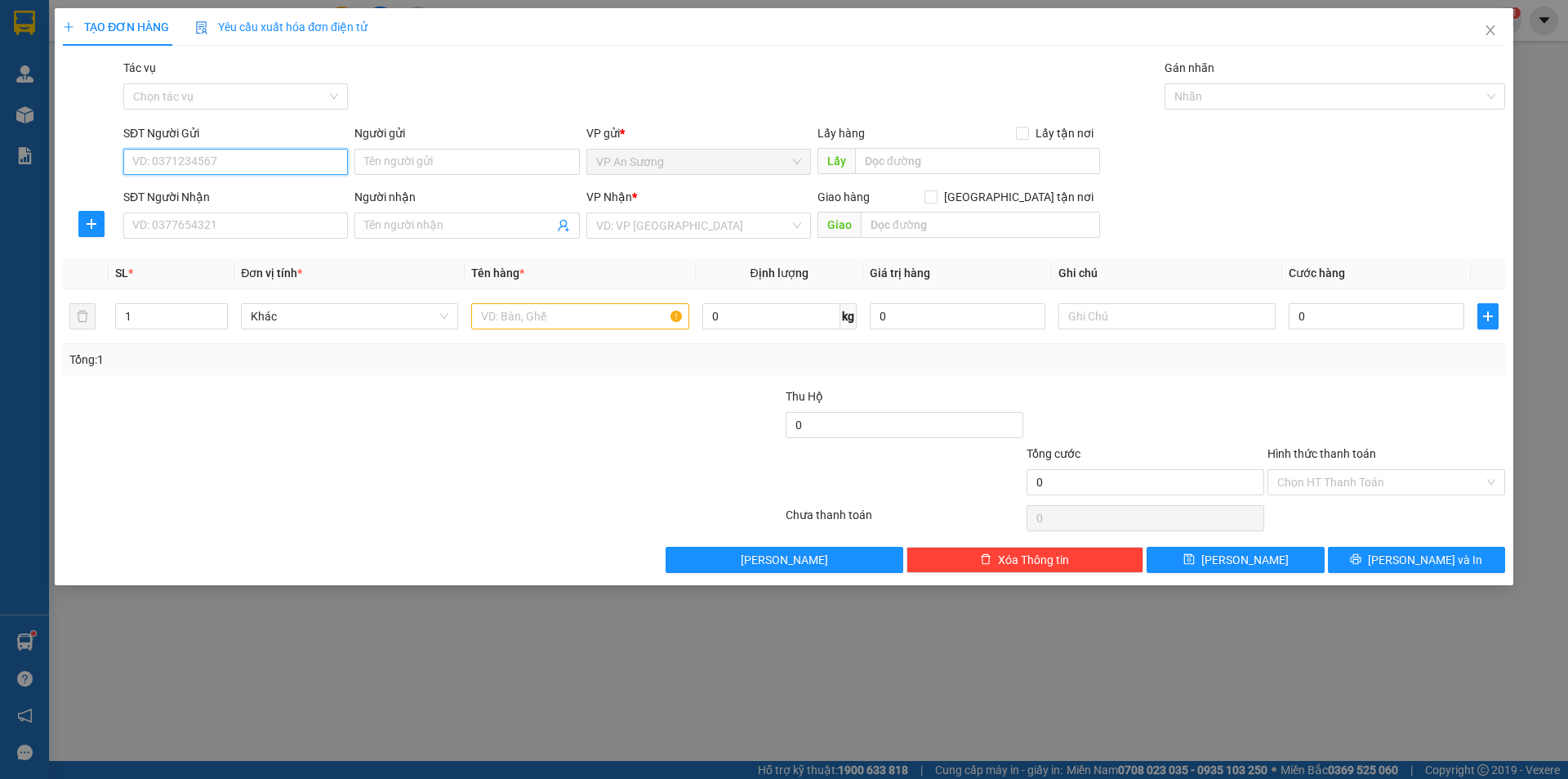
click at [214, 161] on input "SĐT Người Gửi" at bounding box center [235, 161] width 225 height 26
type input "0943434397"
click at [212, 209] on div "SĐT Người Nhận" at bounding box center [235, 200] width 225 height 25
click at [210, 214] on input "SĐT Người Nhận" at bounding box center [235, 226] width 225 height 26
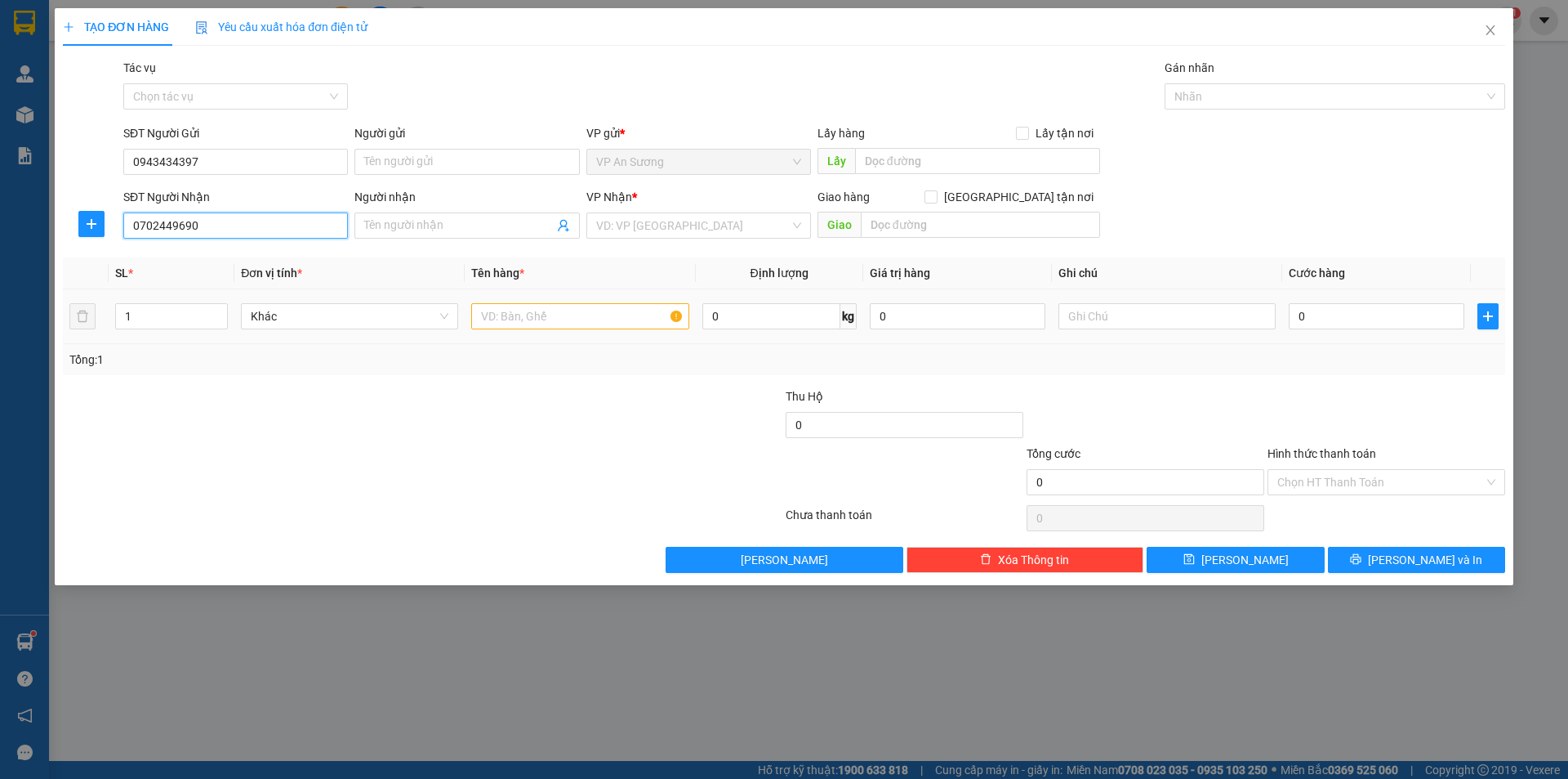
type input "0702449690"
click at [503, 315] on input "text" at bounding box center [580, 316] width 218 height 26
type input "Q"
type input "1 KIỆN GIẤY KEO VÀNG"
click at [693, 226] on input "search" at bounding box center [693, 225] width 194 height 25
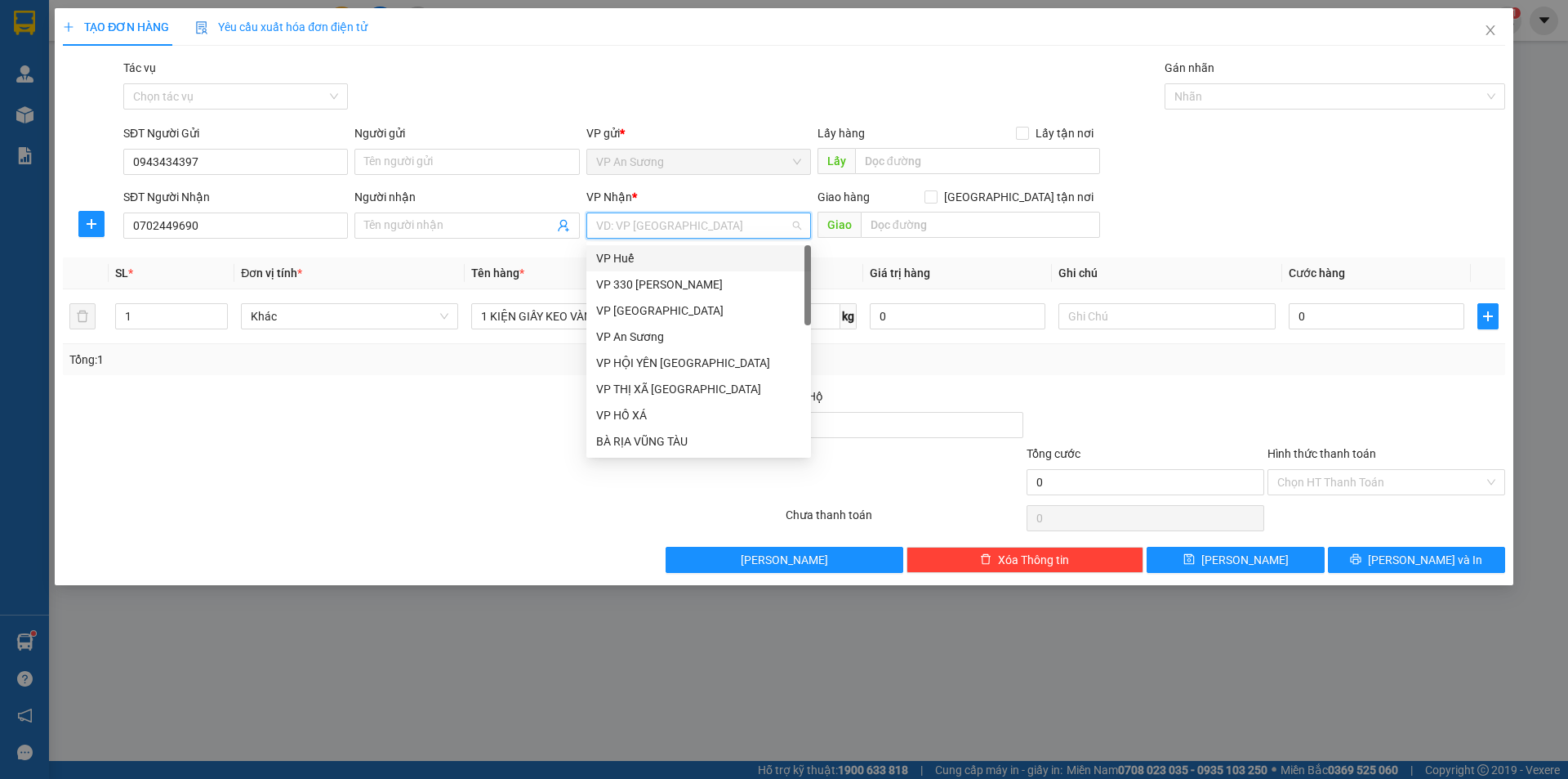
click at [706, 262] on div "VP Huế" at bounding box center [698, 258] width 205 height 18
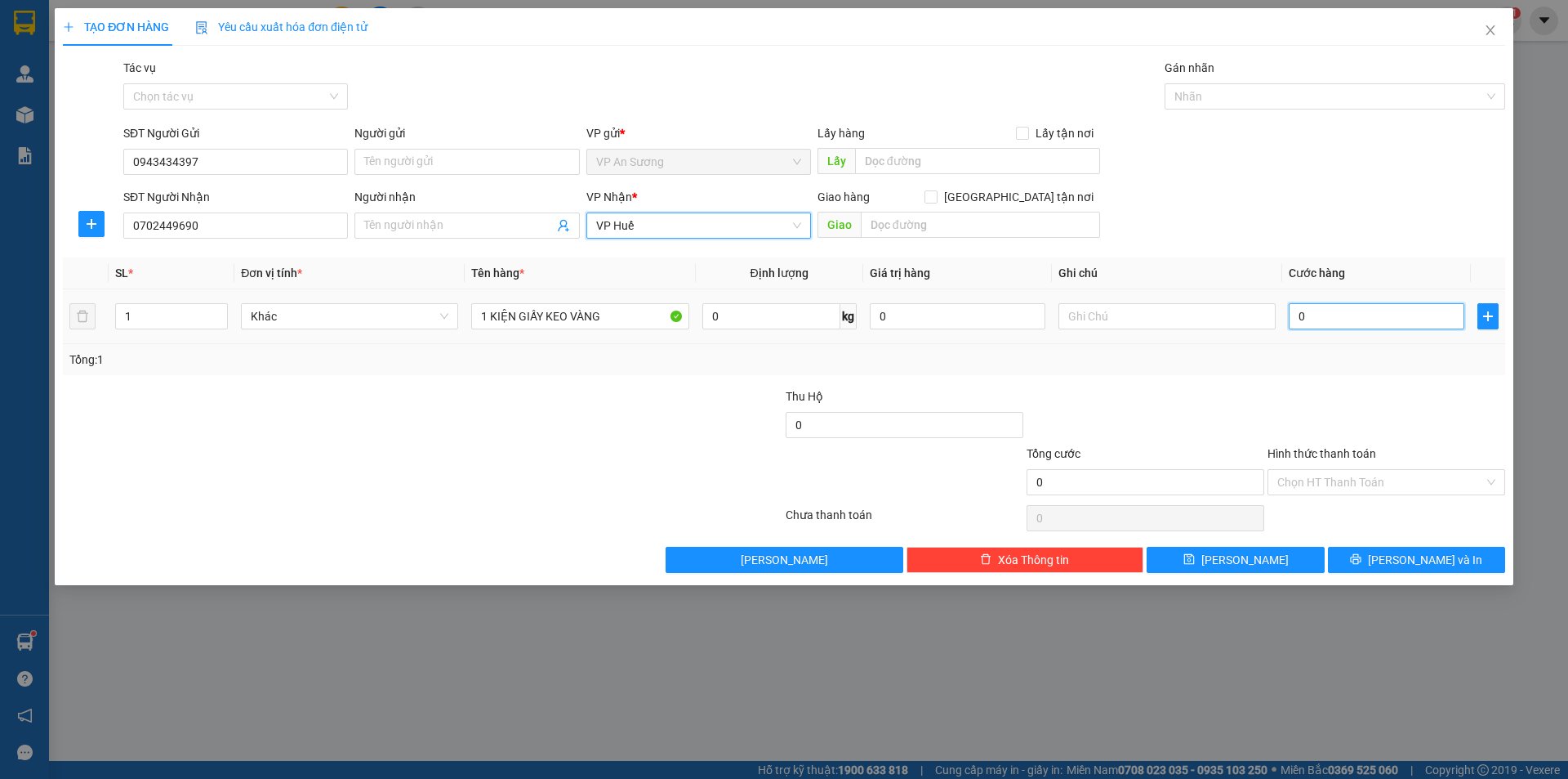
click at [1408, 323] on input "0" at bounding box center [1376, 316] width 175 height 26
click at [1363, 325] on input "0" at bounding box center [1376, 316] width 175 height 26
click at [1300, 319] on input "0" at bounding box center [1376, 316] width 175 height 26
type input "10"
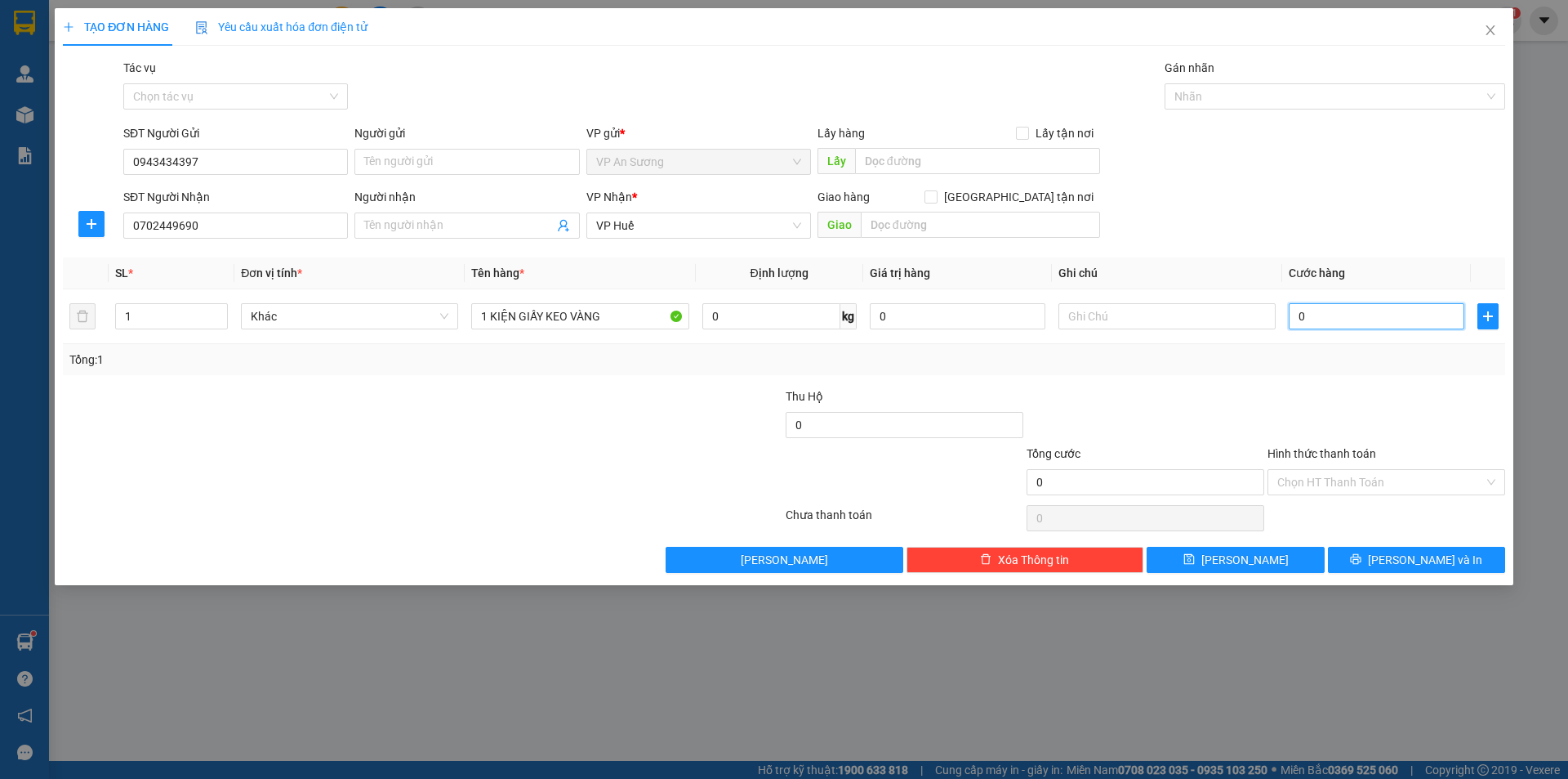
type input "10"
type input "100"
type input "1.000"
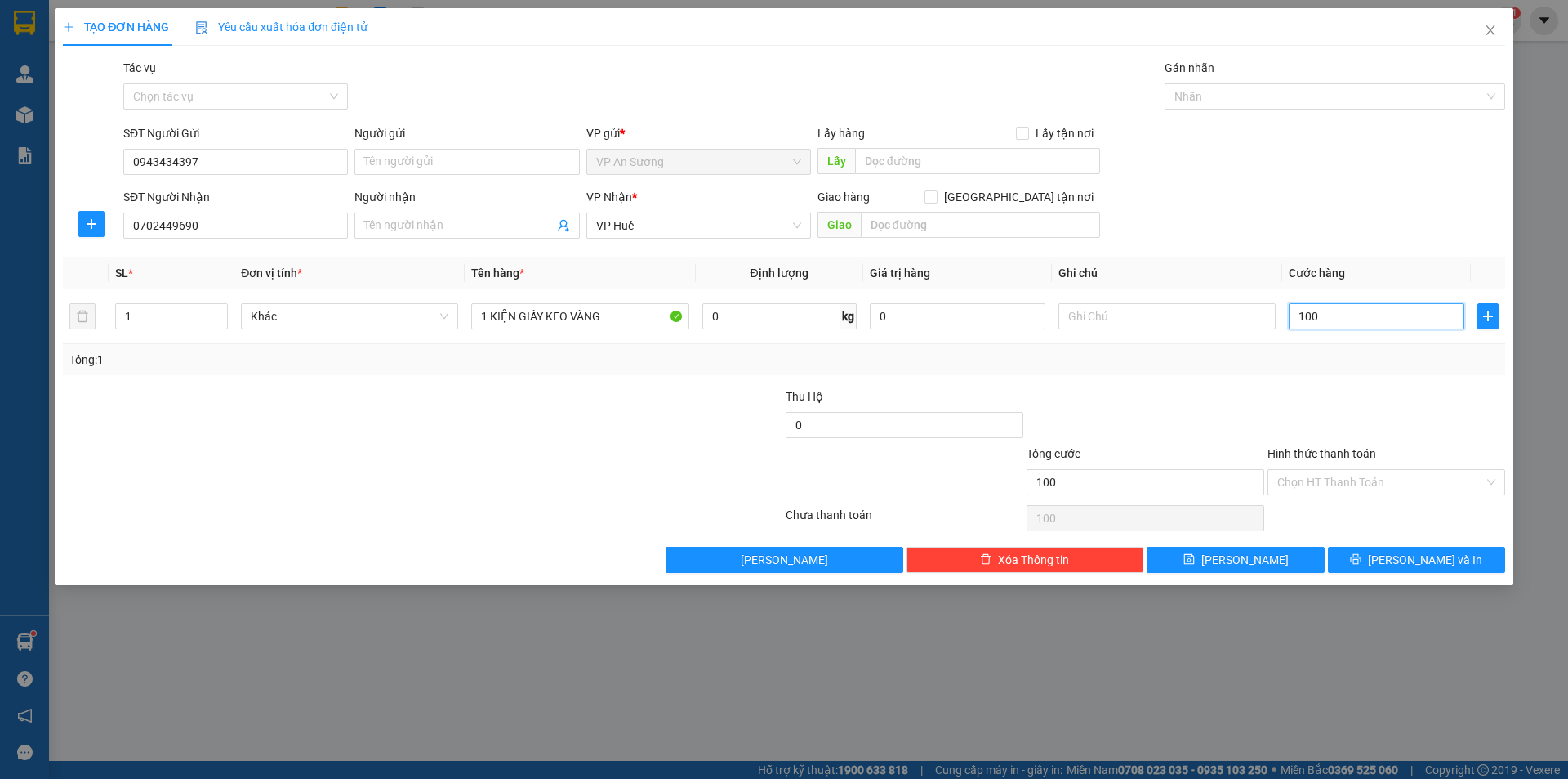
type input "1.000"
type input "10.000"
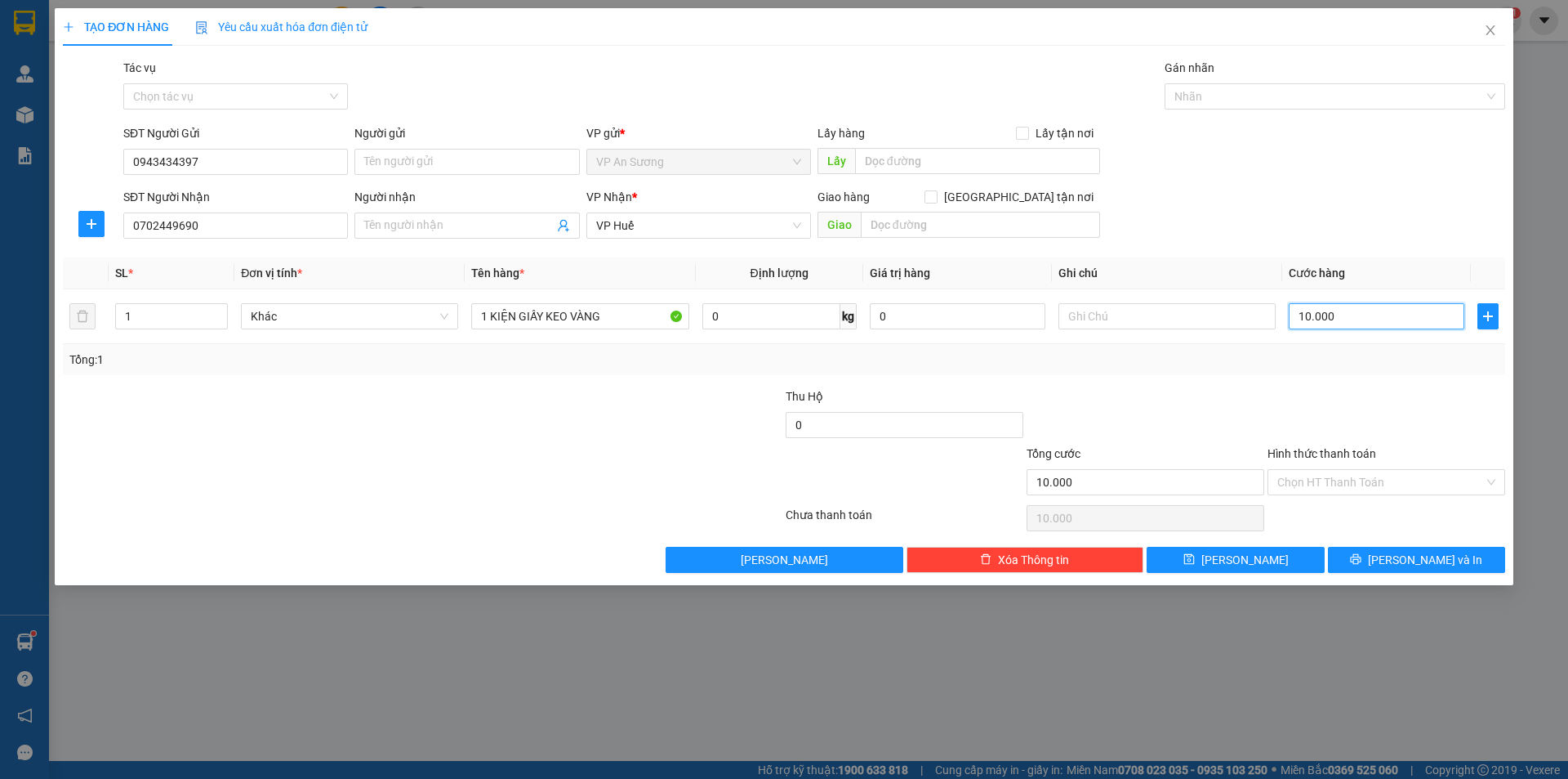
type input "100.000"
click at [1462, 554] on button "[PERSON_NAME] và In" at bounding box center [1416, 559] width 177 height 26
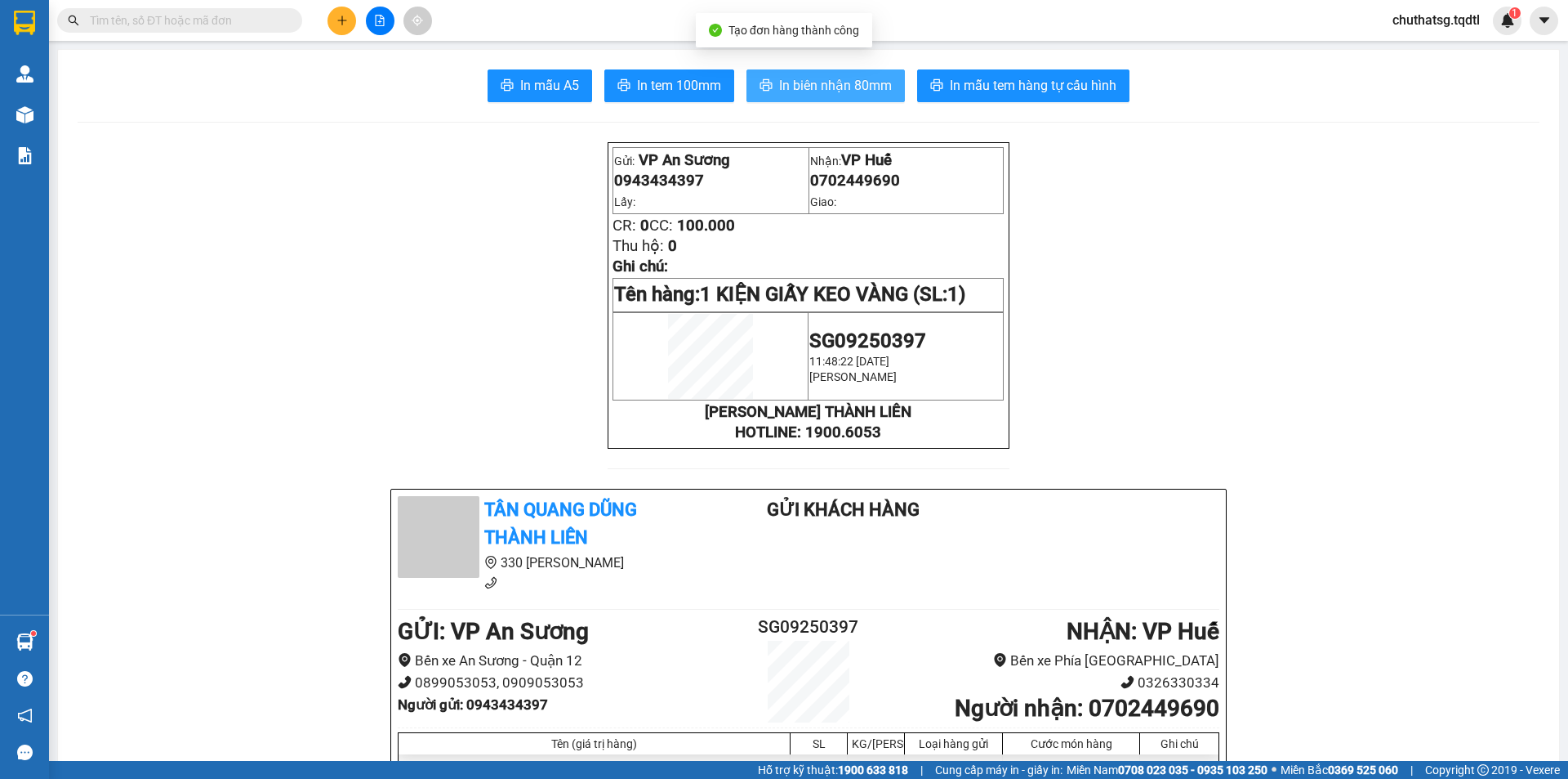
click at [877, 83] on span "In biên nhận 80mm" at bounding box center [835, 85] width 113 height 21
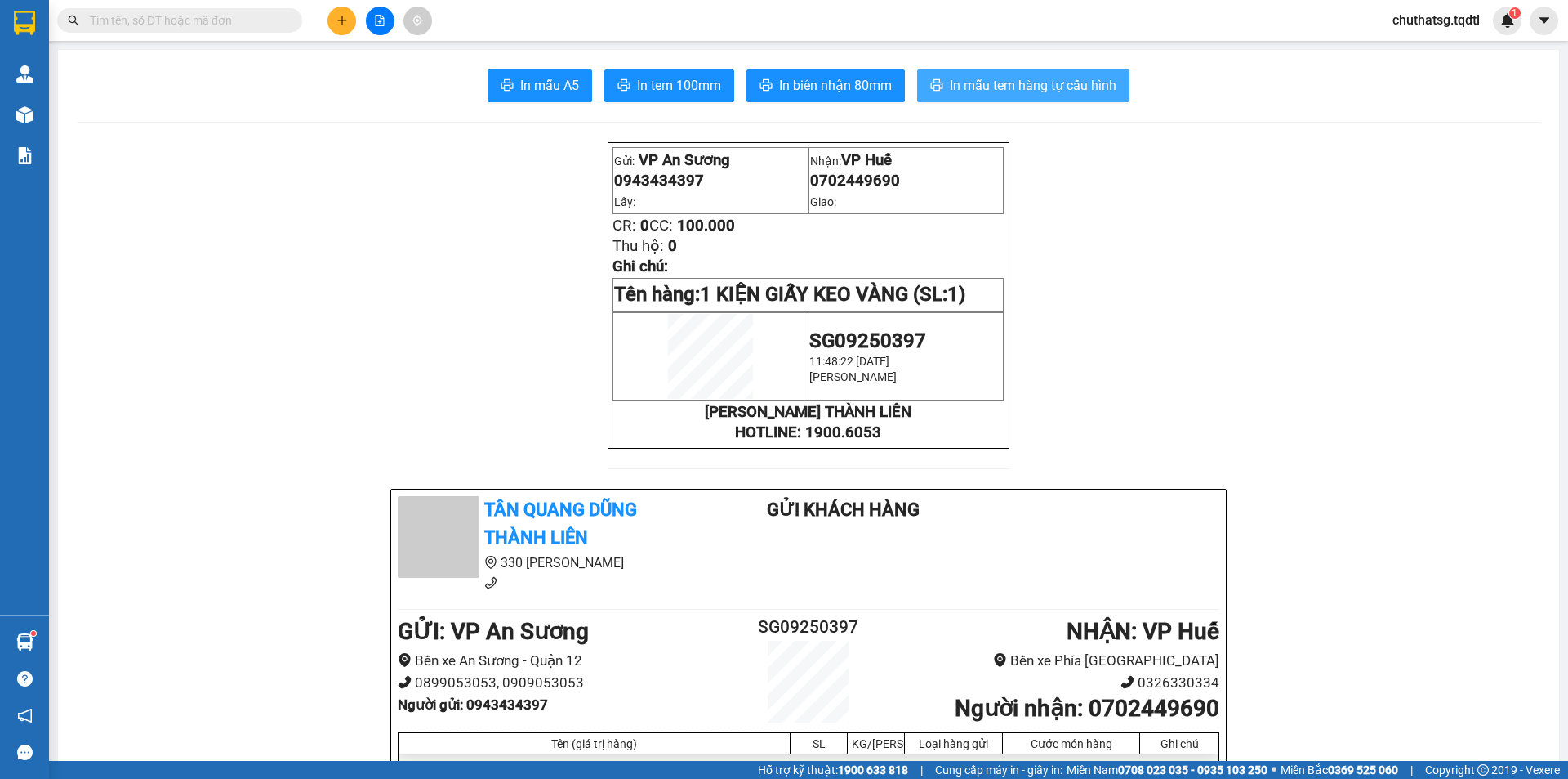
click at [1086, 100] on button "In mẫu tem hàng tự cấu hình" at bounding box center [1023, 85] width 213 height 33
click at [347, 23] on icon "plus" at bounding box center [342, 21] width 12 height 12
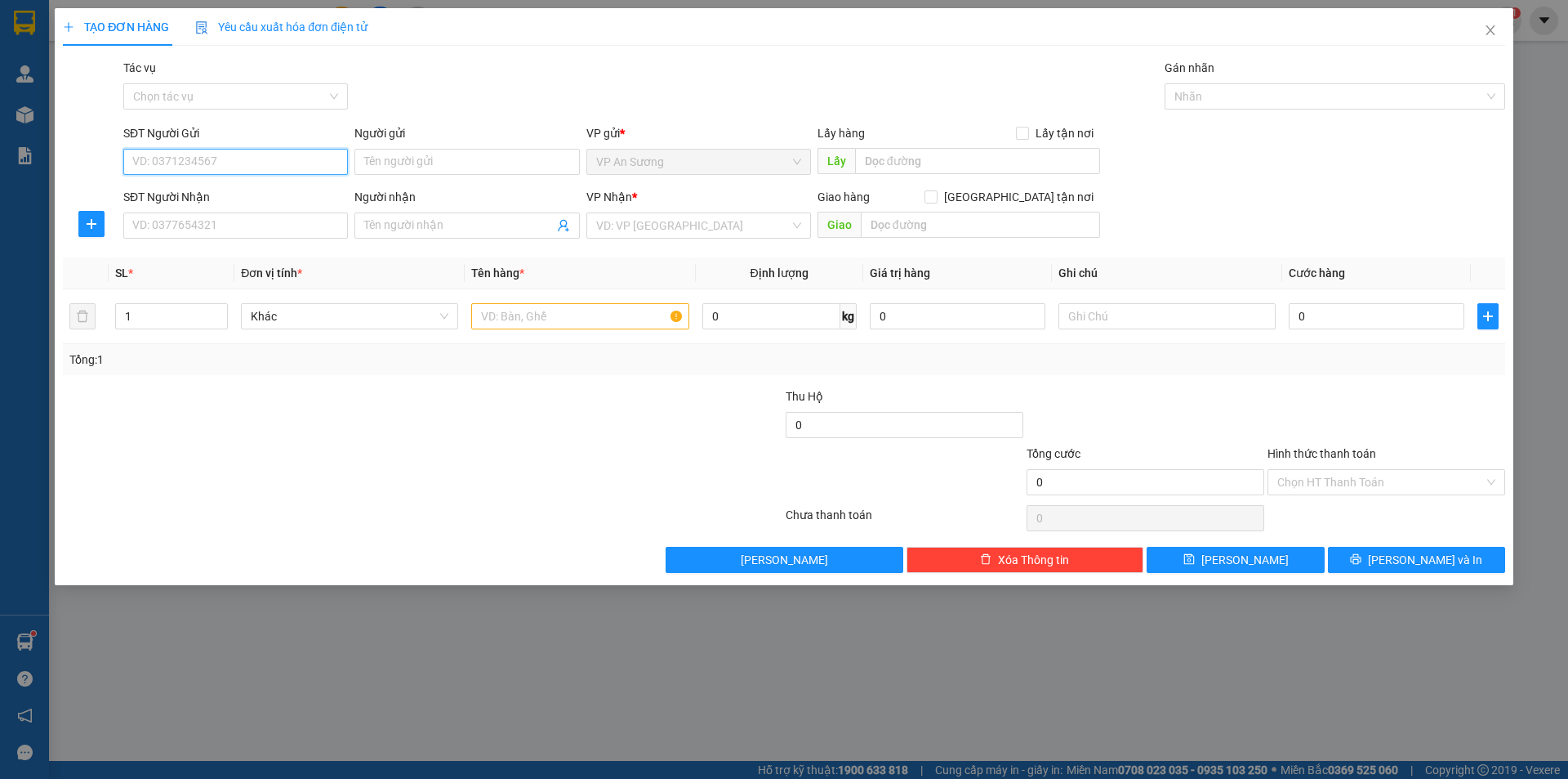
click at [242, 156] on input "SĐT Người Gửi" at bounding box center [235, 161] width 225 height 26
type input "0762641923"
click at [269, 218] on input "SĐT Người Nhận" at bounding box center [235, 226] width 225 height 26
type input "0354054828"
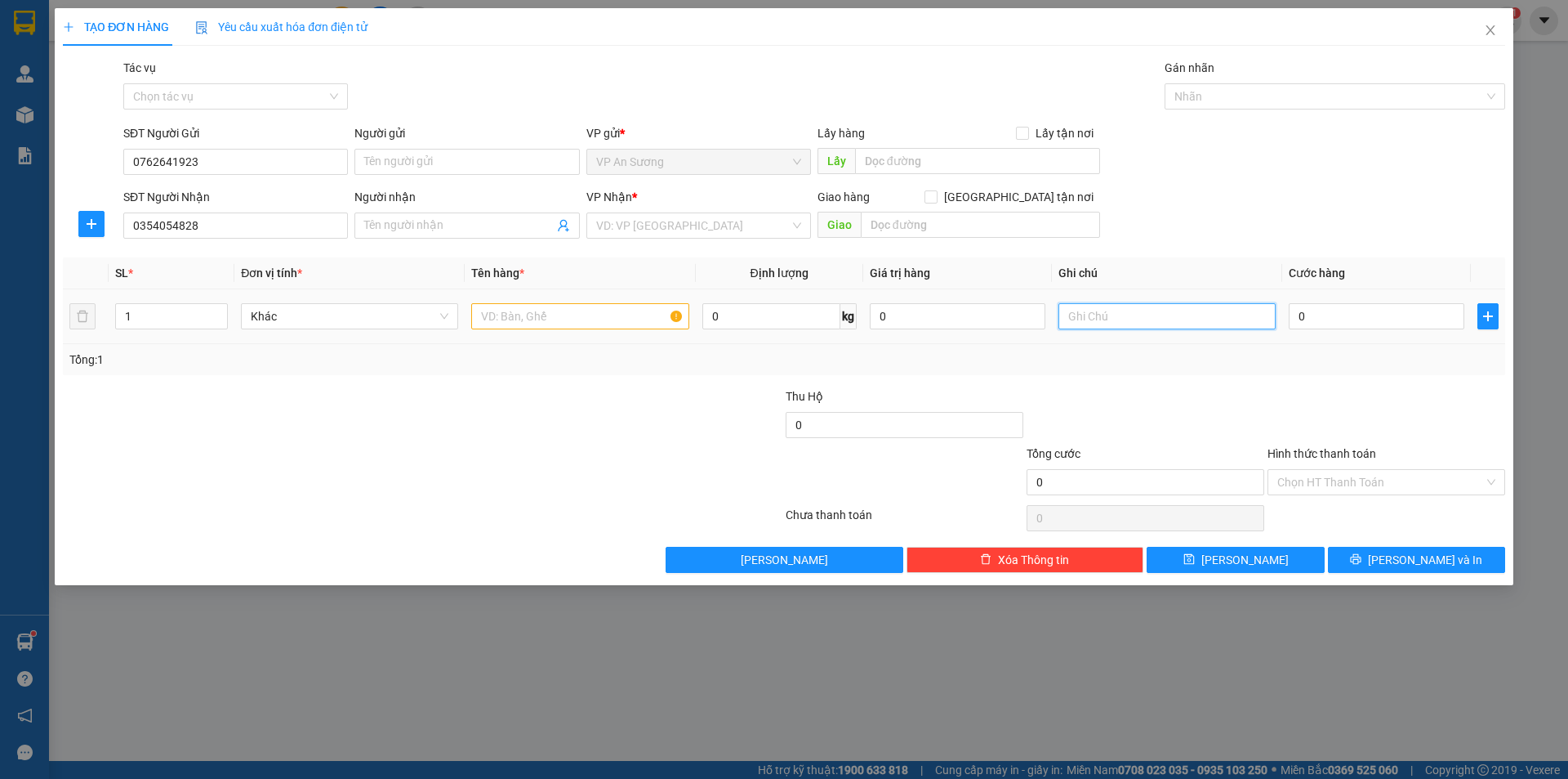
click at [1110, 318] on input "text" at bounding box center [1167, 316] width 218 height 26
type input "0395710587"
click at [512, 311] on input "text" at bounding box center [580, 316] width 218 height 26
type input "1 BỊCH ĐỎ"
click at [1385, 319] on input "0" at bounding box center [1376, 316] width 175 height 26
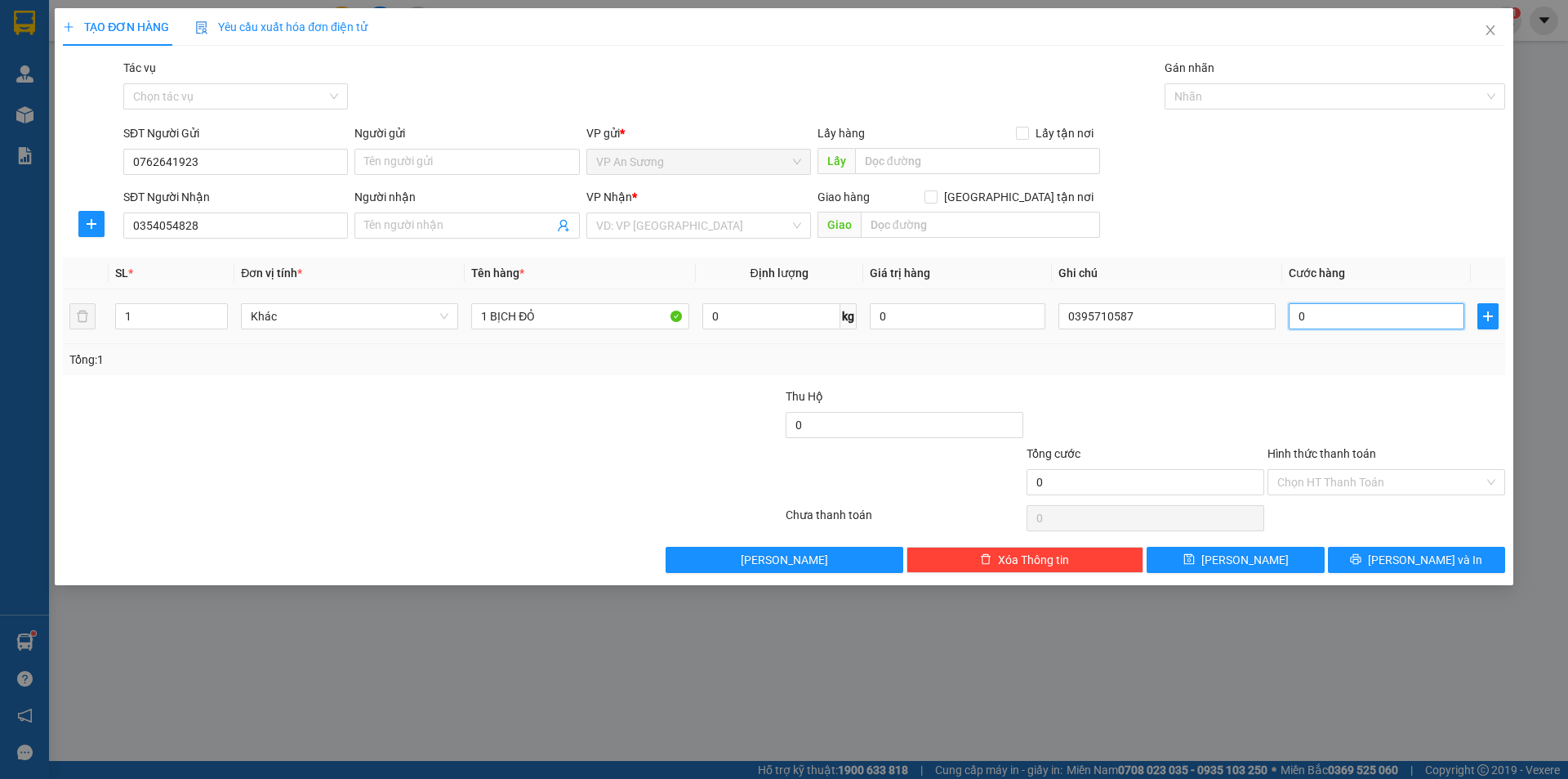
type input "10"
type input "100"
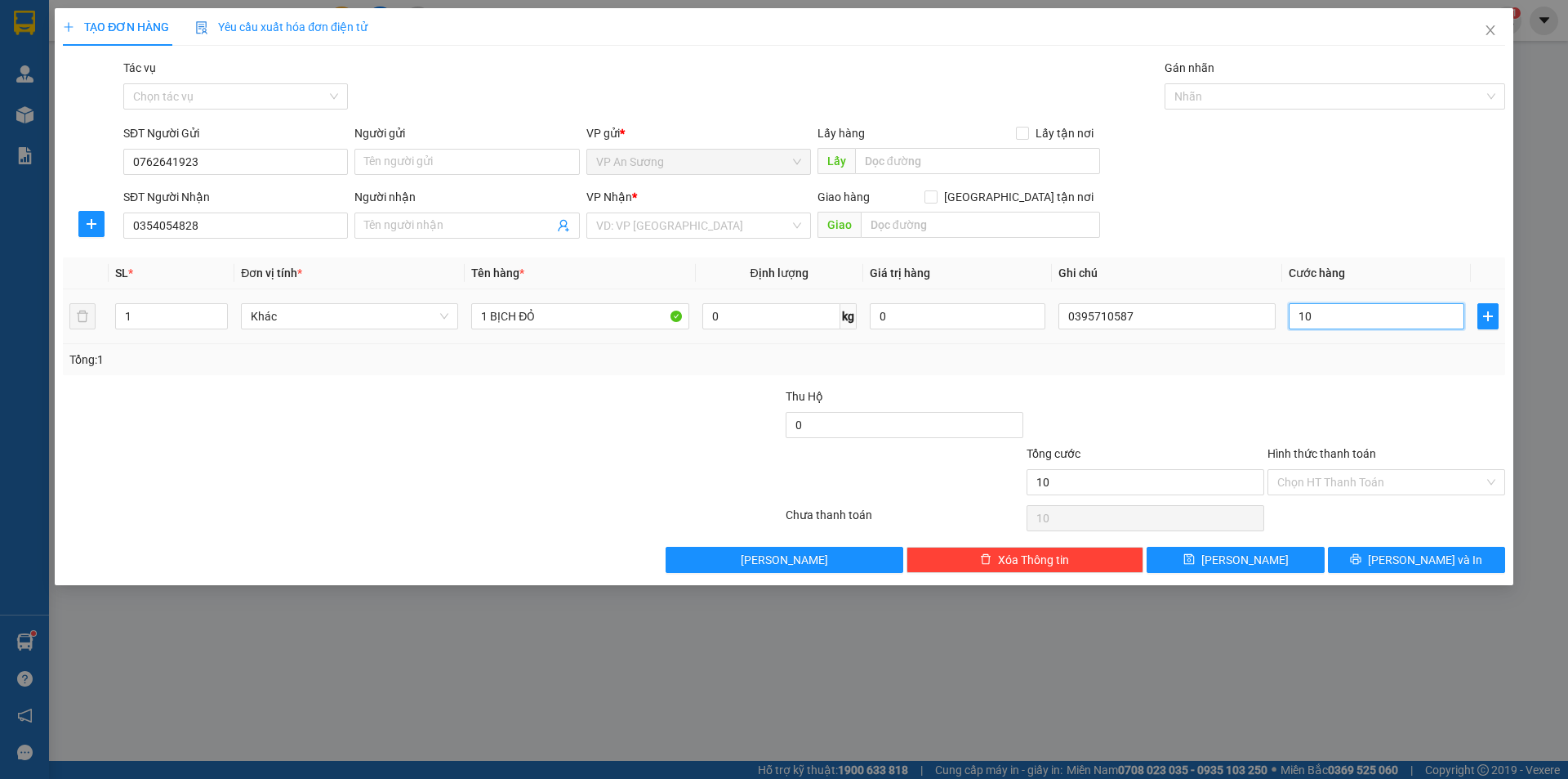
type input "100"
type input "1.000"
type input "10.000"
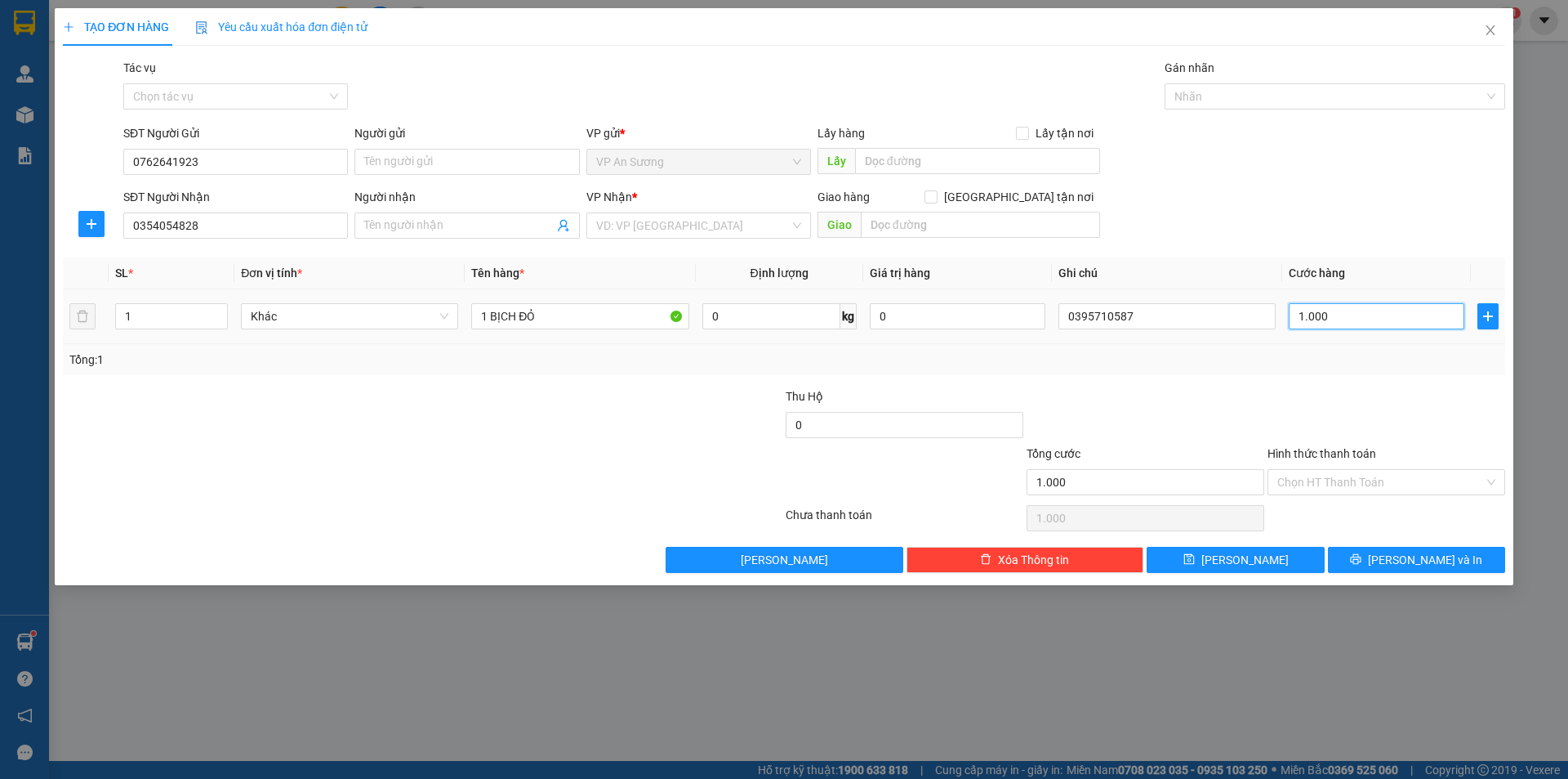
type input "10.000"
type input "100.000"
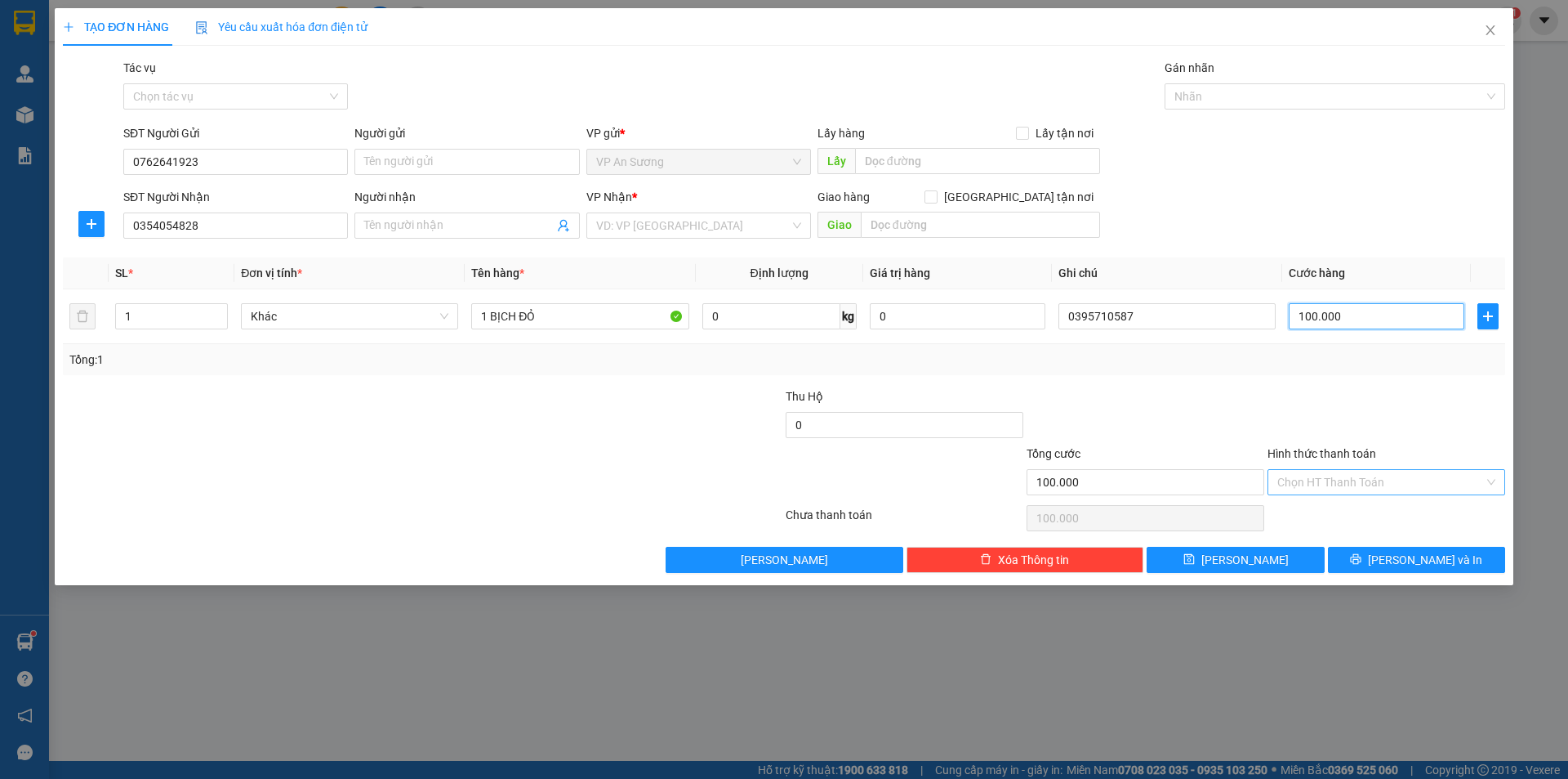
type input "100.000"
click at [1365, 474] on input "Hình thức thanh toán" at bounding box center [1380, 482] width 207 height 25
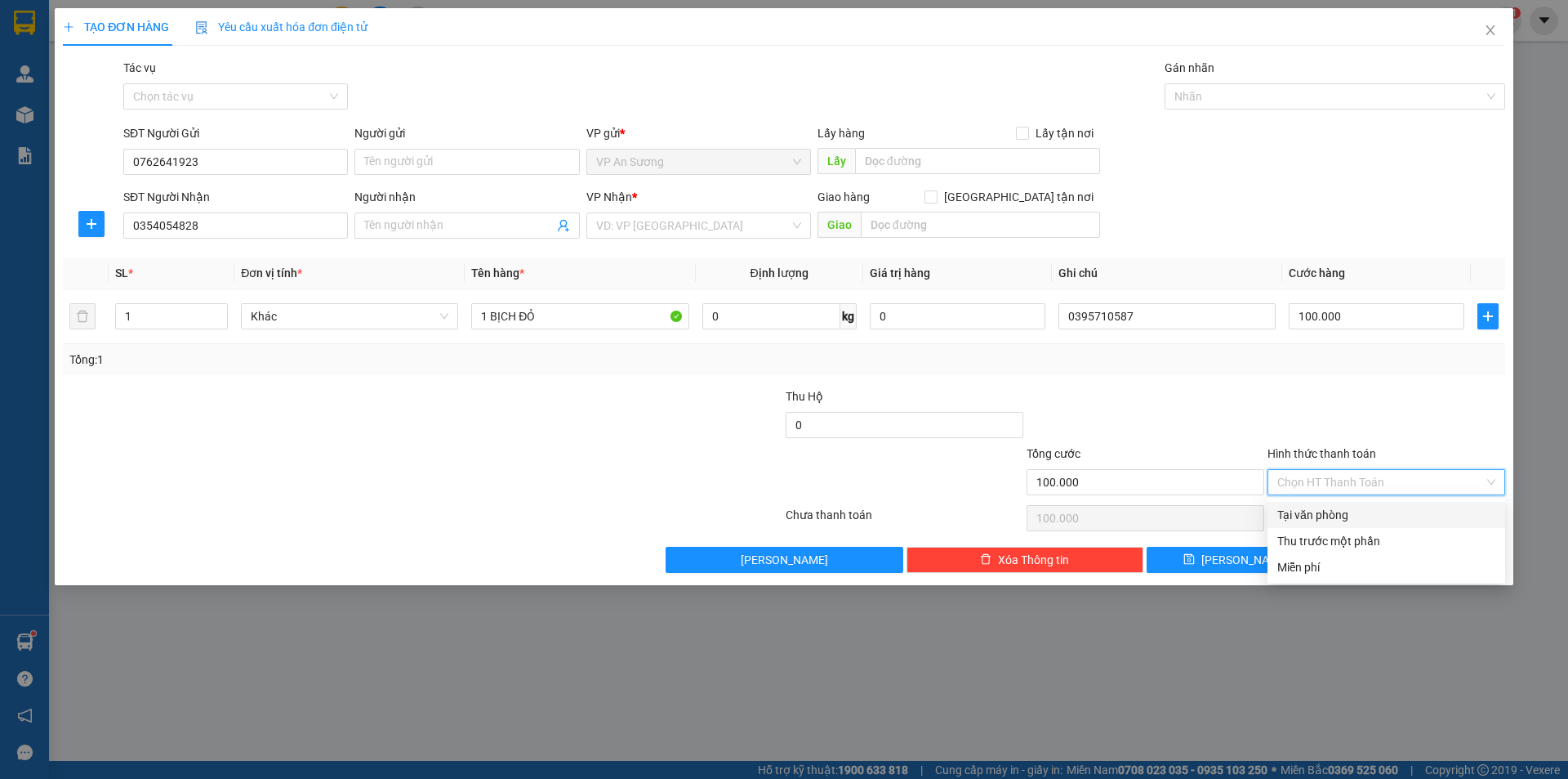
click at [1359, 513] on div "Tại văn phòng" at bounding box center [1386, 515] width 218 height 18
type input "0"
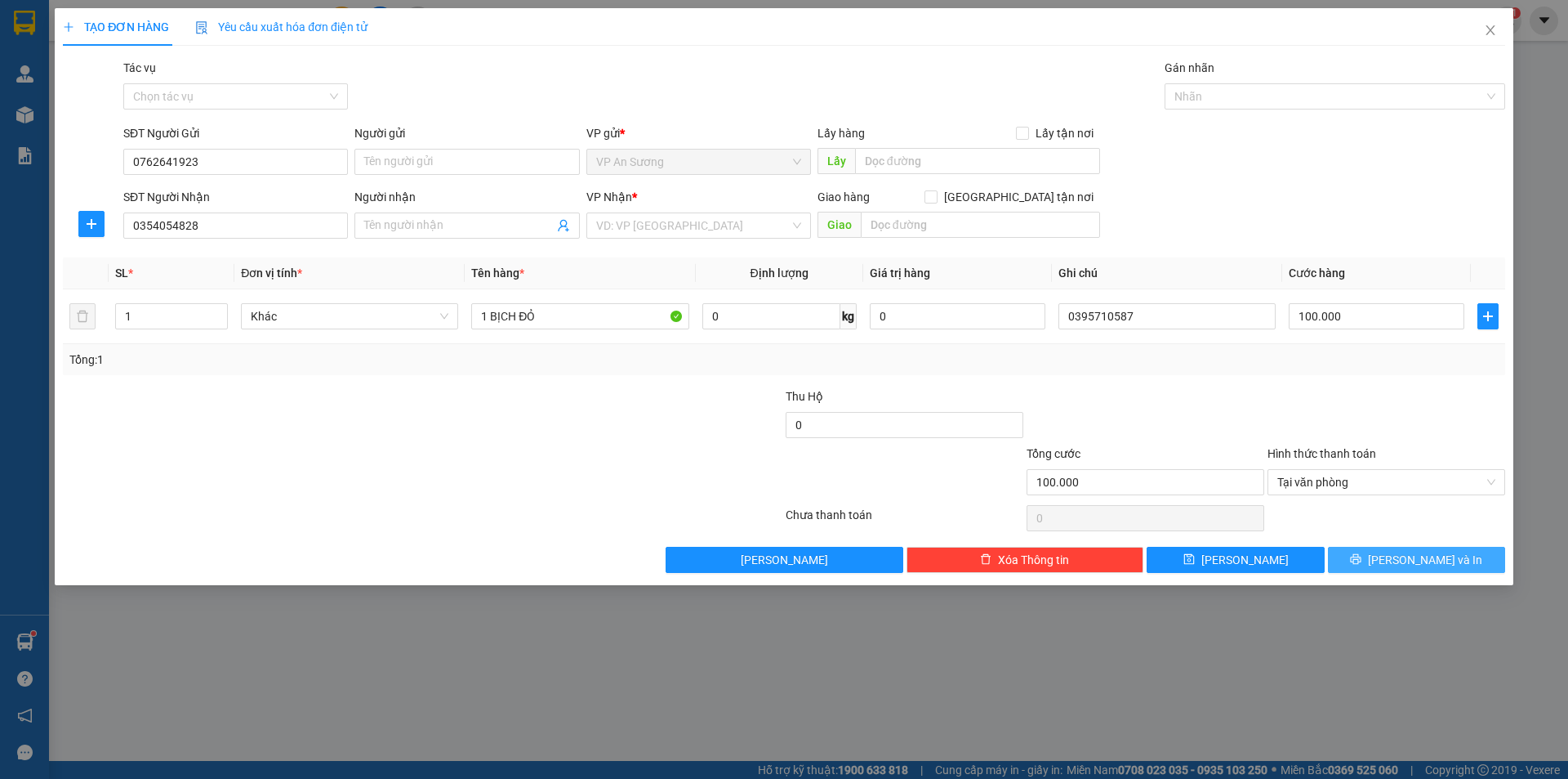
click at [1381, 557] on button "[PERSON_NAME] và In" at bounding box center [1416, 559] width 177 height 26
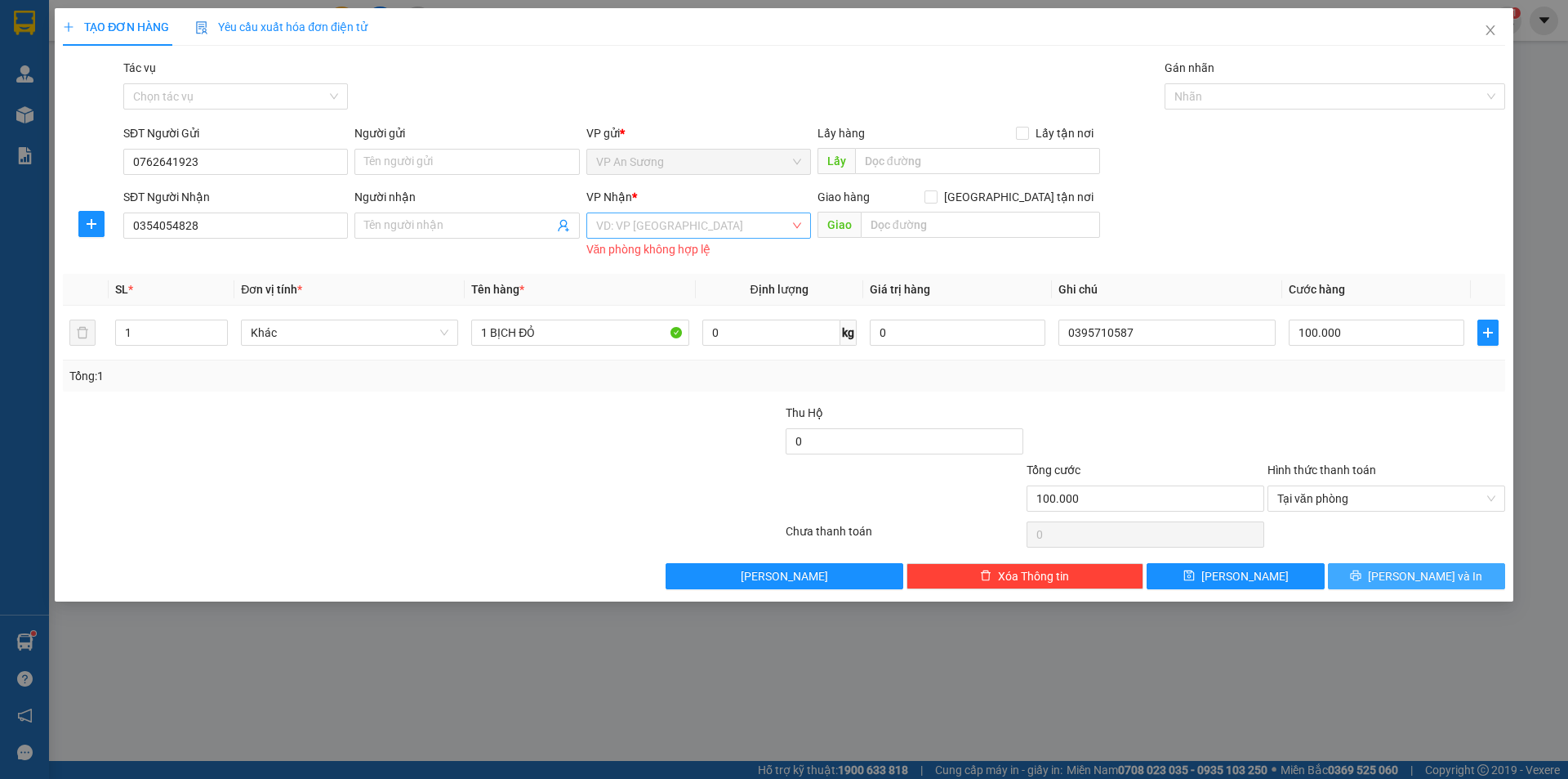
click at [795, 225] on div "VD: VP [GEOGRAPHIC_DATA]" at bounding box center [698, 226] width 225 height 26
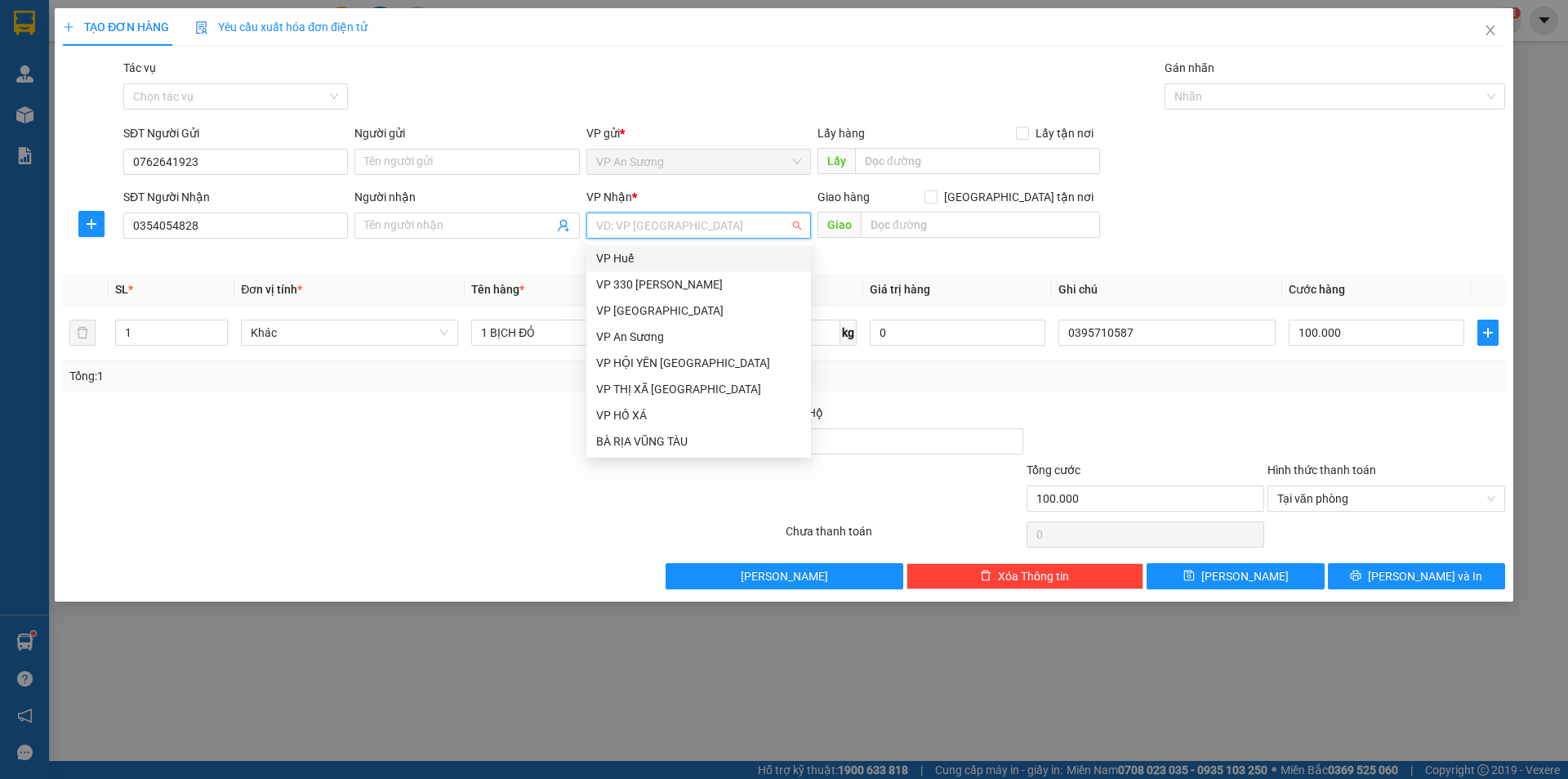
click at [719, 264] on div "VP Huế" at bounding box center [698, 258] width 205 height 18
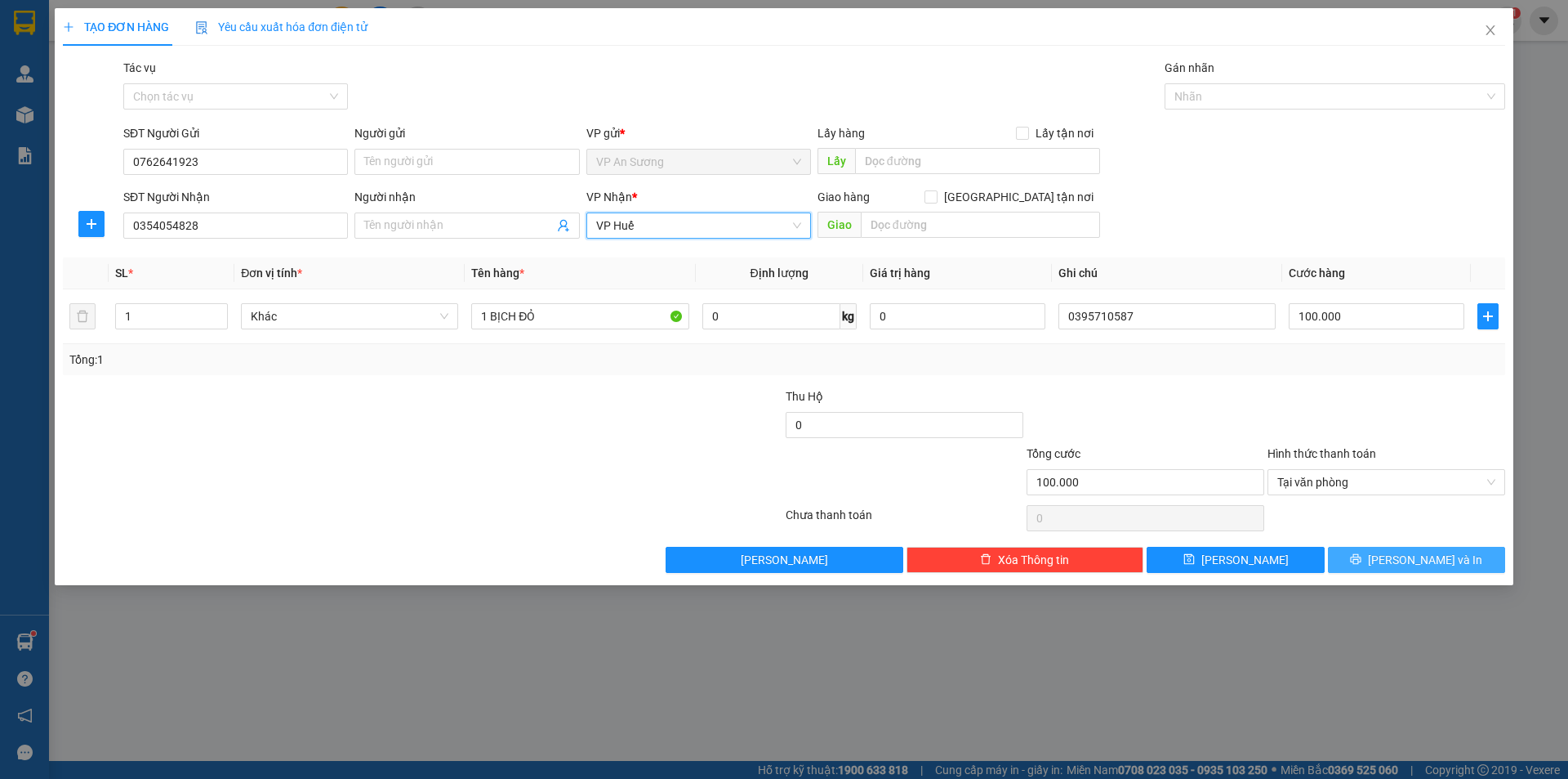
click at [1436, 559] on span "[PERSON_NAME] và In" at bounding box center [1426, 559] width 115 height 18
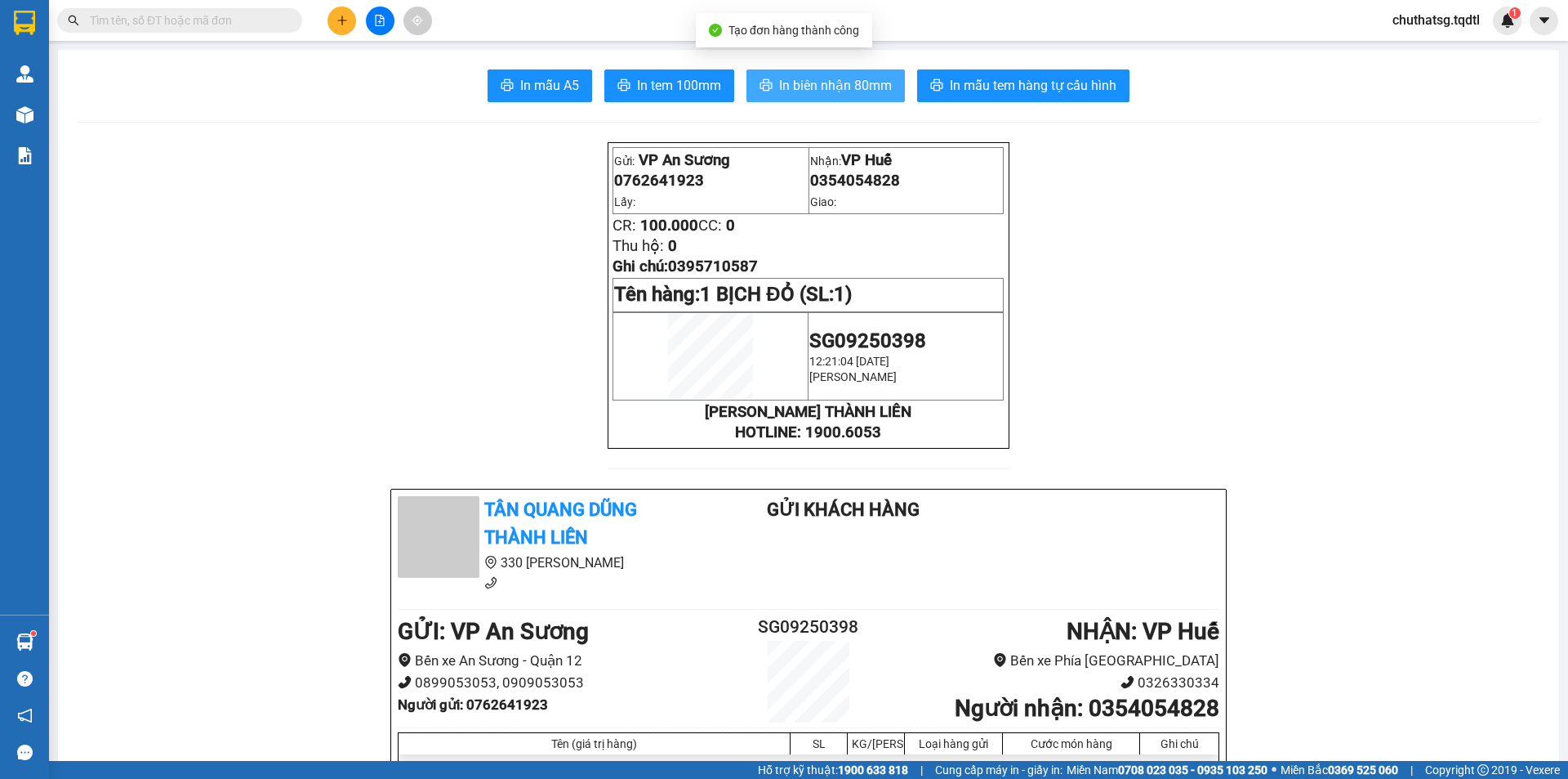
drag, startPoint x: 868, startPoint y: 80, endPoint x: 1361, endPoint y: 287, distance: 534.7
click at [867, 80] on span "In biên nhận 80mm" at bounding box center [835, 85] width 113 height 21
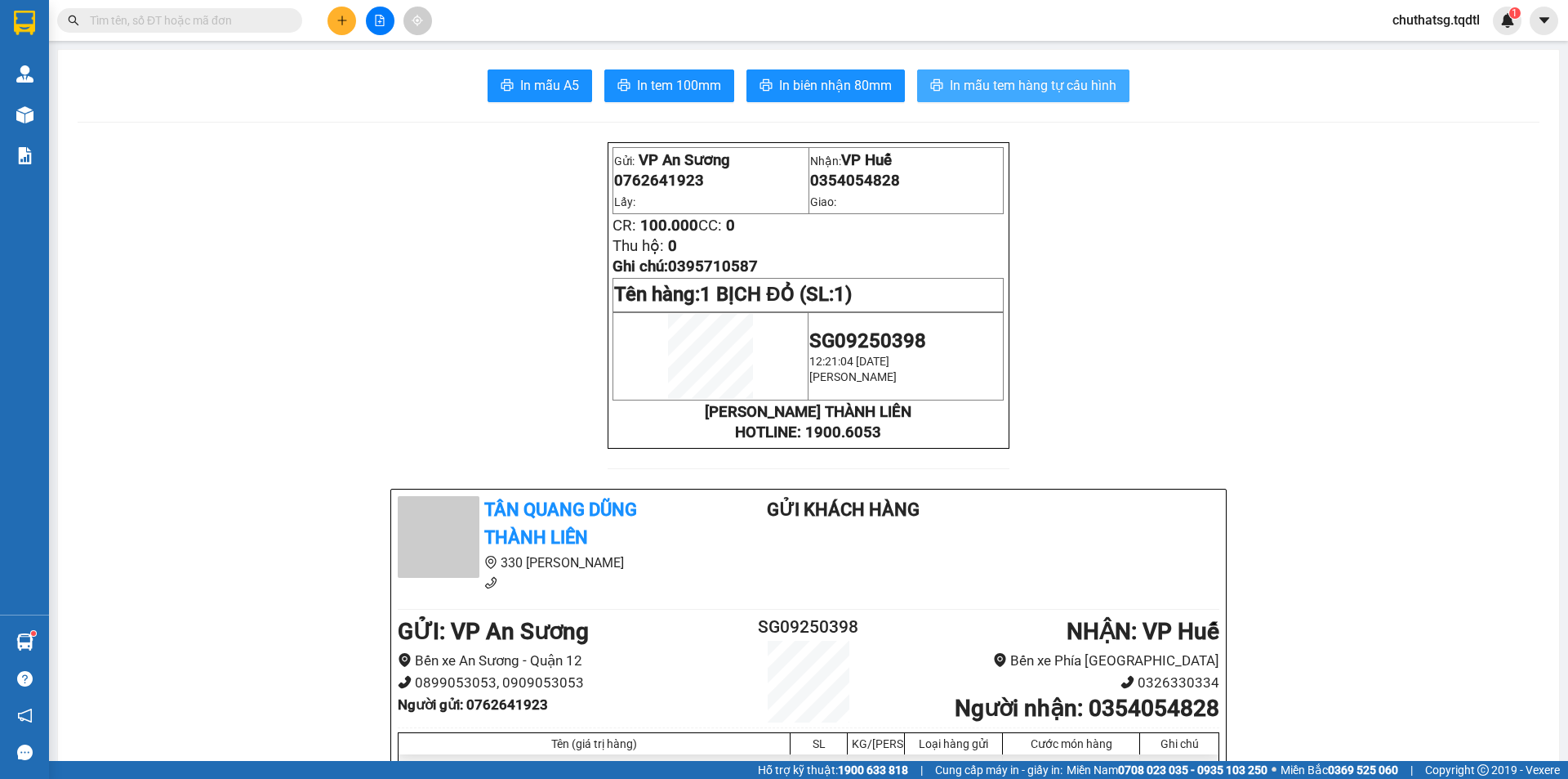
click at [971, 81] on span "In mẫu tem hàng tự cấu hình" at bounding box center [1033, 85] width 166 height 21
